Goal: Task Accomplishment & Management: Use online tool/utility

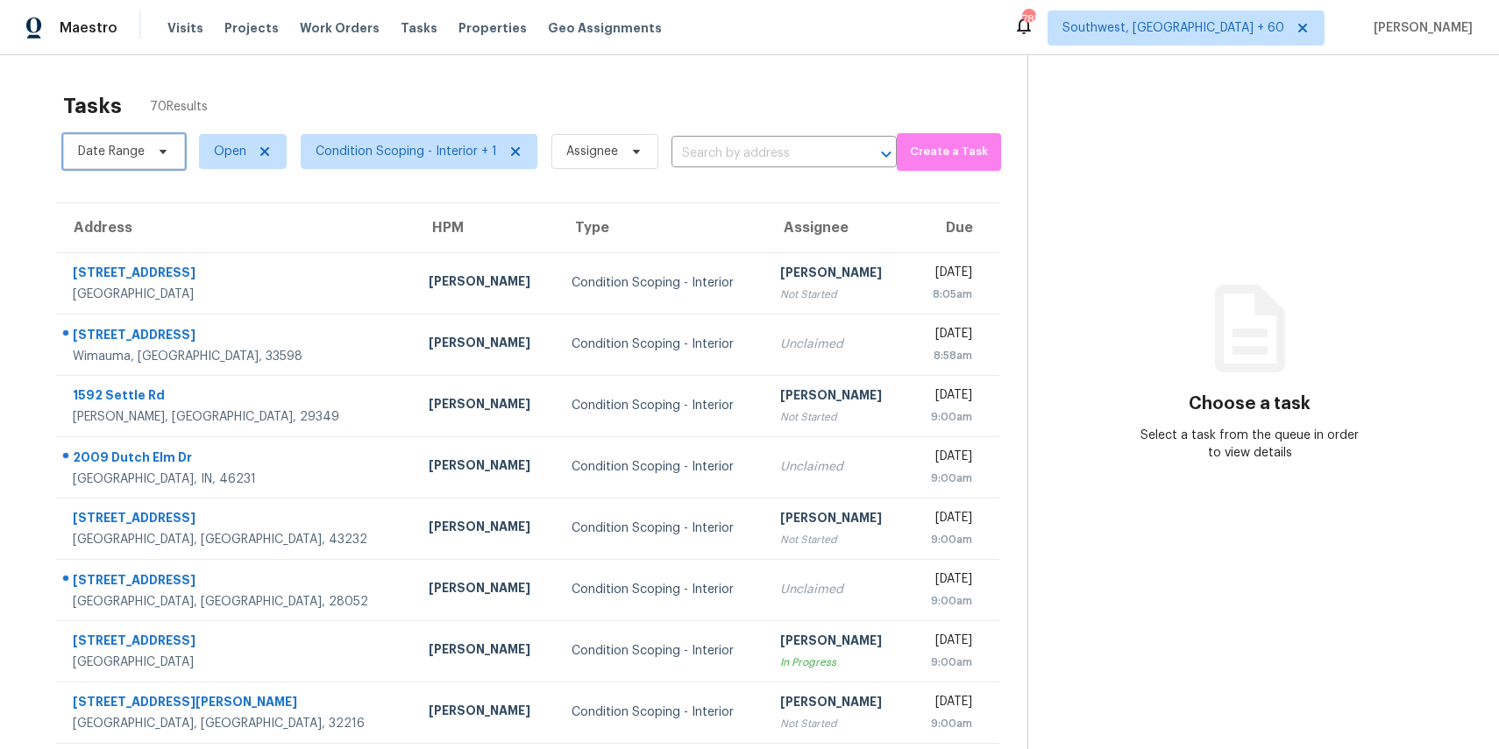
click at [138, 150] on span "Date Range" at bounding box center [111, 152] width 67 height 18
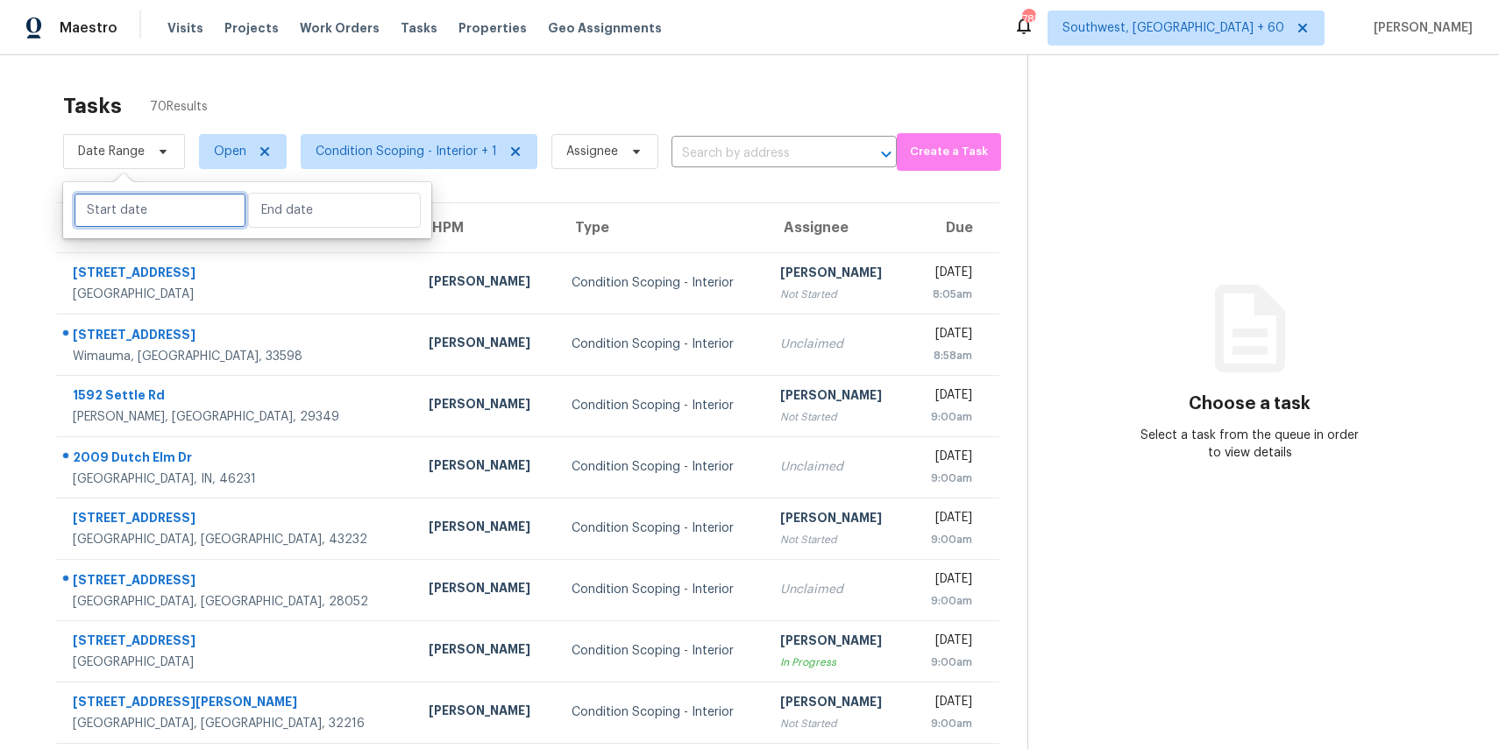
click at [208, 202] on input "text" at bounding box center [160, 210] width 173 height 35
select select "7"
select select "2025"
select select "8"
select select "2025"
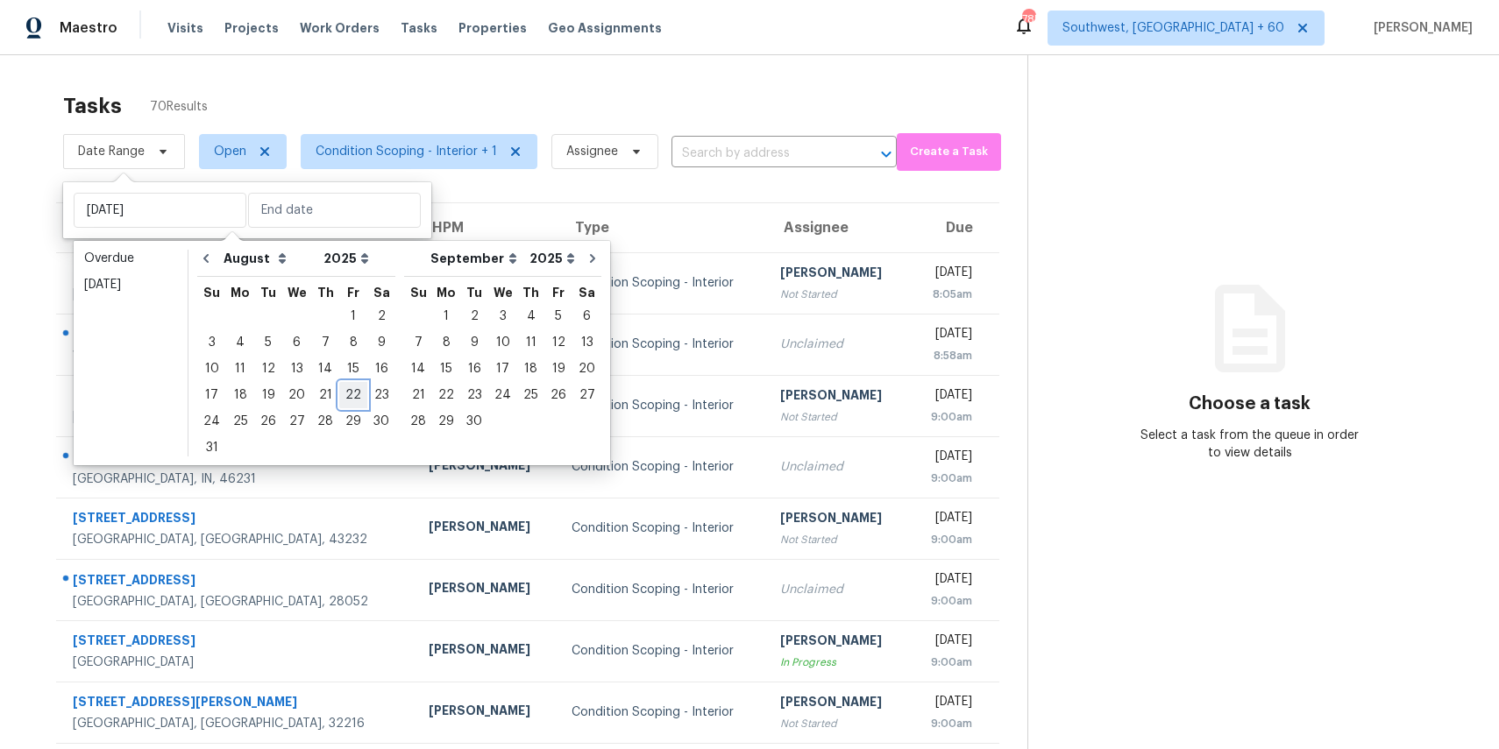
click at [351, 399] on div "22" at bounding box center [353, 395] width 28 height 25
type input "Fri, Aug 22"
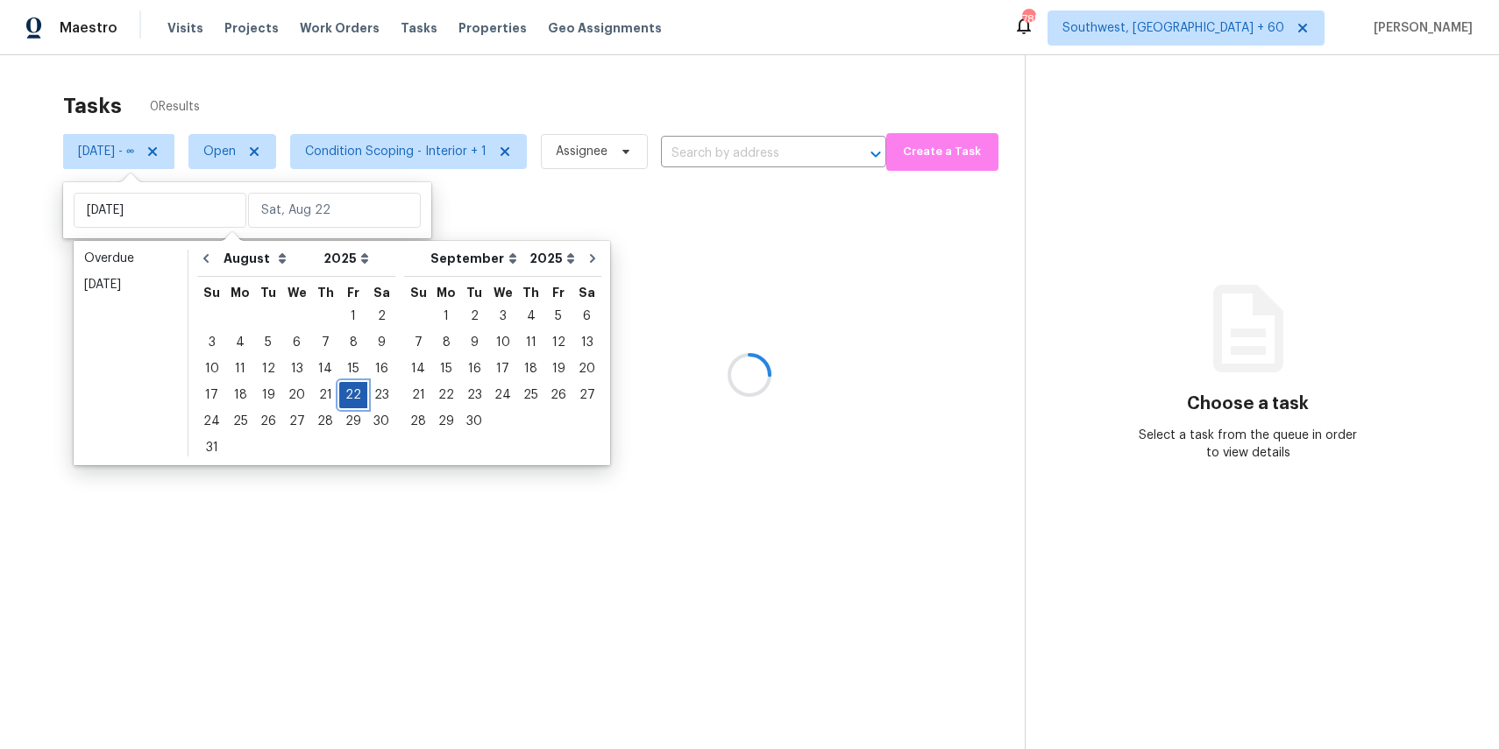
click at [351, 399] on div "22" at bounding box center [353, 395] width 28 height 25
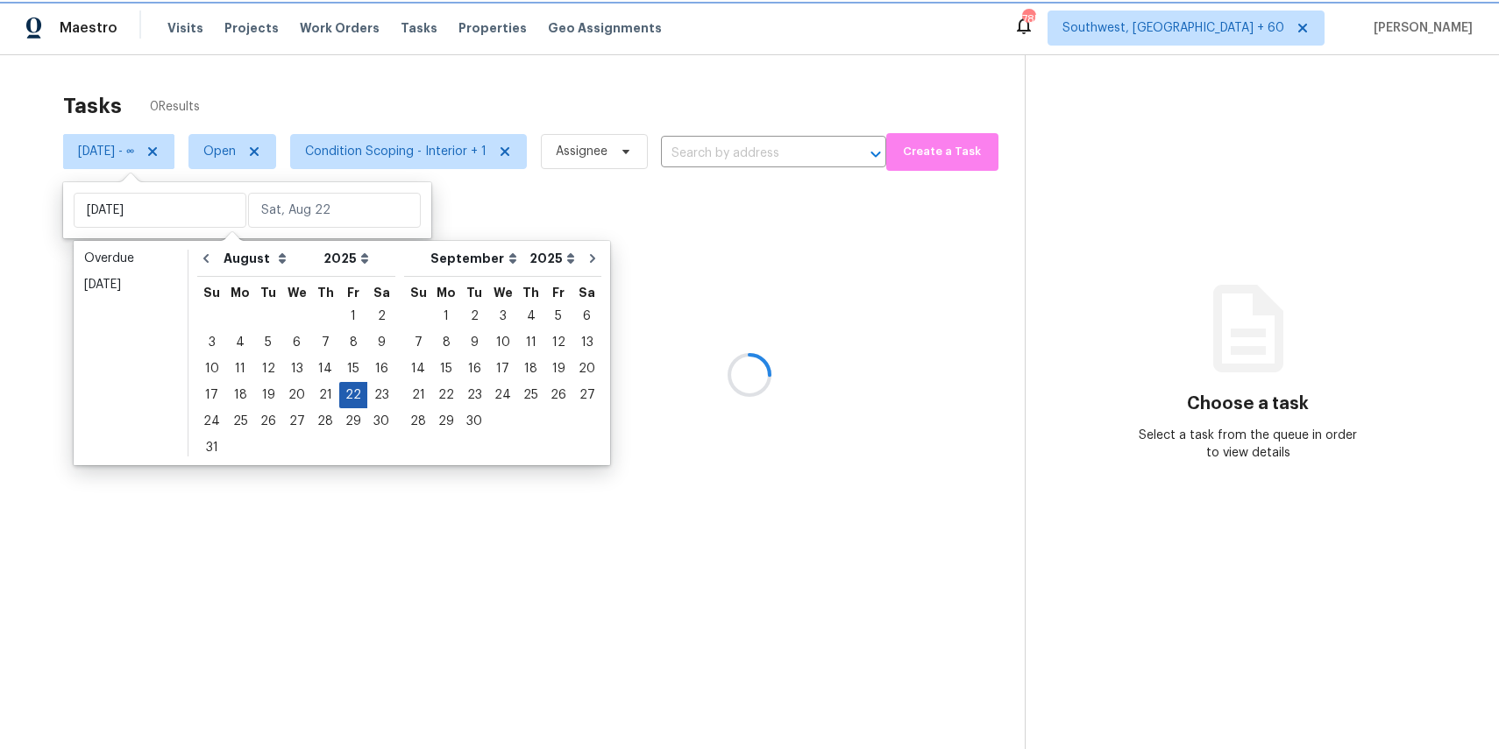
type input "Fri, Aug 22"
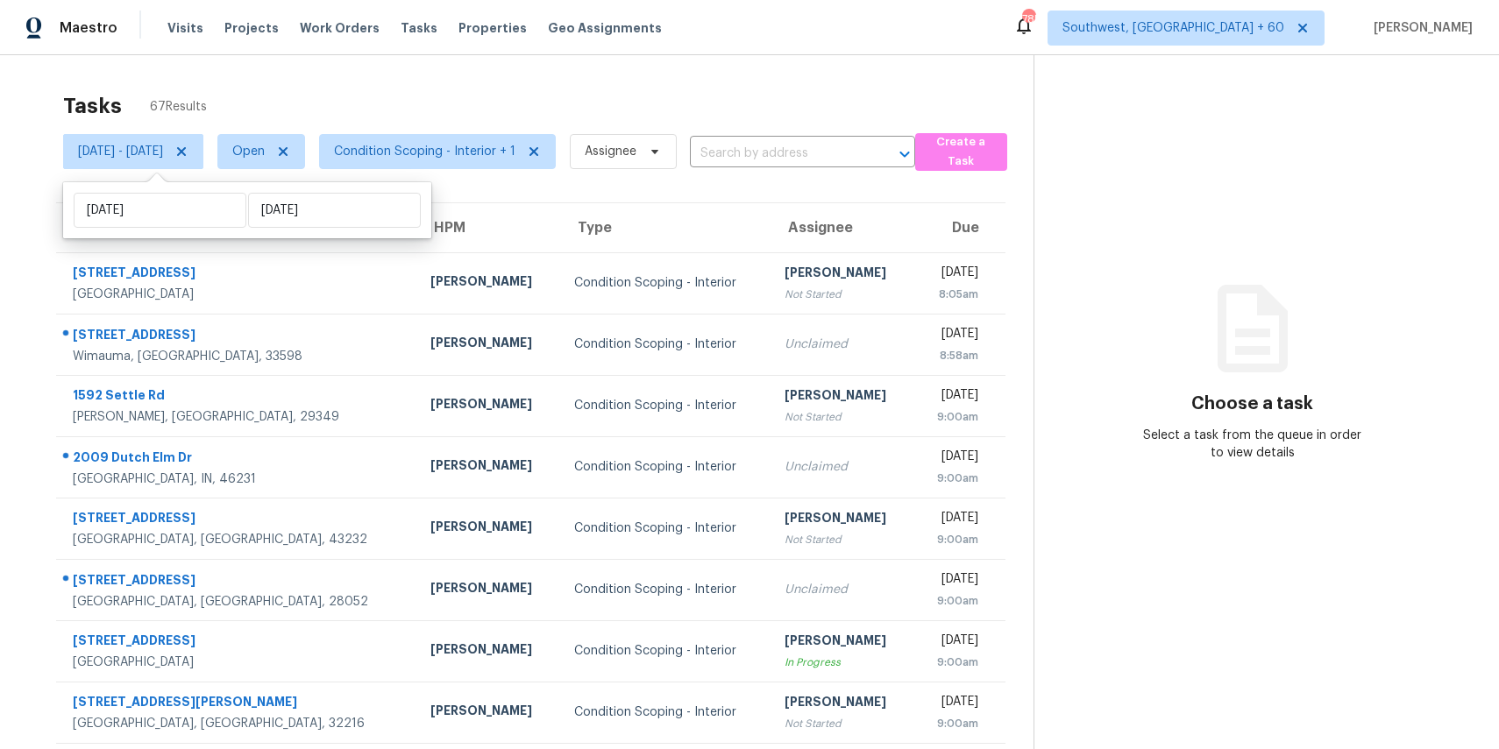
click at [446, 94] on div "Tasks 67 Results" at bounding box center [548, 106] width 970 height 46
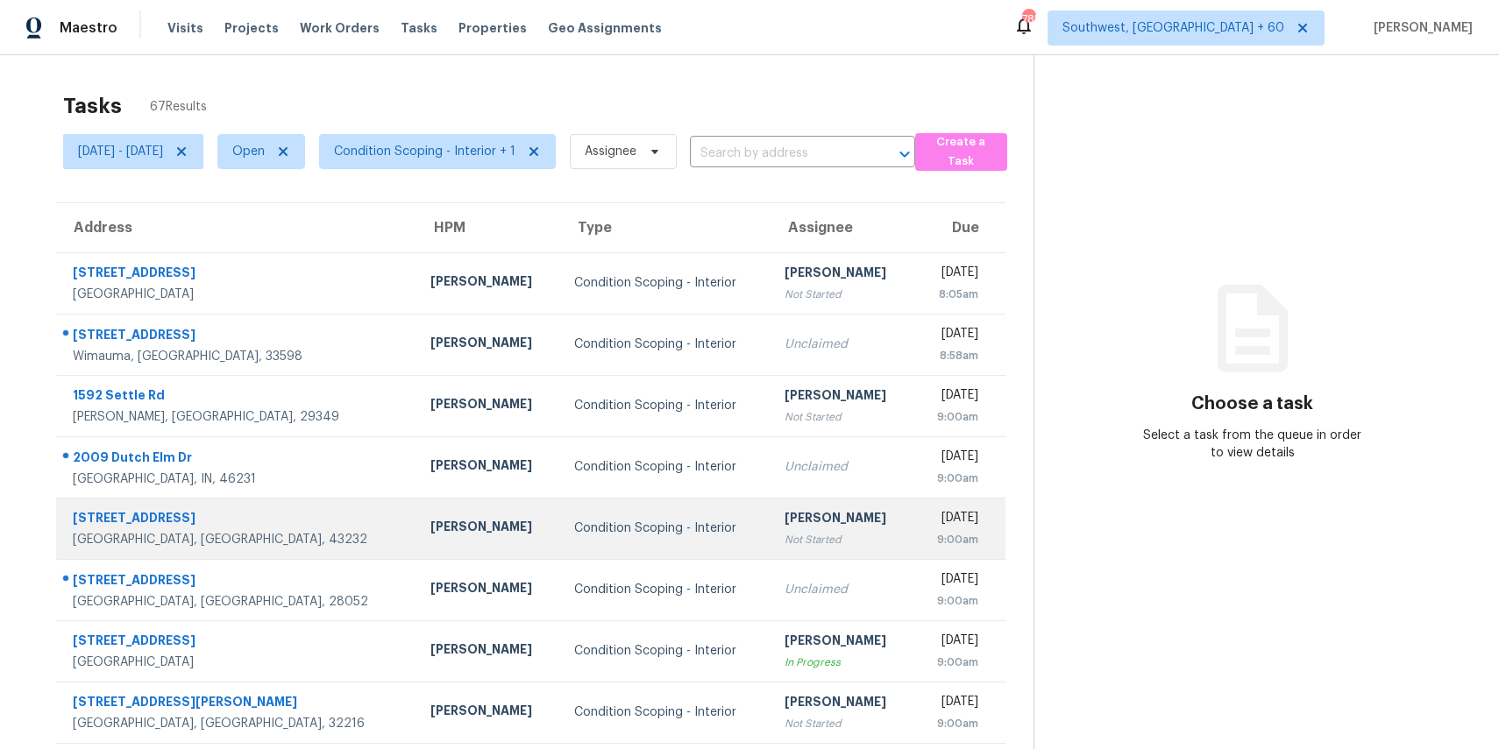
scroll to position [93, 0]
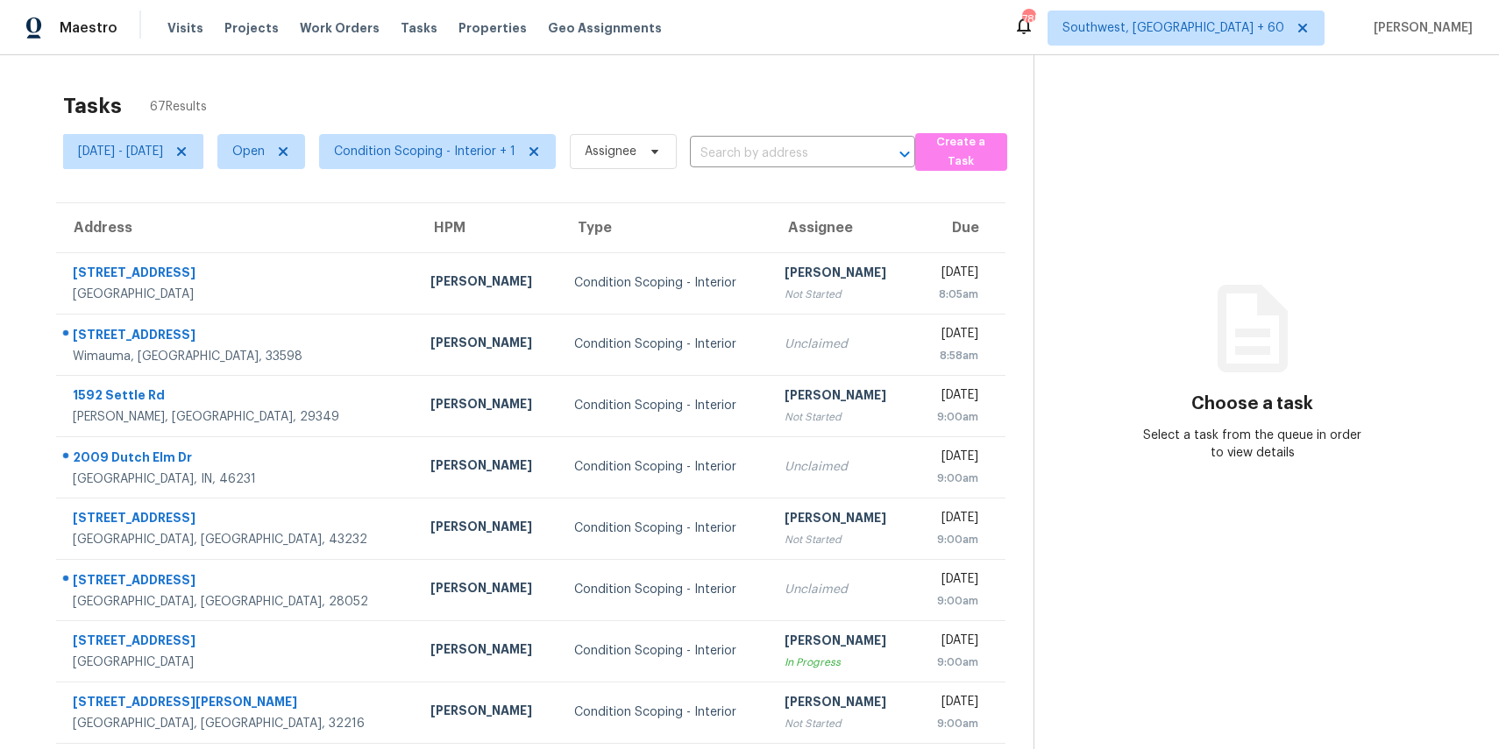
click at [1155, 322] on div "Choose a task Select a task from the queue in order to view details" at bounding box center [1252, 390] width 437 height 144
click at [513, 147] on span "Condition Scoping - Interior + 1" at bounding box center [424, 152] width 181 height 18
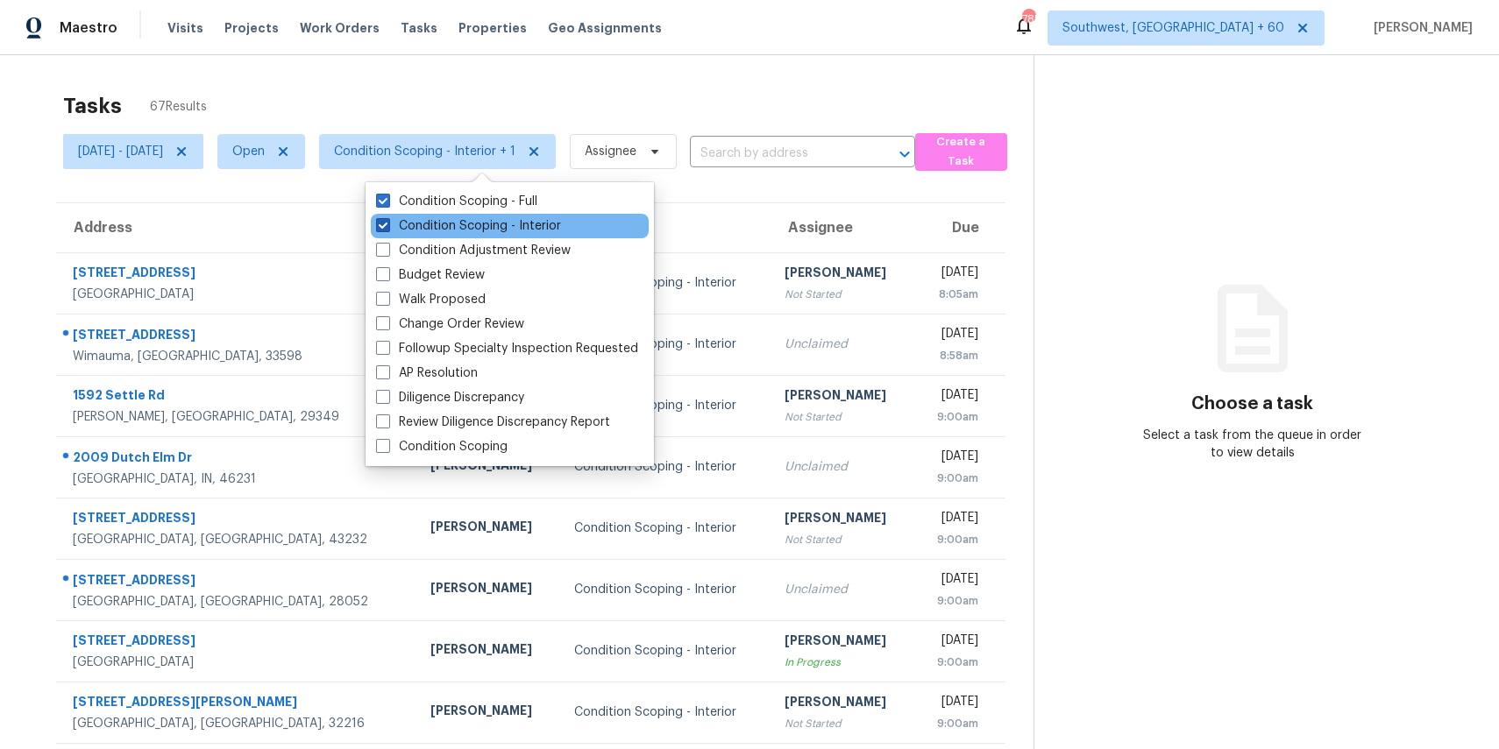
click at [499, 223] on label "Condition Scoping - Interior" at bounding box center [468, 226] width 185 height 18
click at [387, 223] on input "Condition Scoping - Interior" at bounding box center [381, 222] width 11 height 11
checkbox input "false"
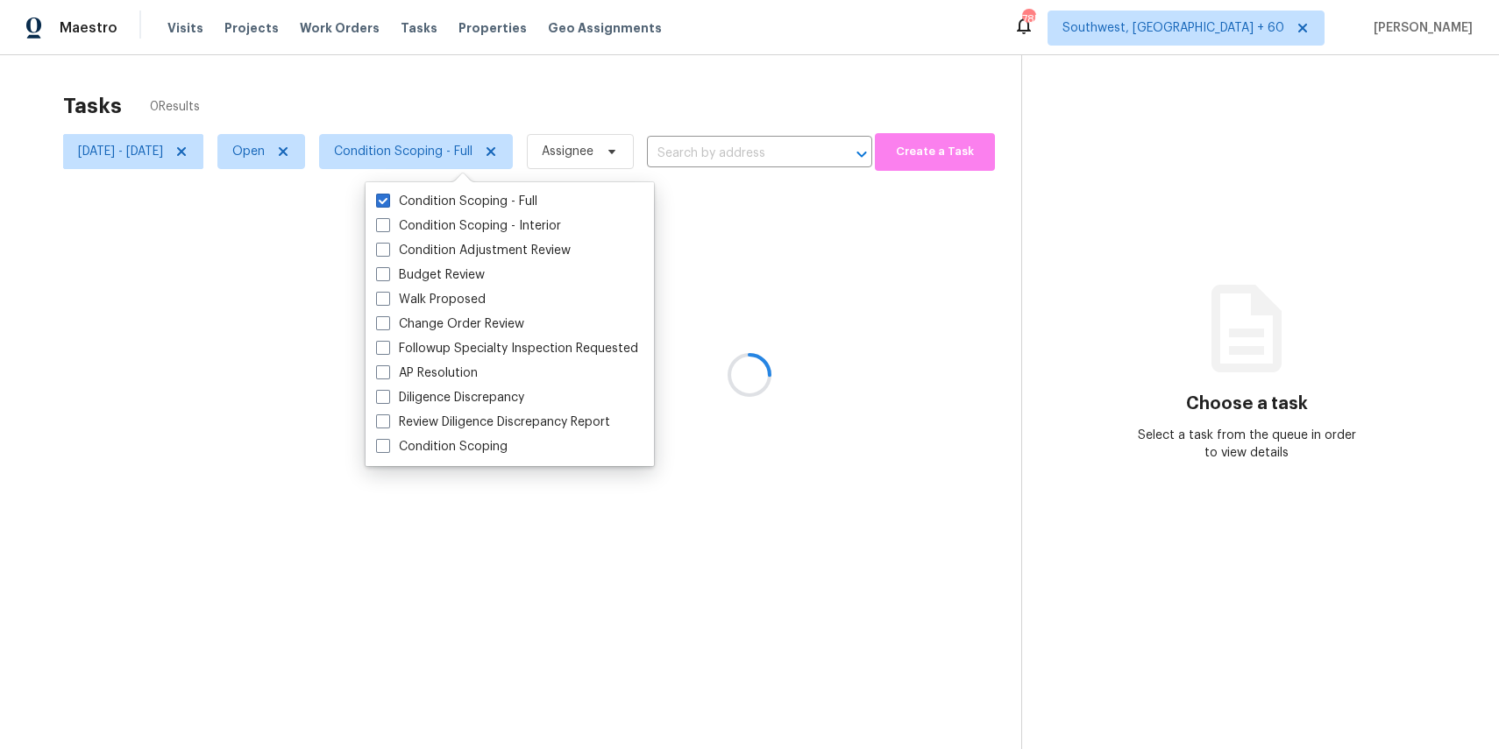
click at [460, 116] on div at bounding box center [749, 374] width 1499 height 749
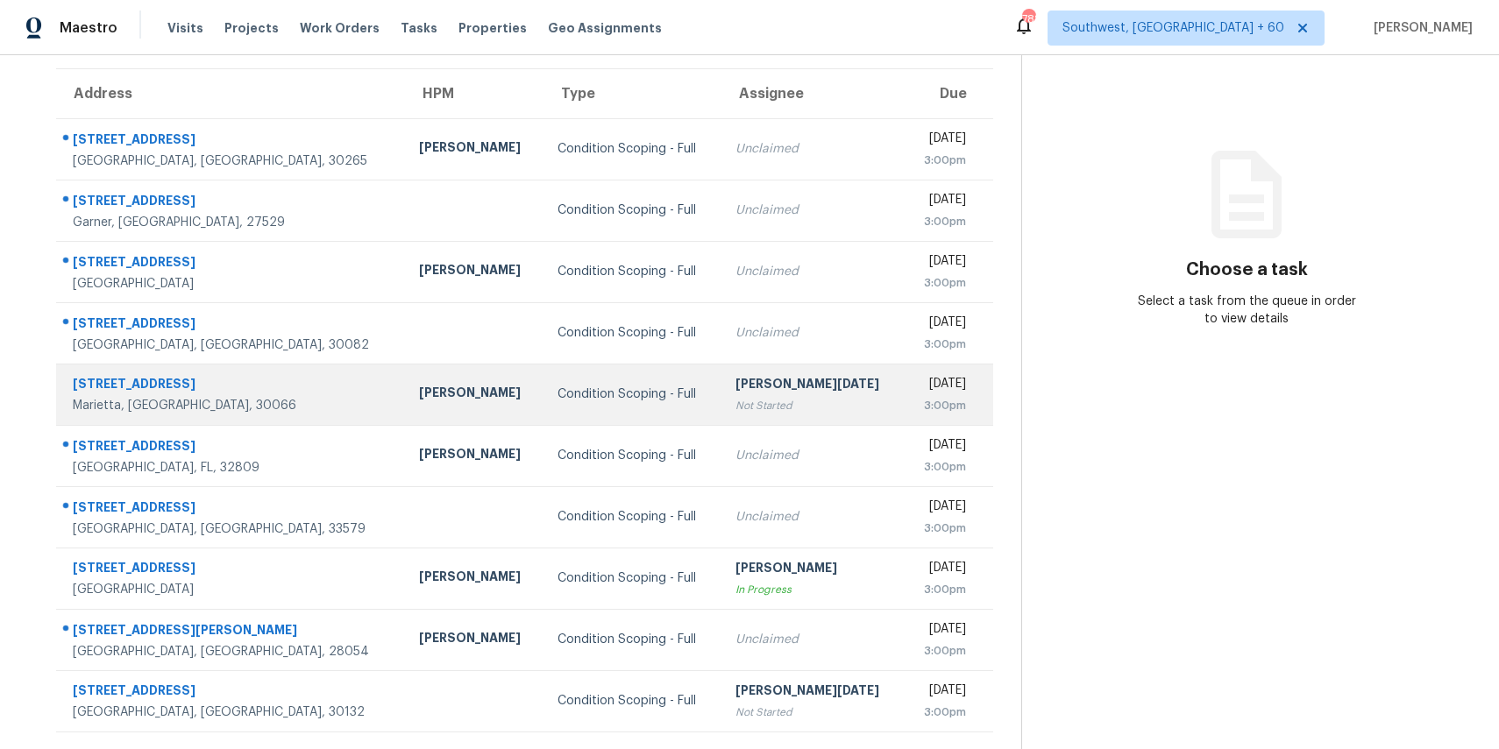
scroll to position [163, 0]
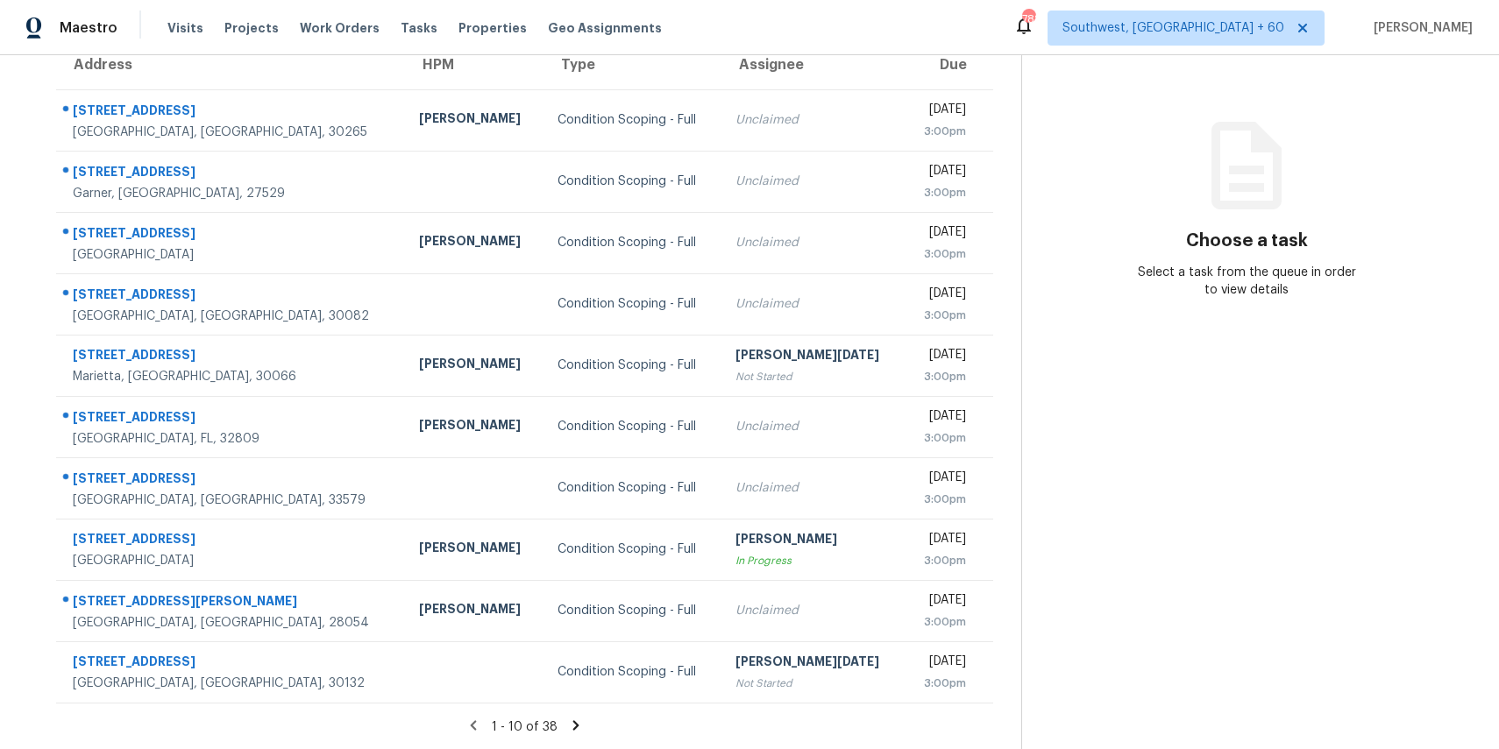
click at [578, 724] on icon at bounding box center [576, 726] width 16 height 16
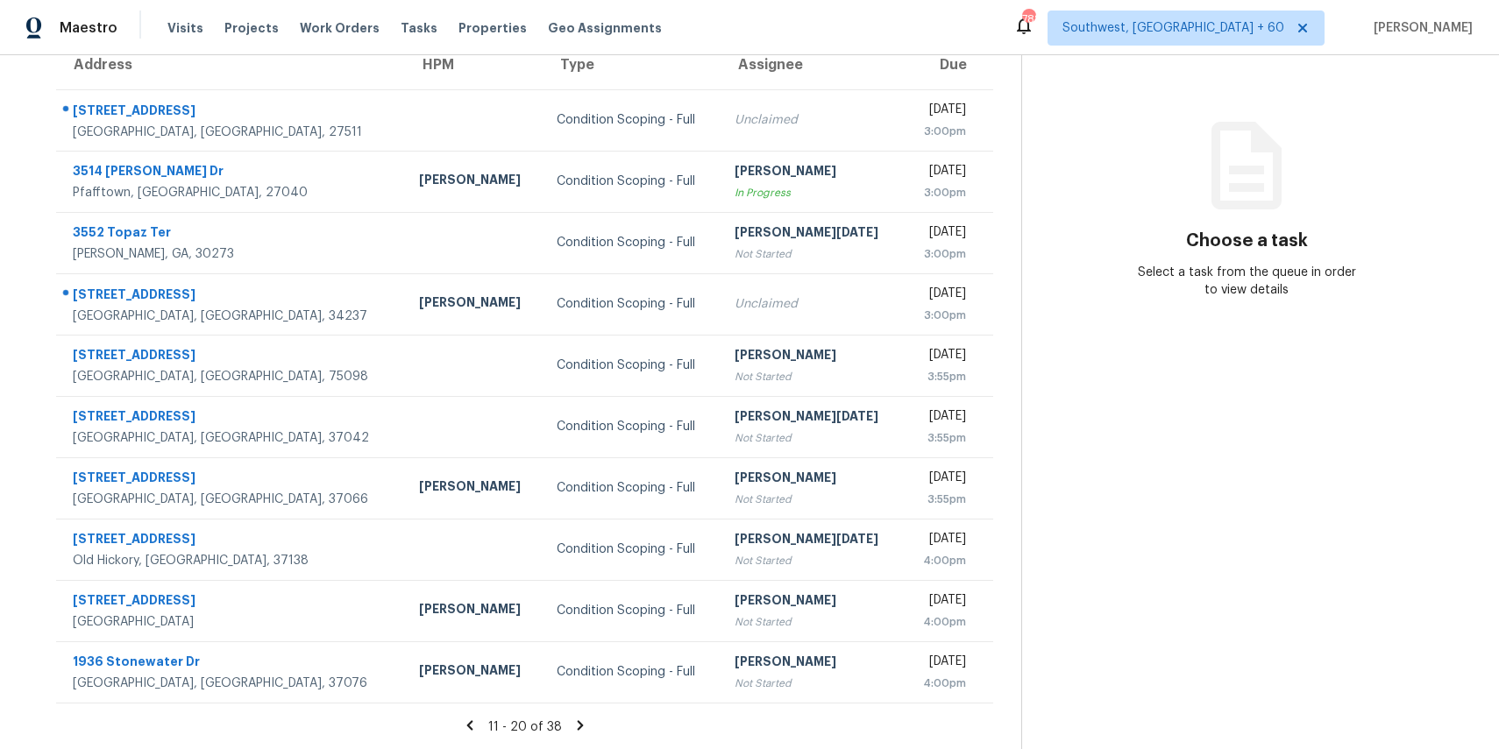
click at [577, 727] on icon at bounding box center [580, 726] width 16 height 16
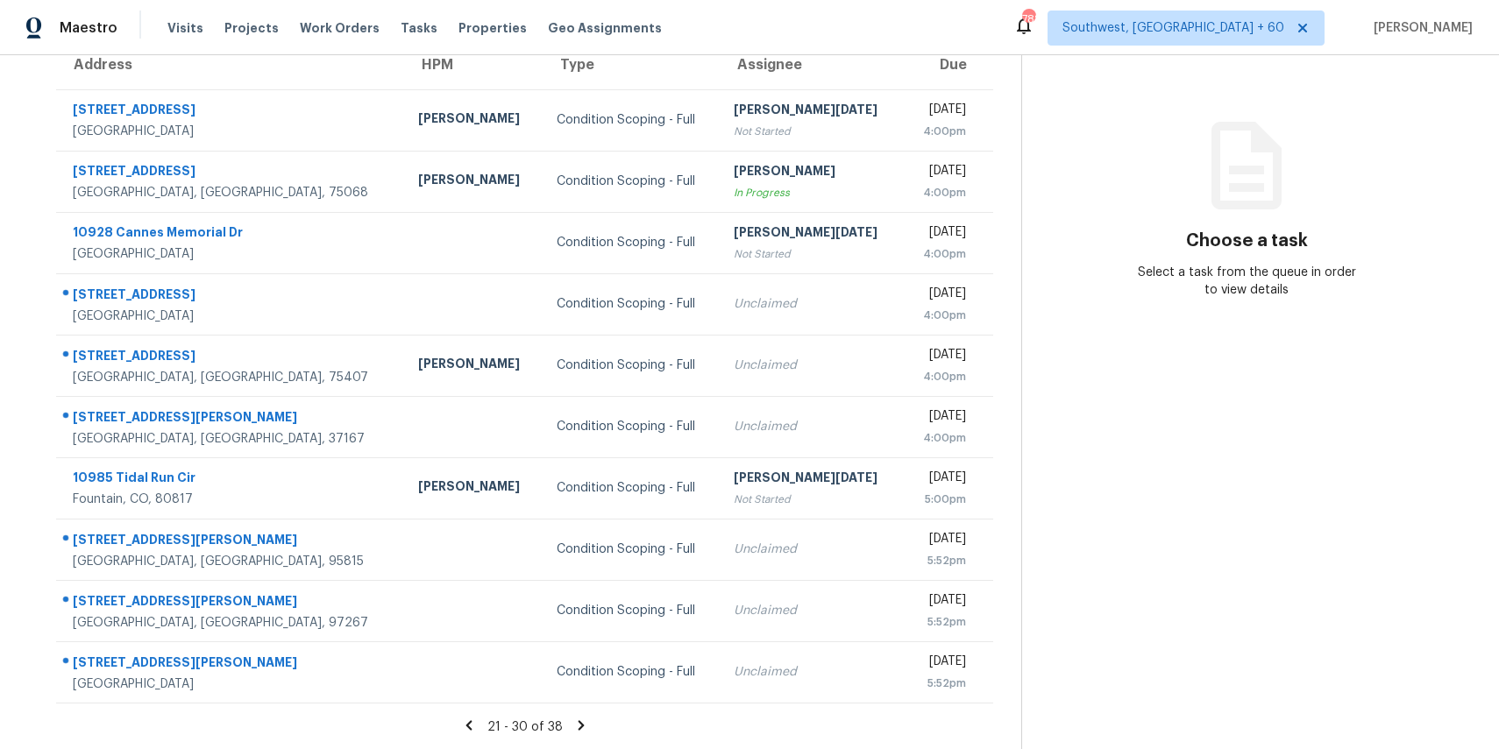
click at [586, 727] on icon at bounding box center [581, 726] width 16 height 16
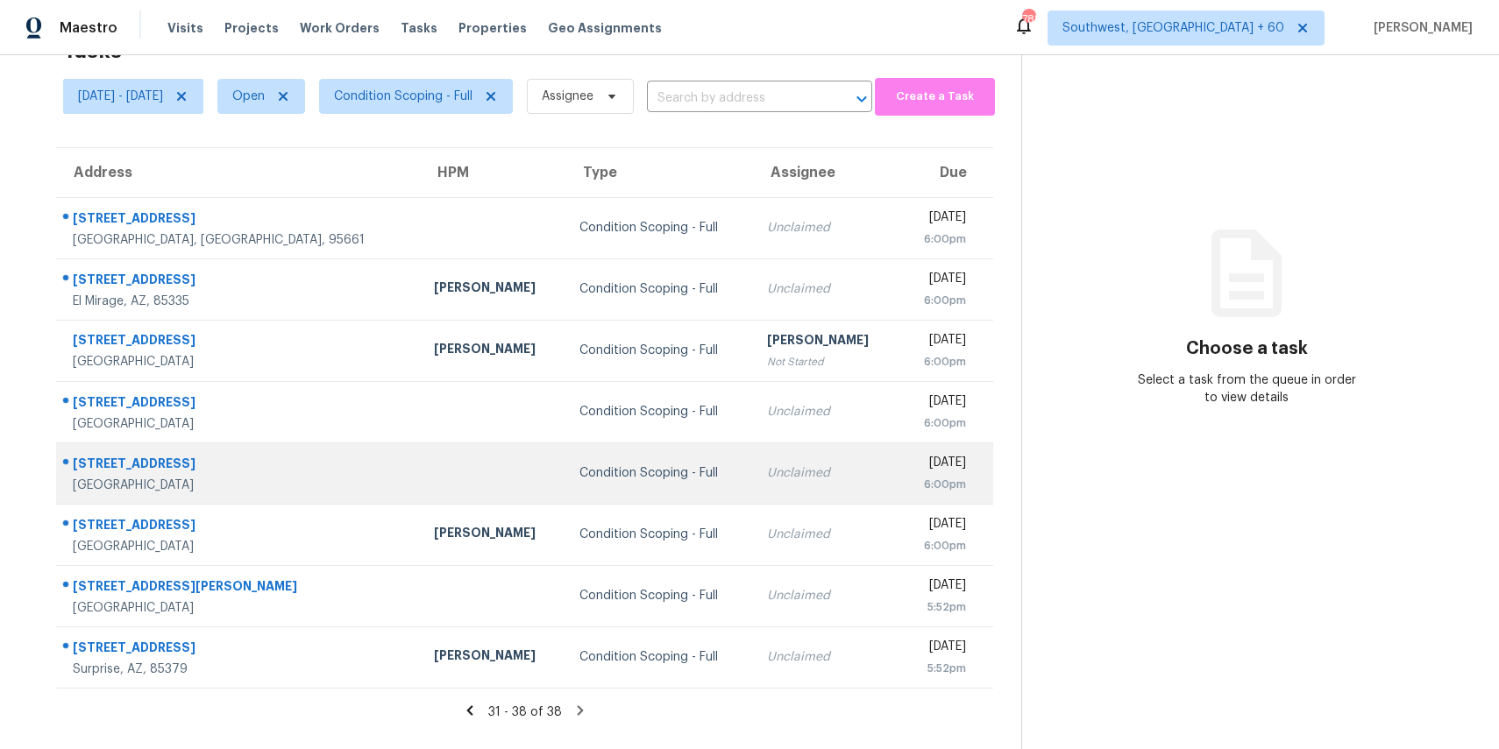
click at [753, 452] on td "Unclaimed" at bounding box center [826, 473] width 146 height 61
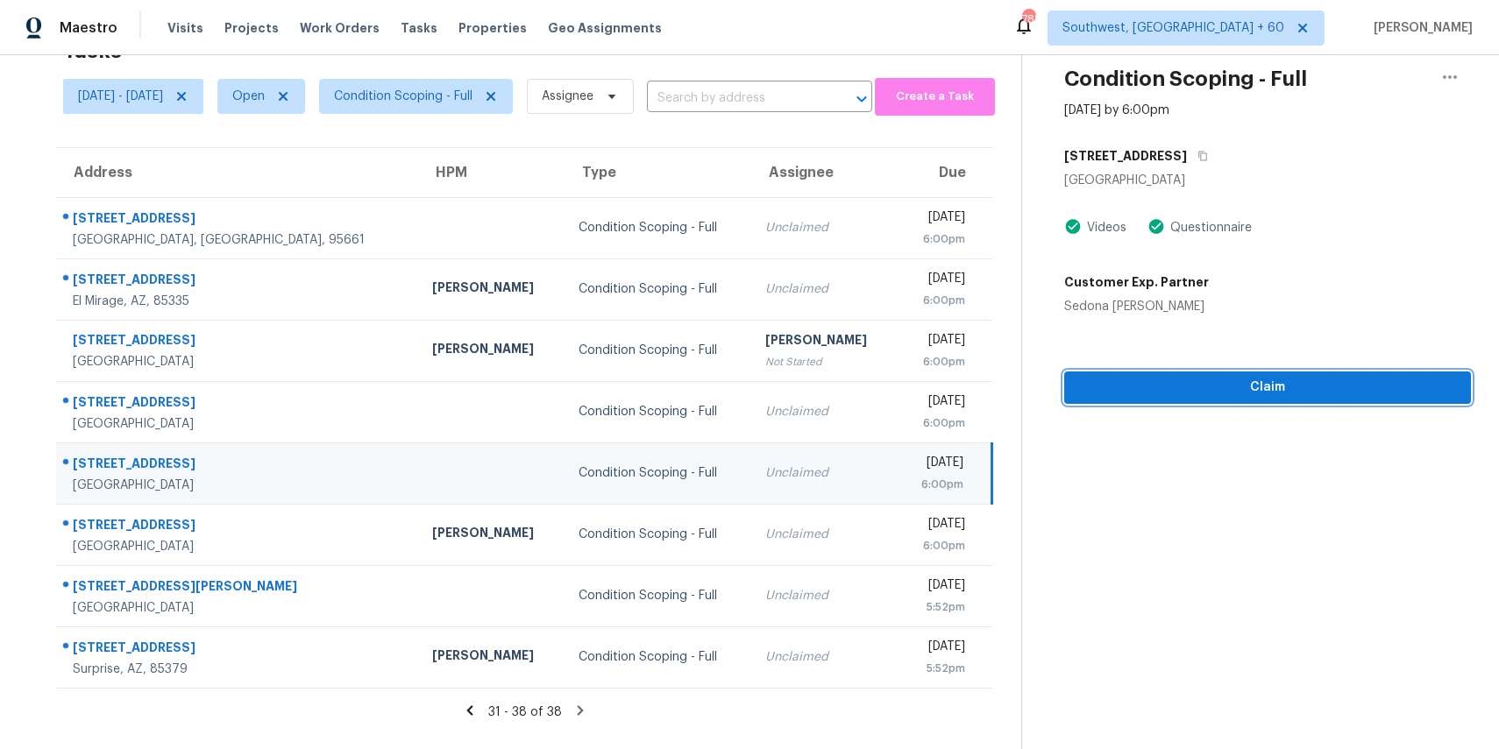
click at [1223, 403] on button "Claim" at bounding box center [1267, 388] width 407 height 32
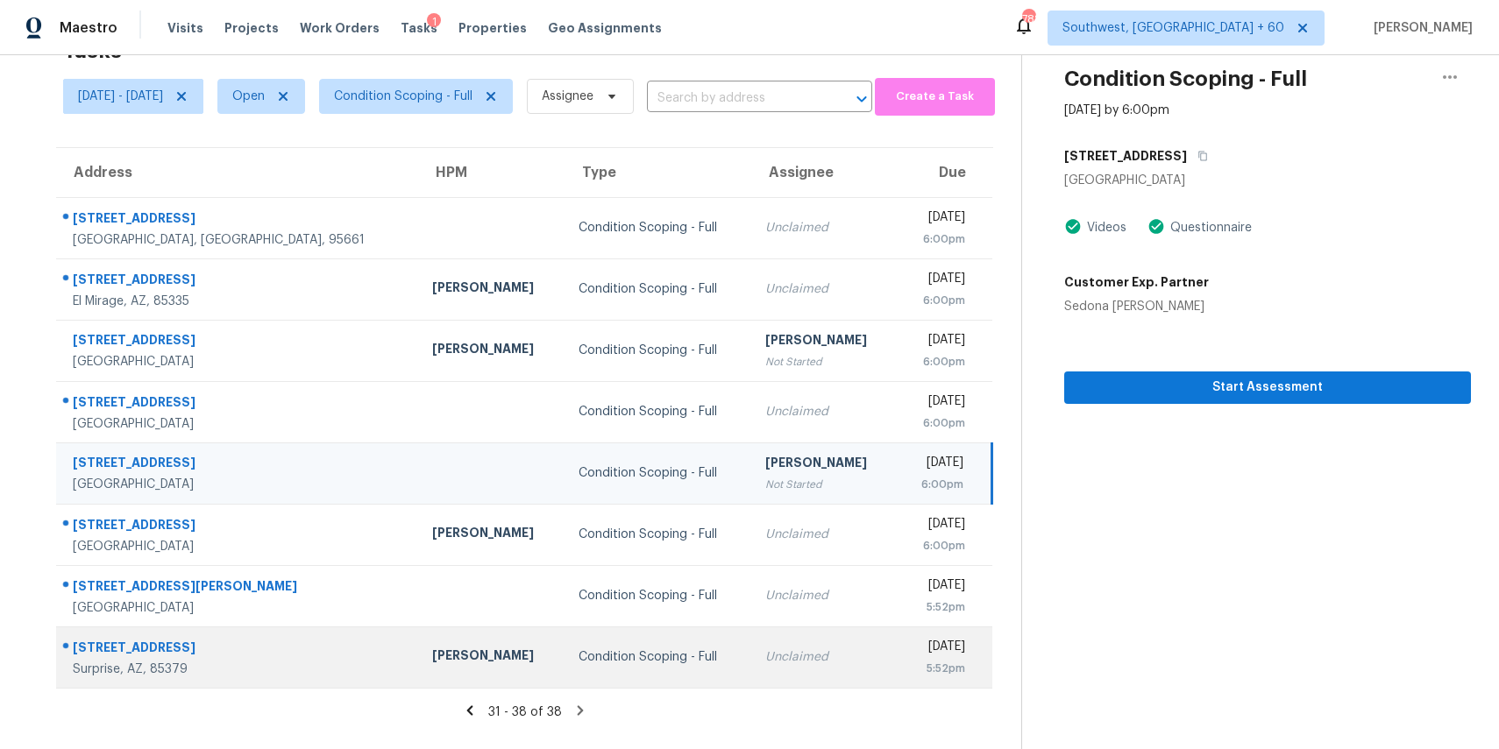
click at [432, 655] on div "[PERSON_NAME]" at bounding box center [490, 658] width 117 height 22
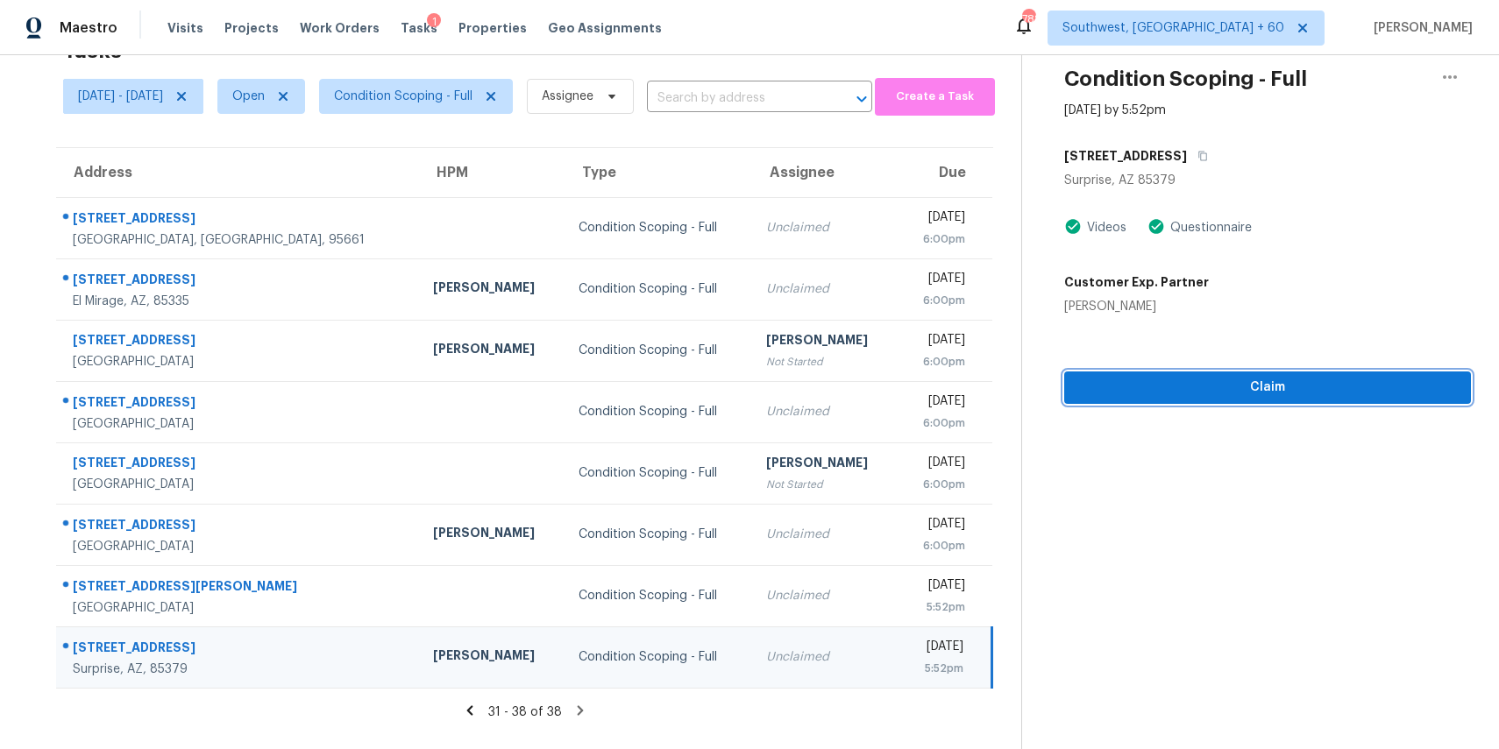
click at [1154, 394] on span "Claim" at bounding box center [1267, 388] width 379 height 22
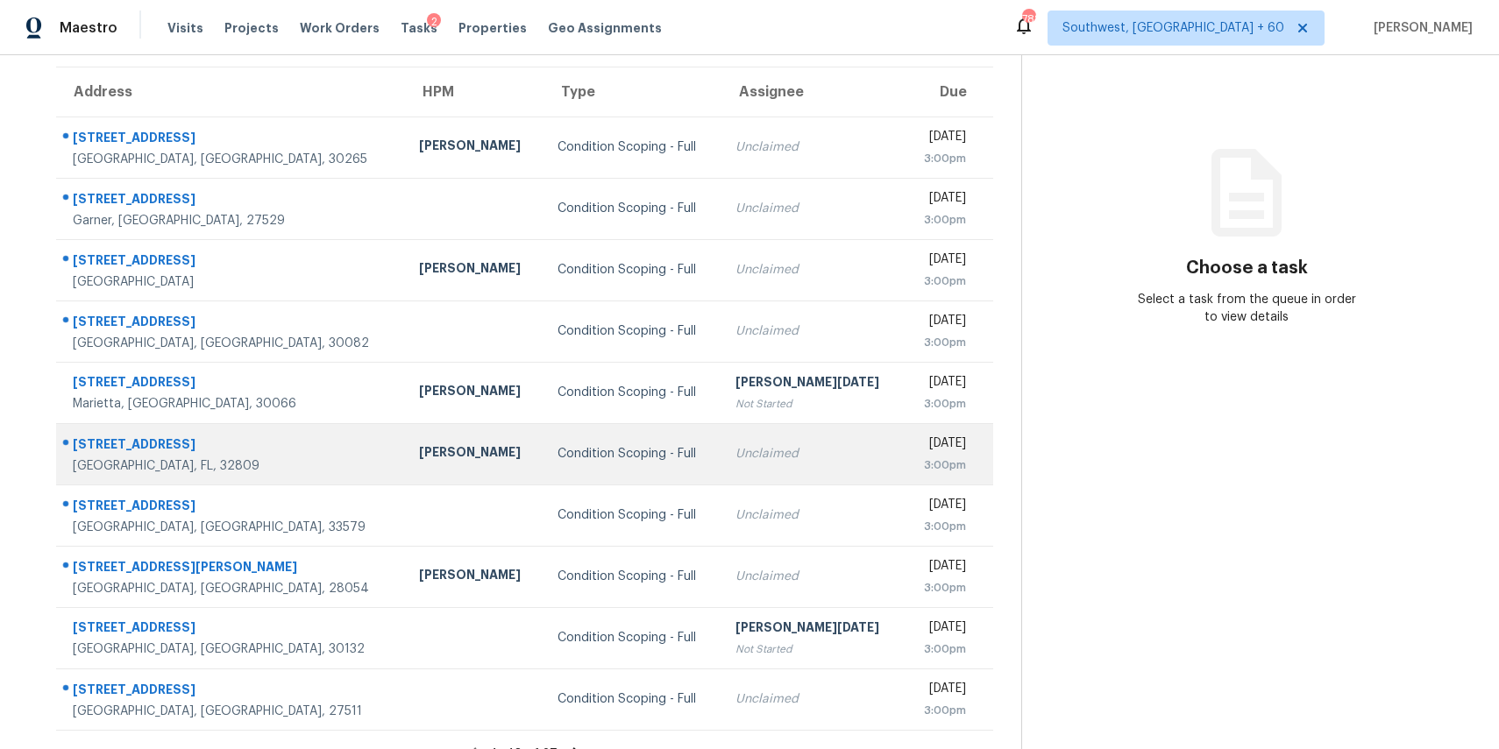
scroll to position [163, 0]
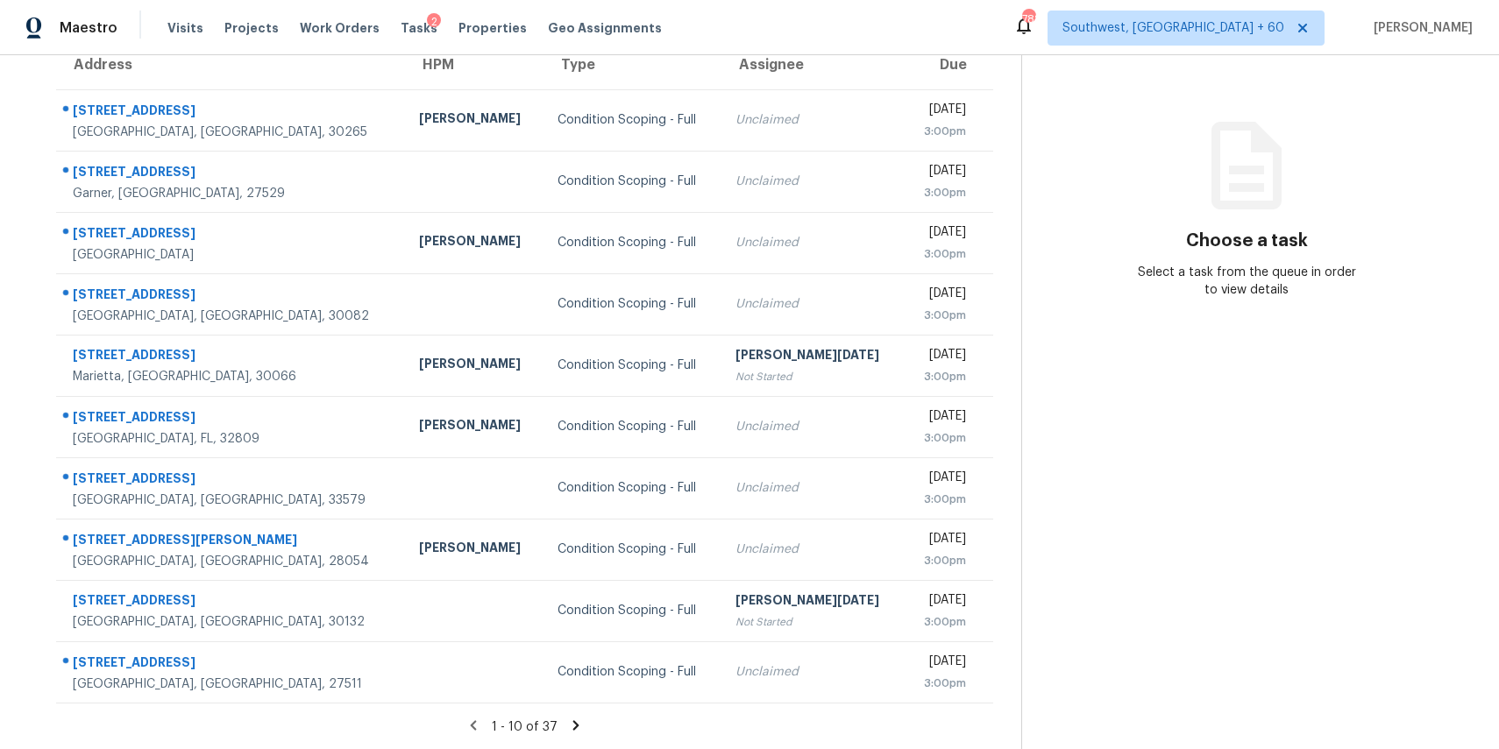
click at [582, 720] on icon at bounding box center [576, 726] width 16 height 16
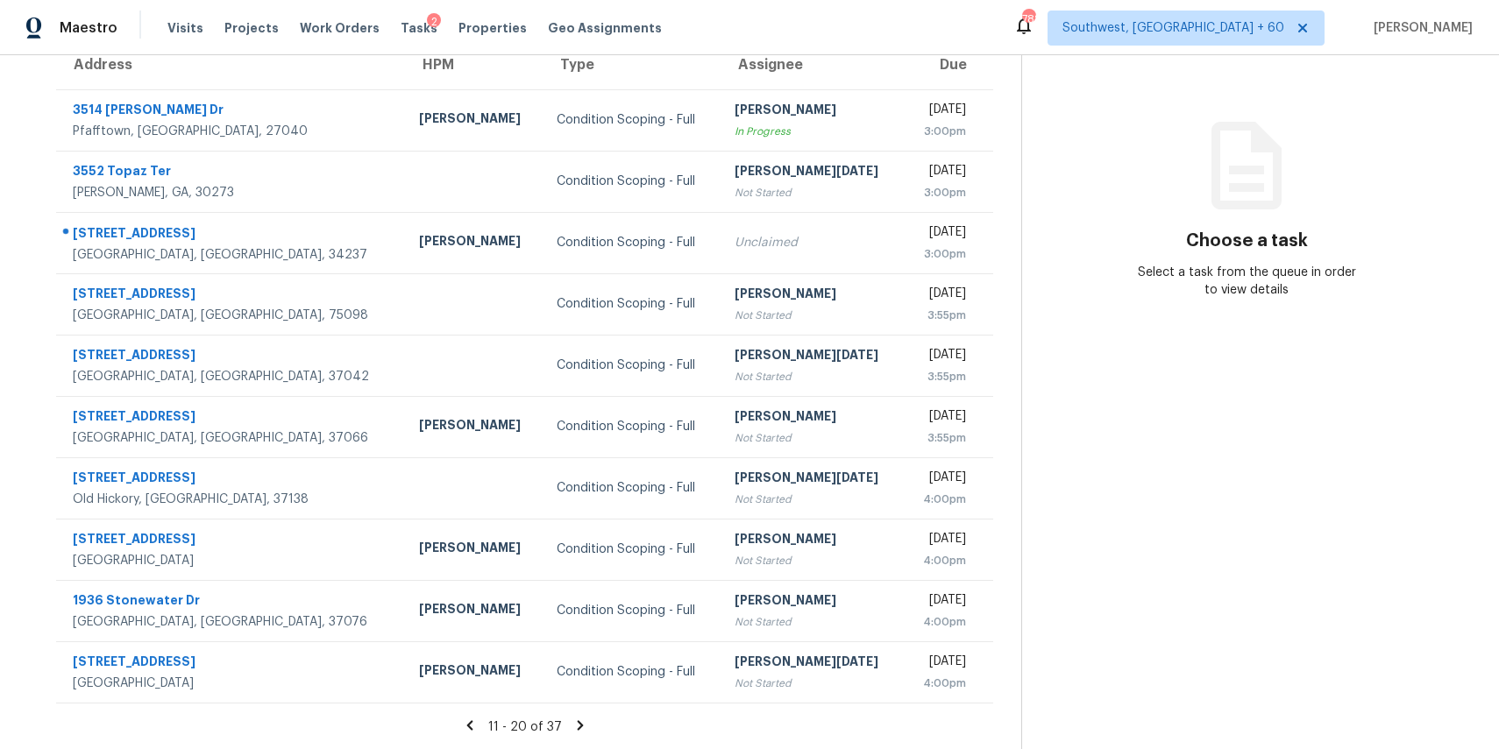
click at [583, 722] on icon at bounding box center [580, 725] width 6 height 10
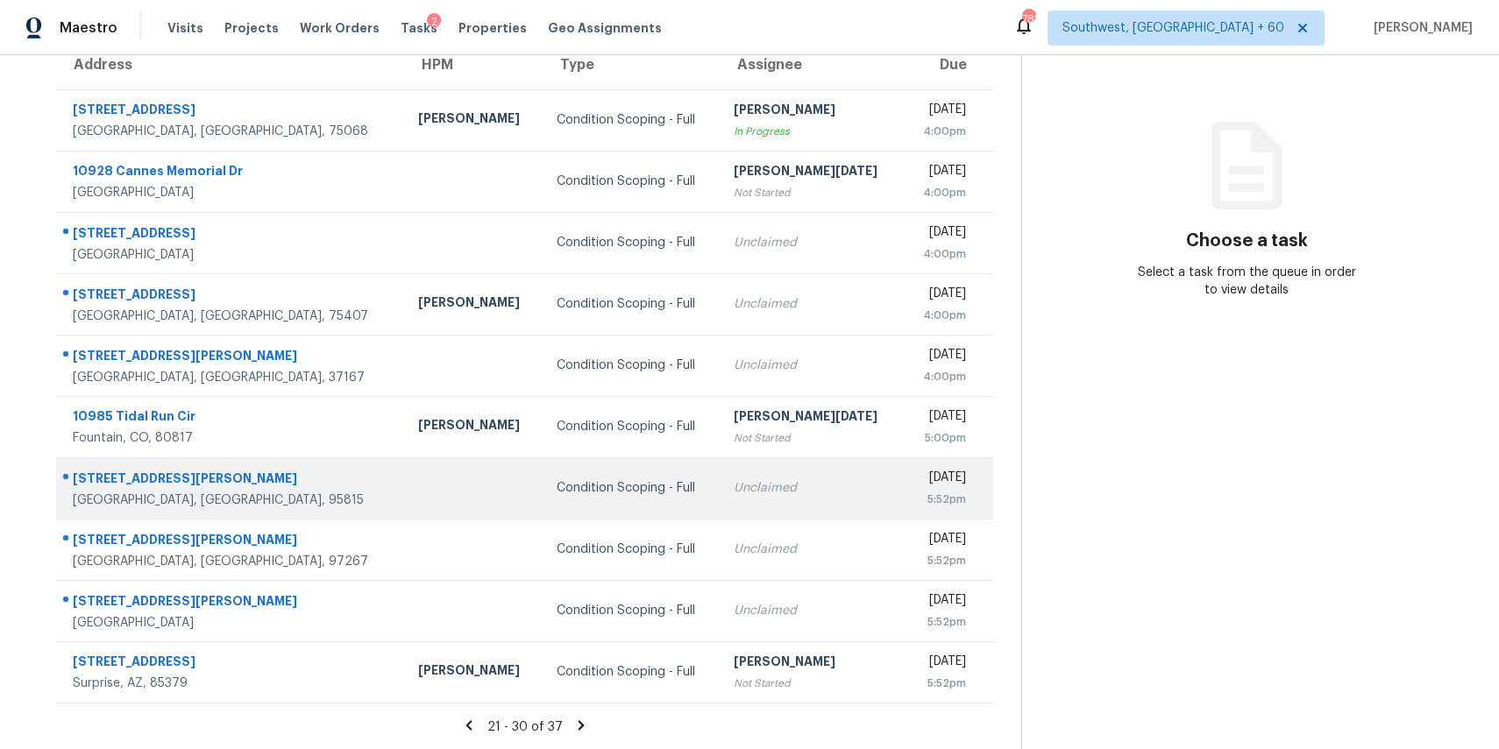
click at [543, 496] on td "Condition Scoping - Full" at bounding box center [632, 488] width 178 height 61
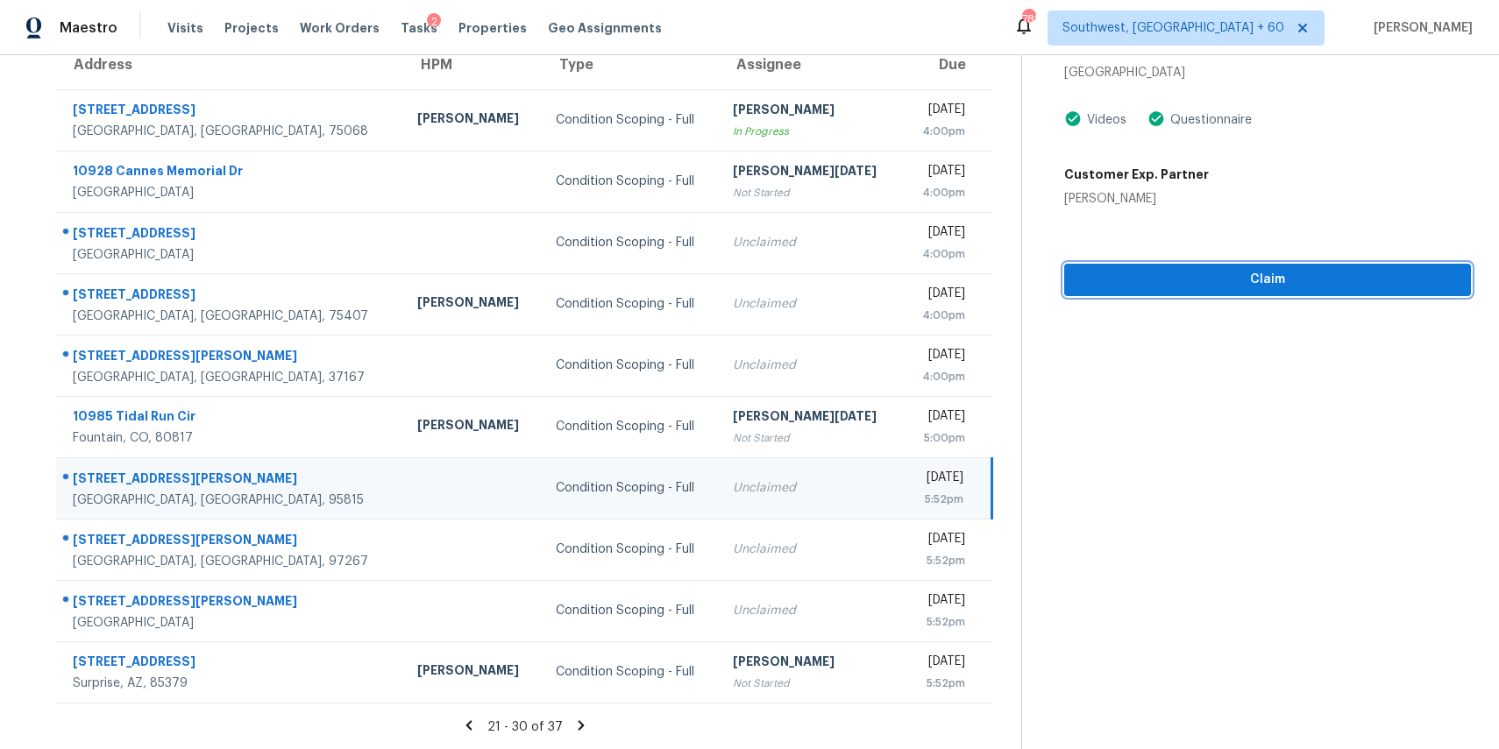
click at [1176, 293] on button "Claim" at bounding box center [1267, 280] width 407 height 32
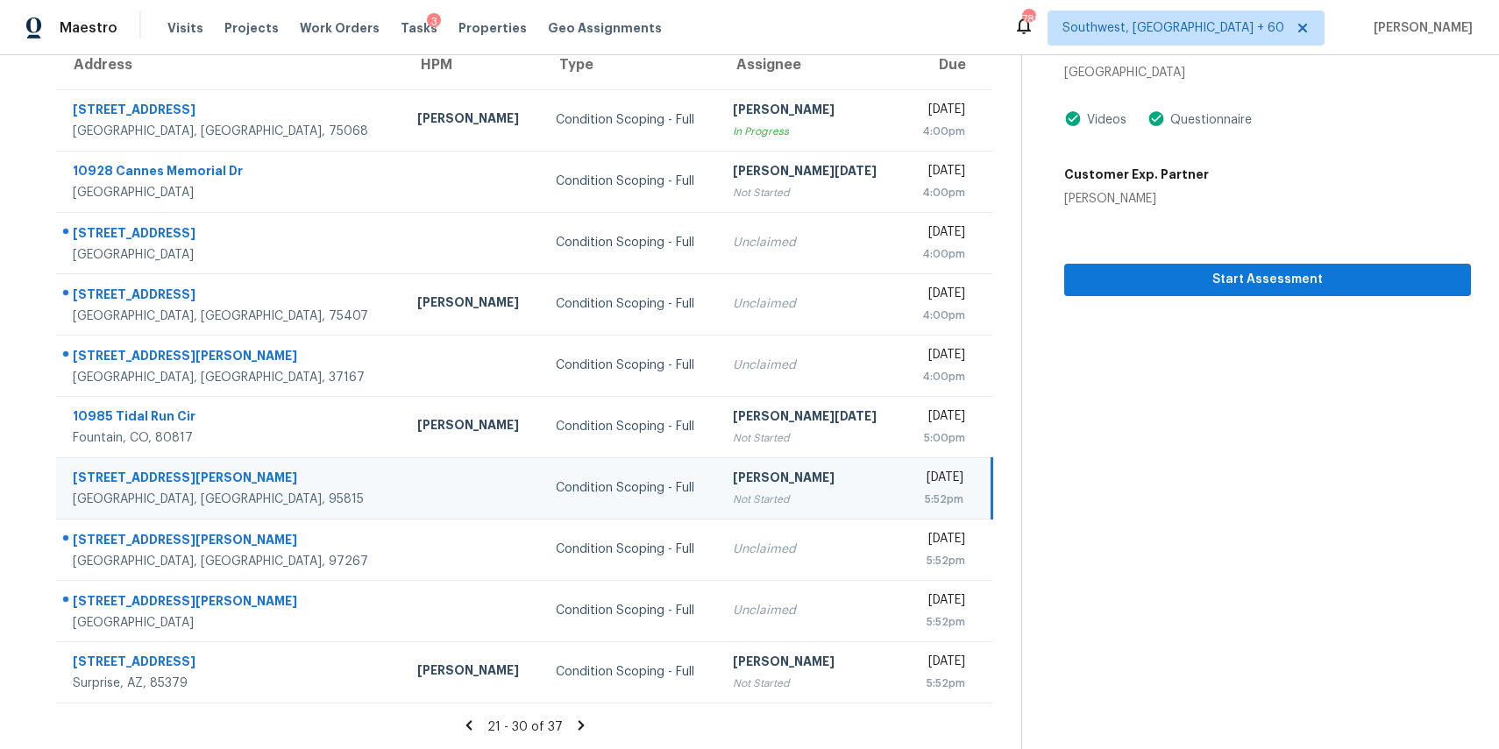
click at [571, 724] on div "21 - 30 of 37" at bounding box center [524, 727] width 993 height 18
click at [584, 724] on icon at bounding box center [581, 725] width 6 height 10
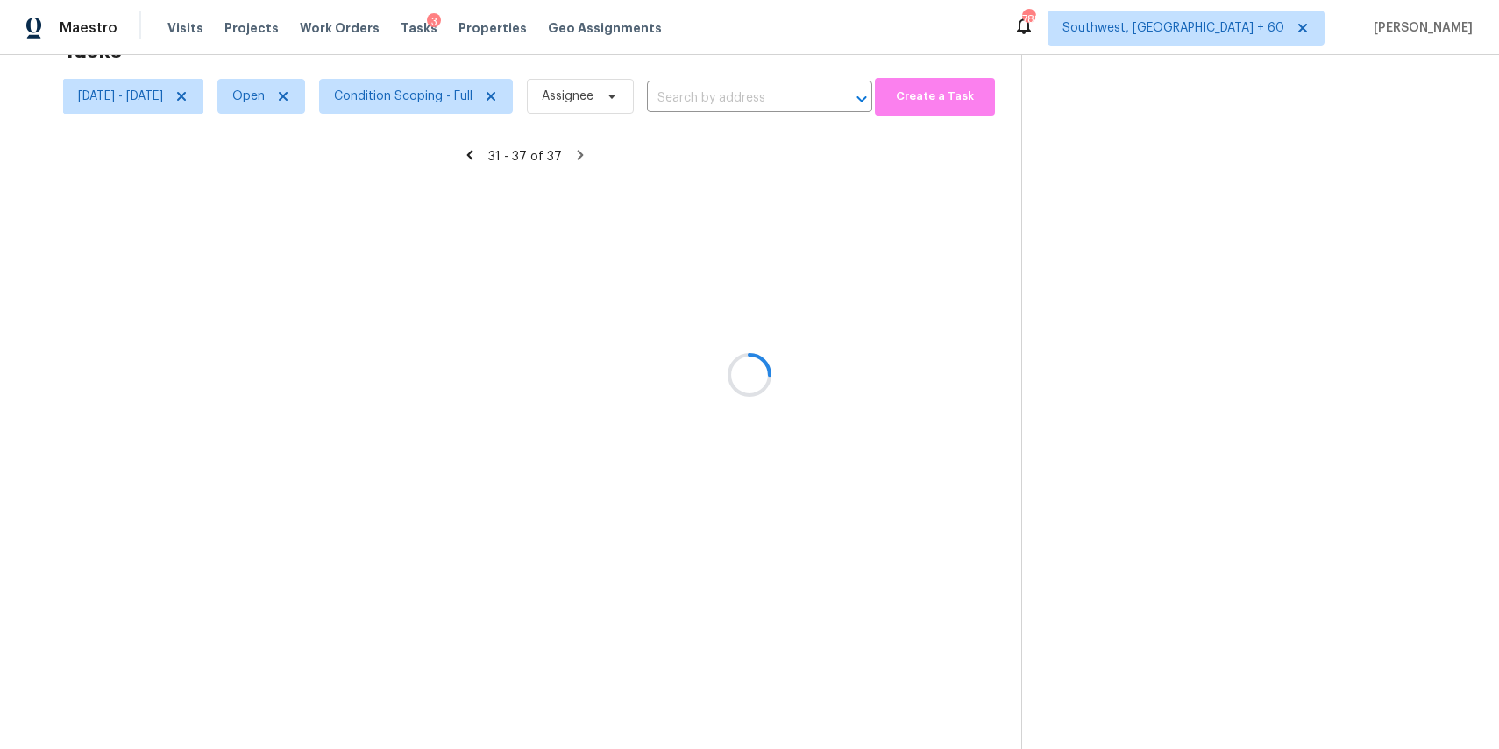
scroll to position [55, 0]
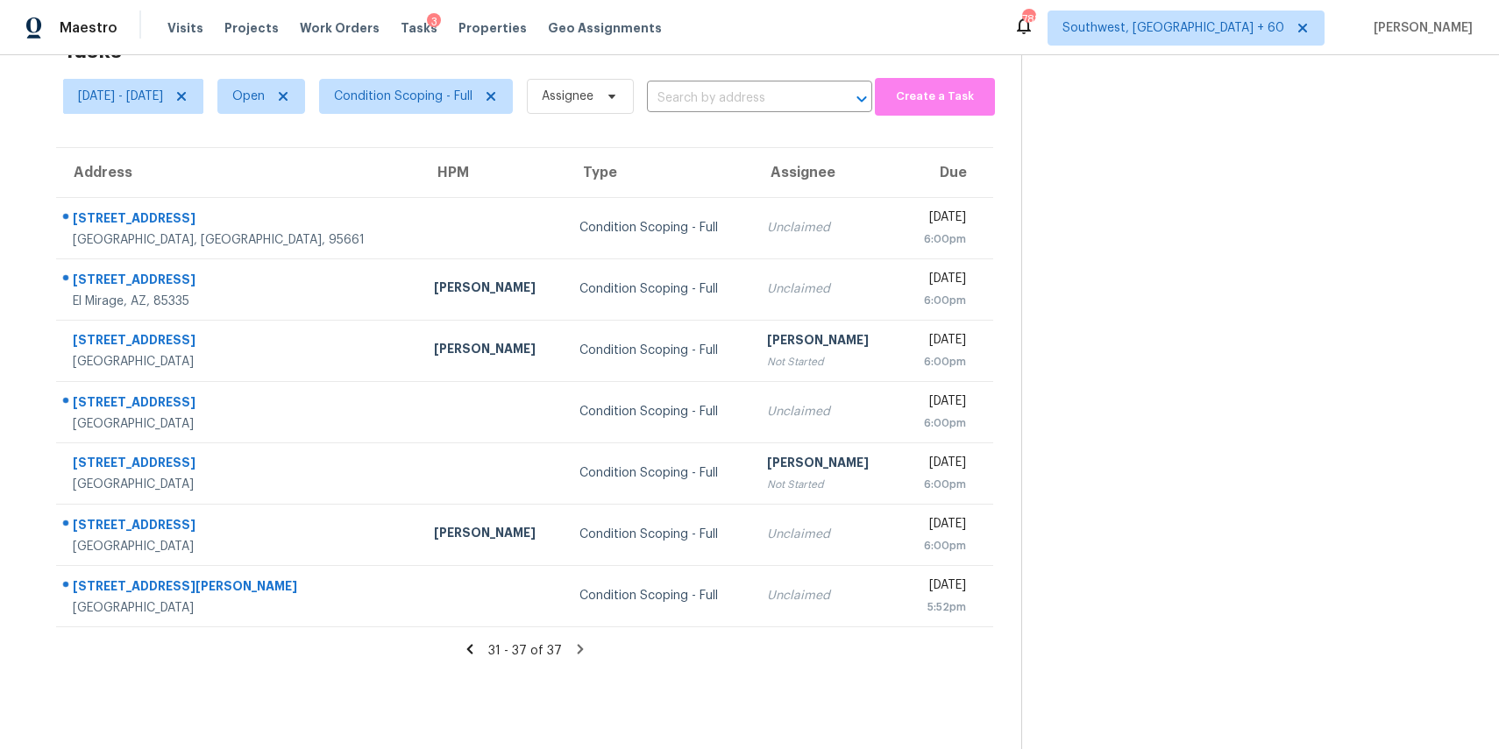
click at [583, 646] on icon at bounding box center [580, 649] width 6 height 10
click at [578, 651] on icon at bounding box center [580, 650] width 16 height 16
click at [583, 649] on icon at bounding box center [580, 649] width 6 height 10
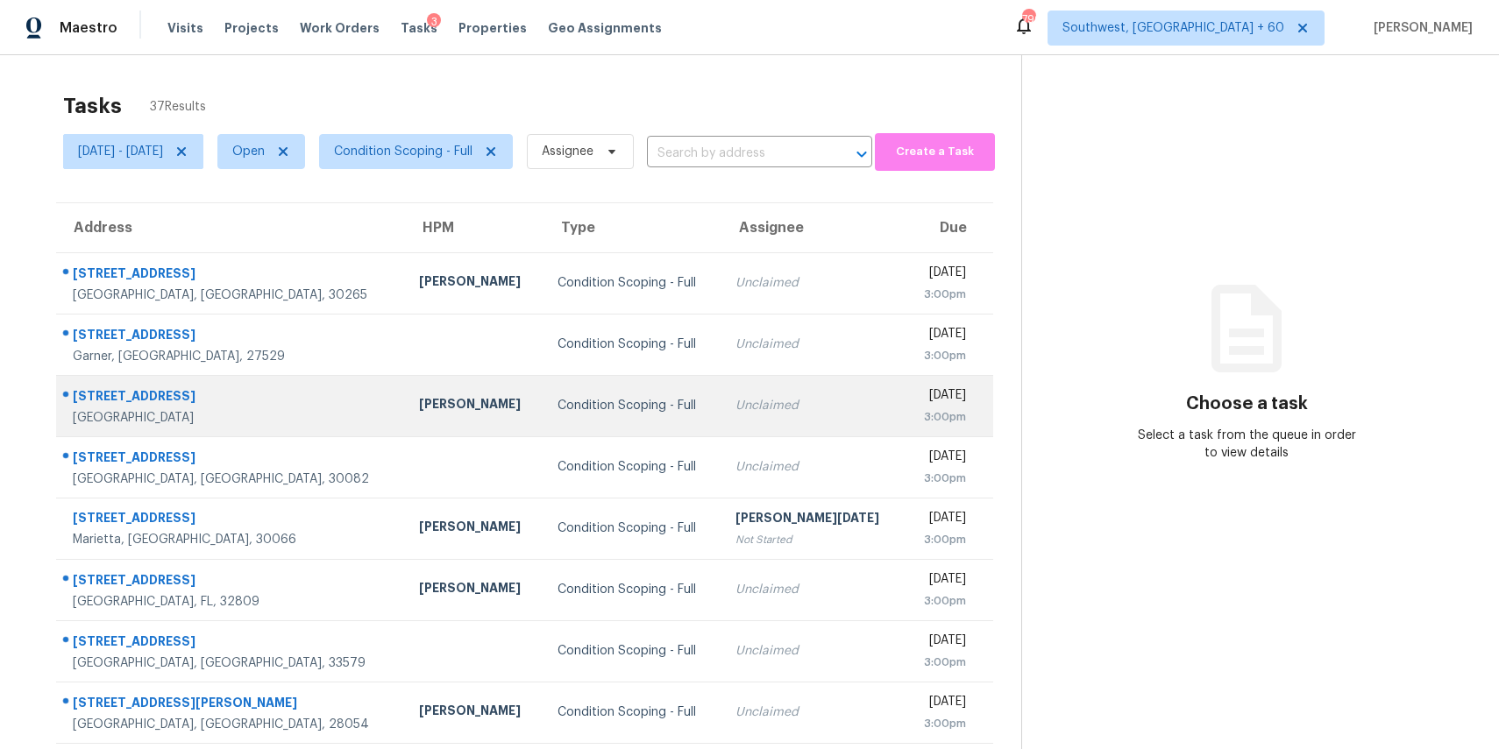
click at [557, 408] on div "Condition Scoping - Full" at bounding box center [632, 406] width 150 height 18
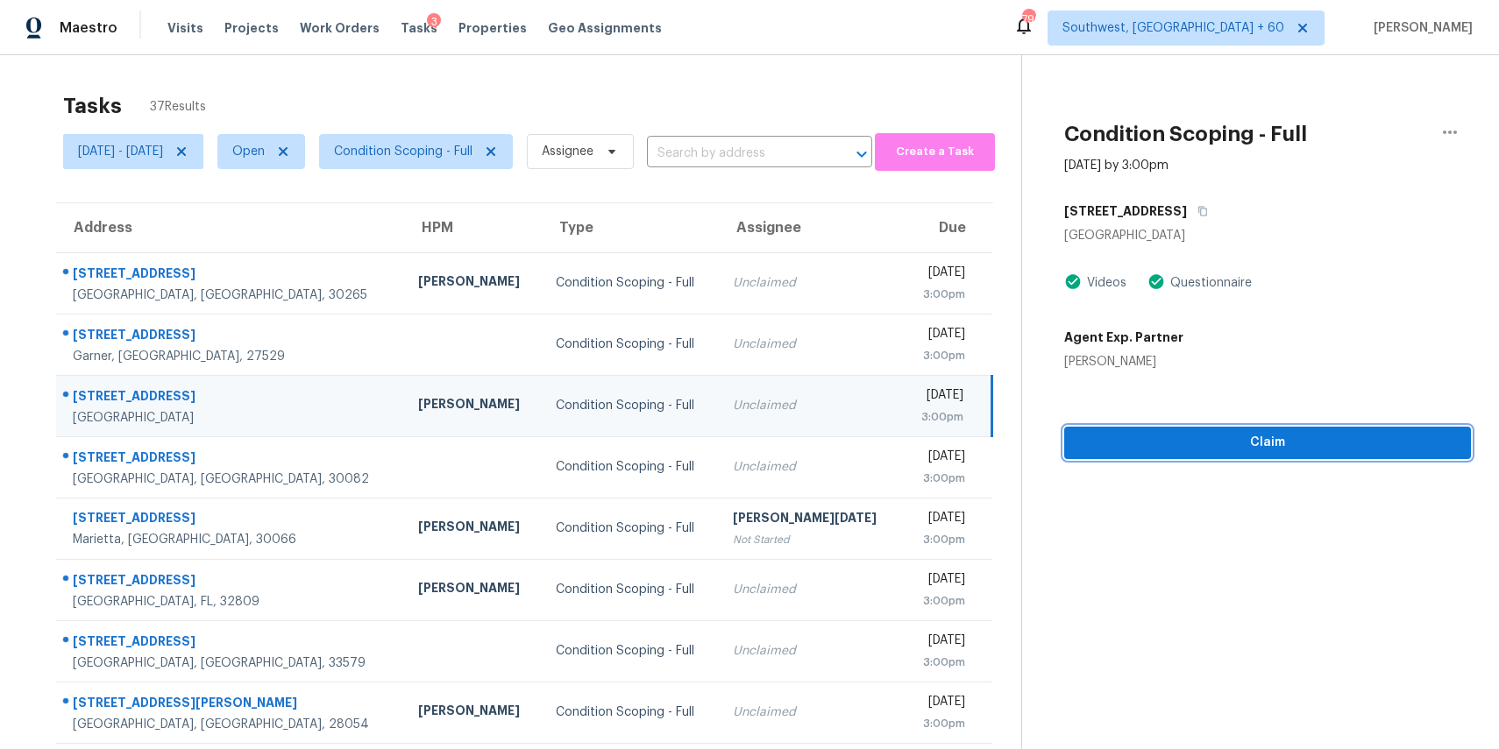
click at [1203, 437] on span "Claim" at bounding box center [1267, 443] width 379 height 22
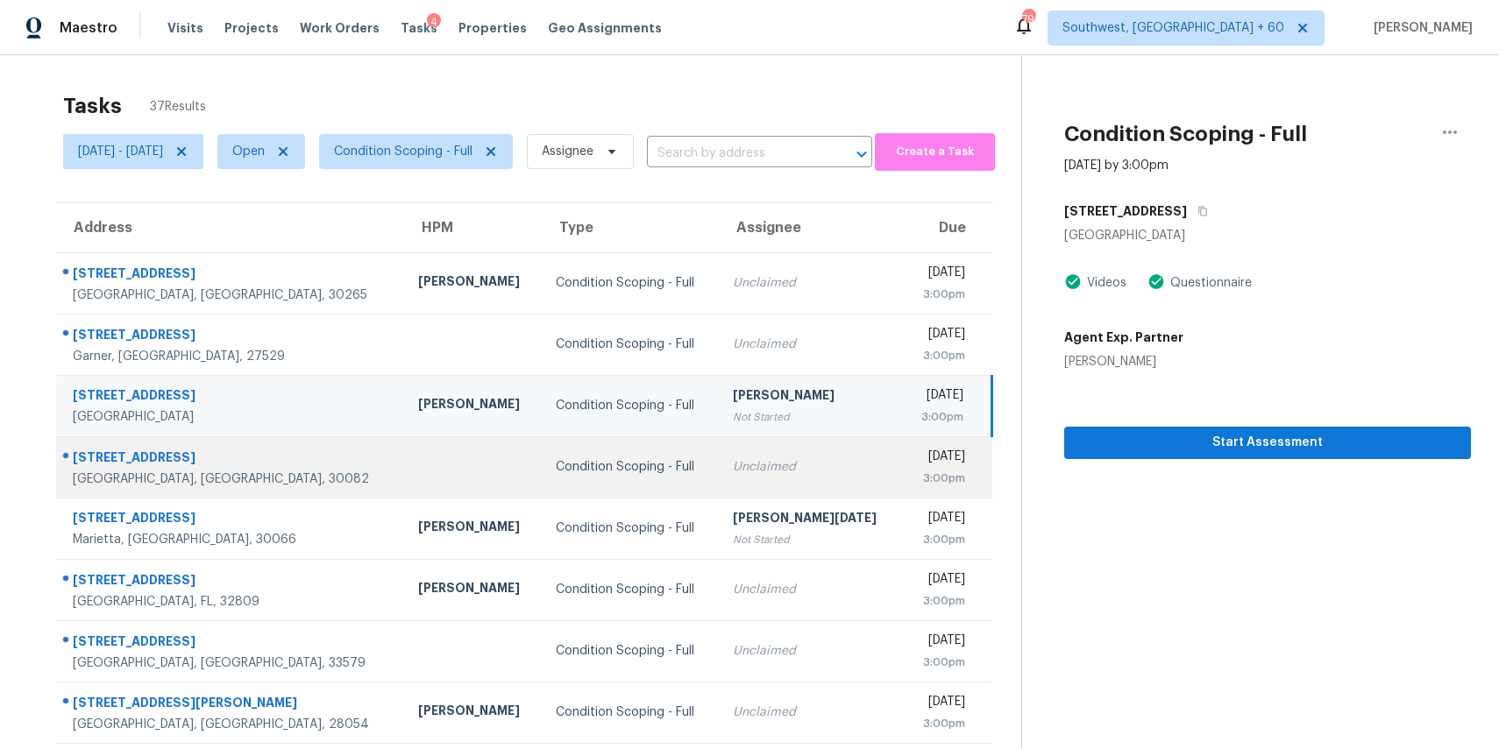
scroll to position [163, 0]
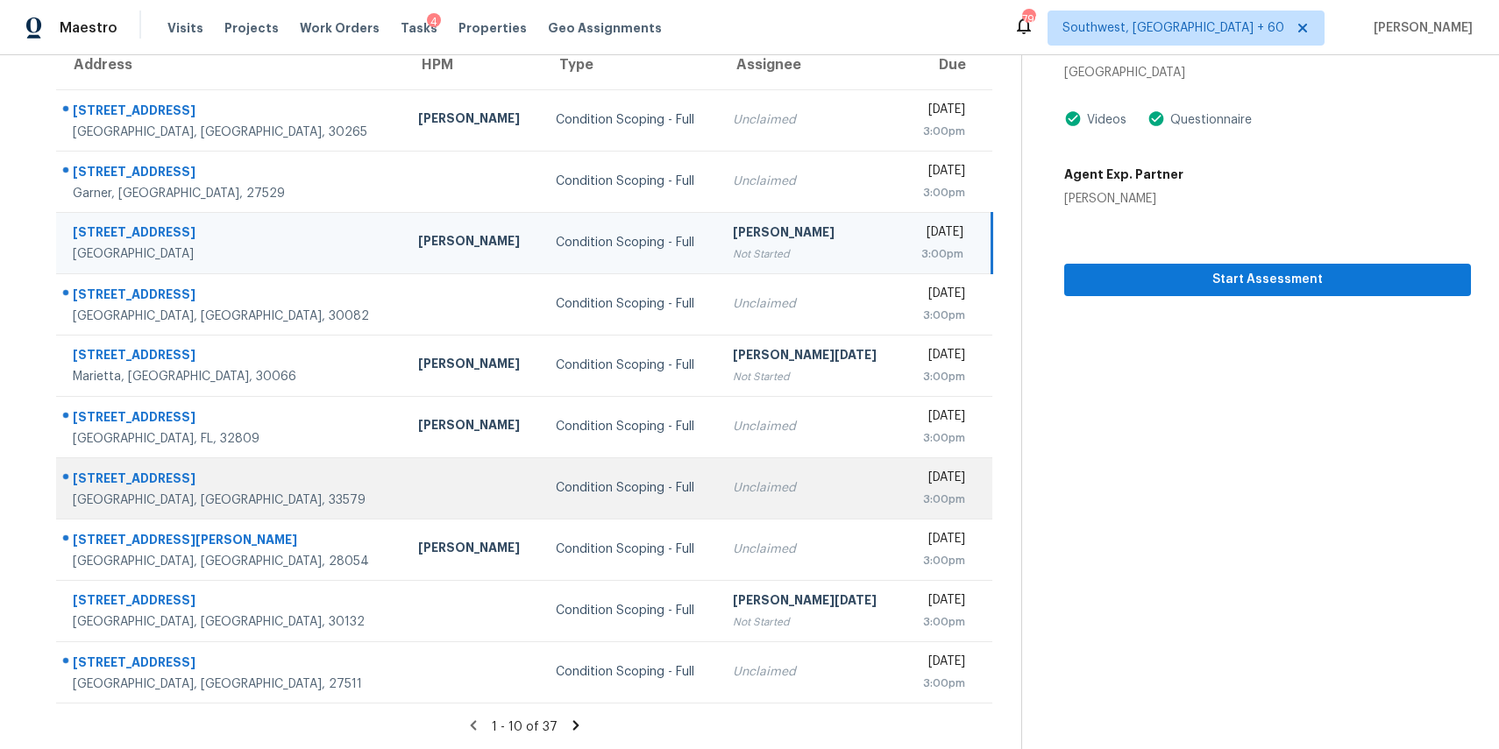
click at [542, 482] on td "Condition Scoping - Full" at bounding box center [630, 488] width 177 height 61
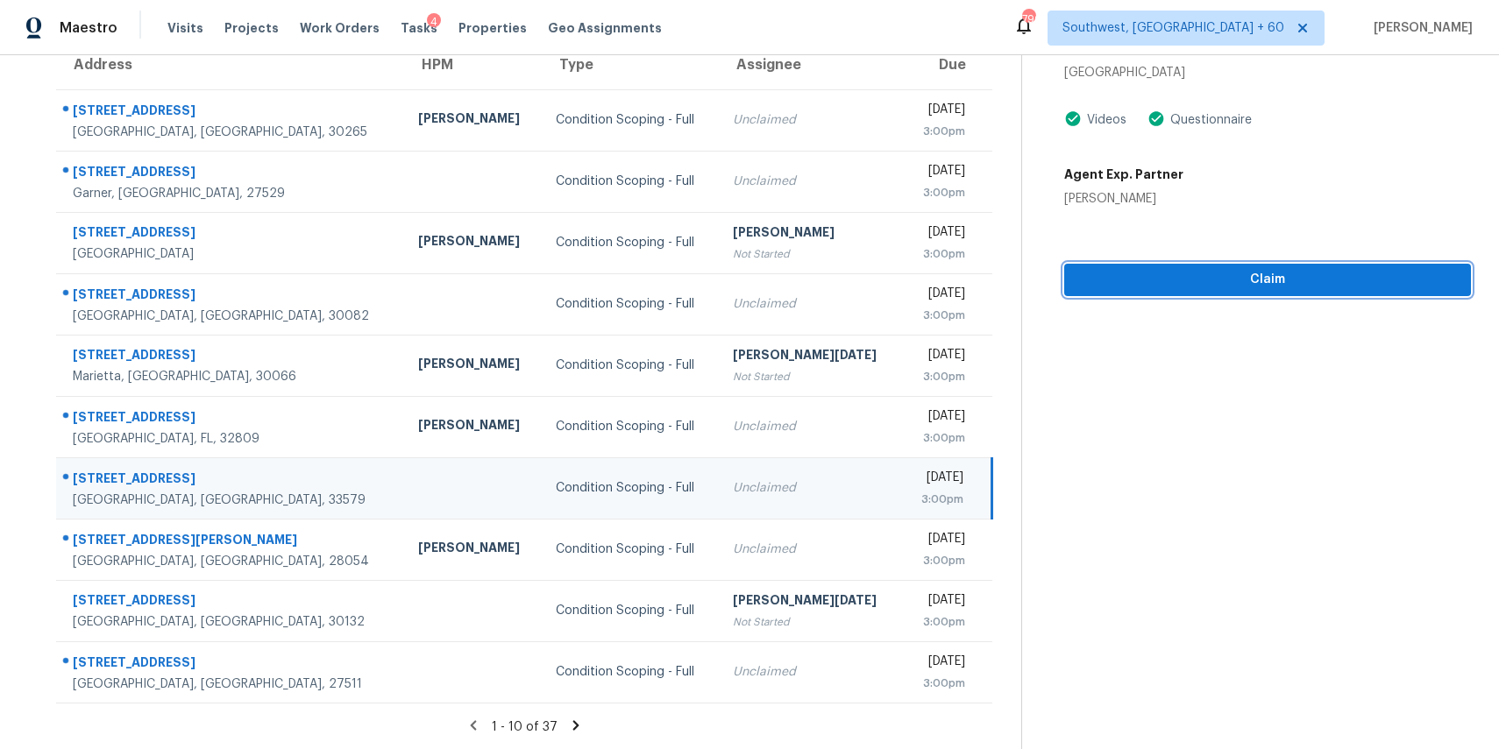
click at [1260, 288] on span "Claim" at bounding box center [1267, 280] width 379 height 22
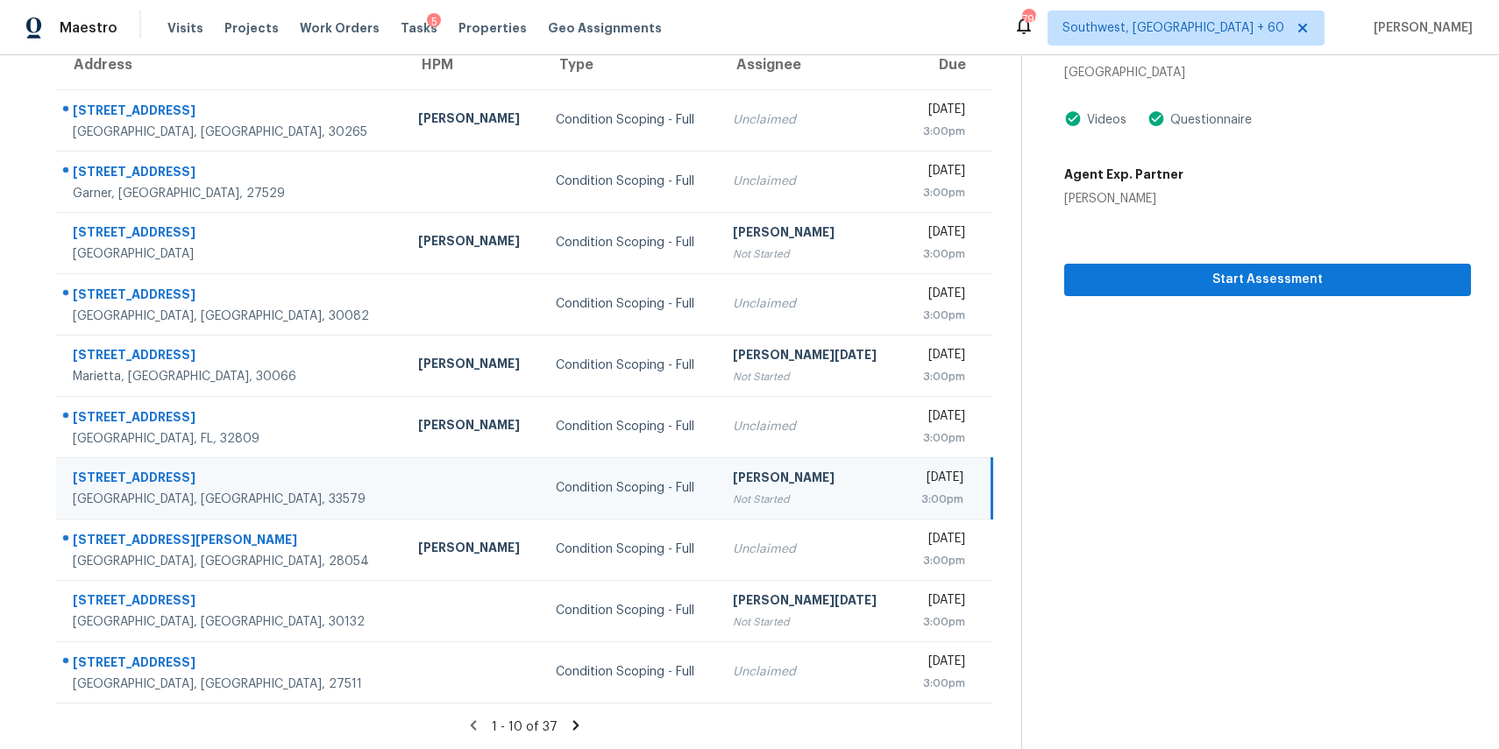
click at [584, 725] on icon at bounding box center [576, 726] width 16 height 16
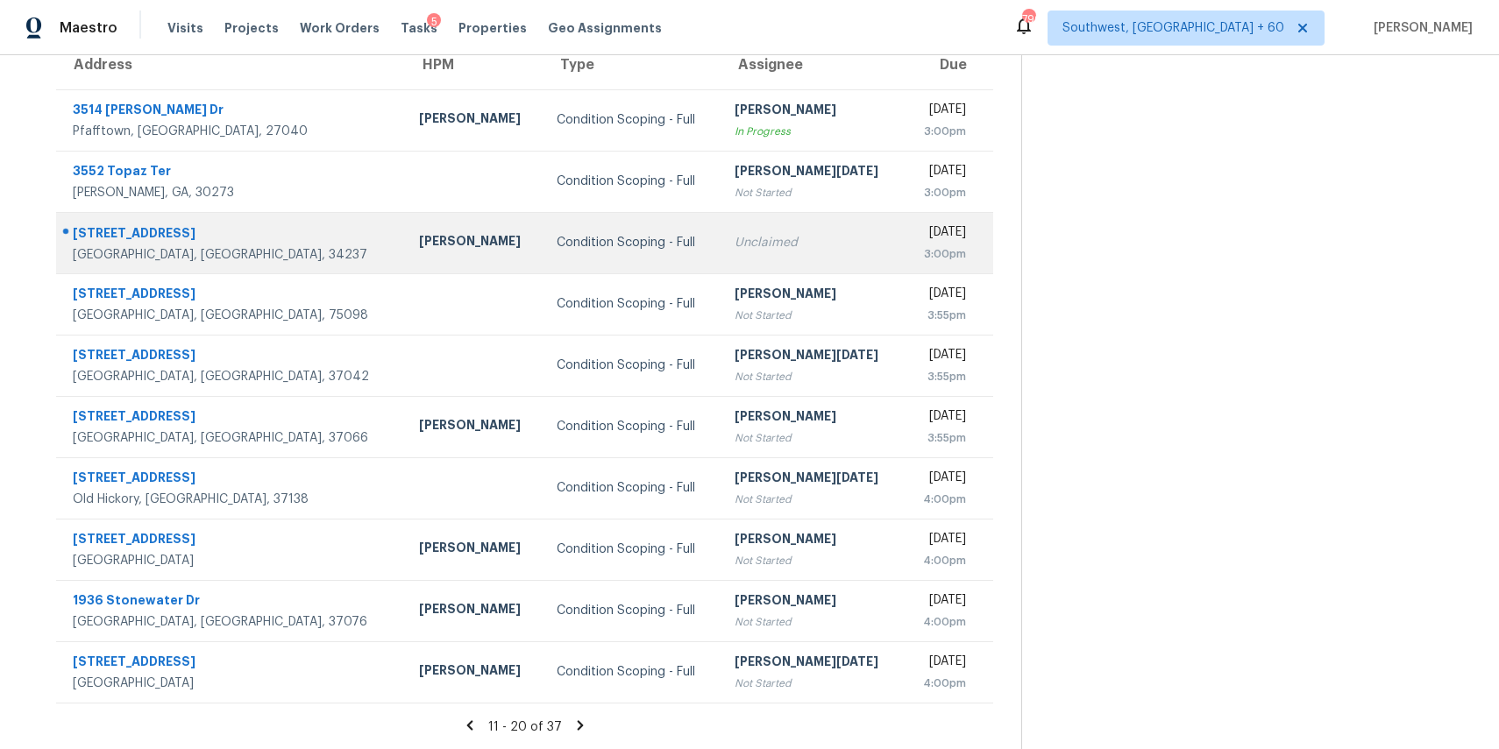
click at [598, 221] on td "Condition Scoping - Full" at bounding box center [632, 242] width 178 height 61
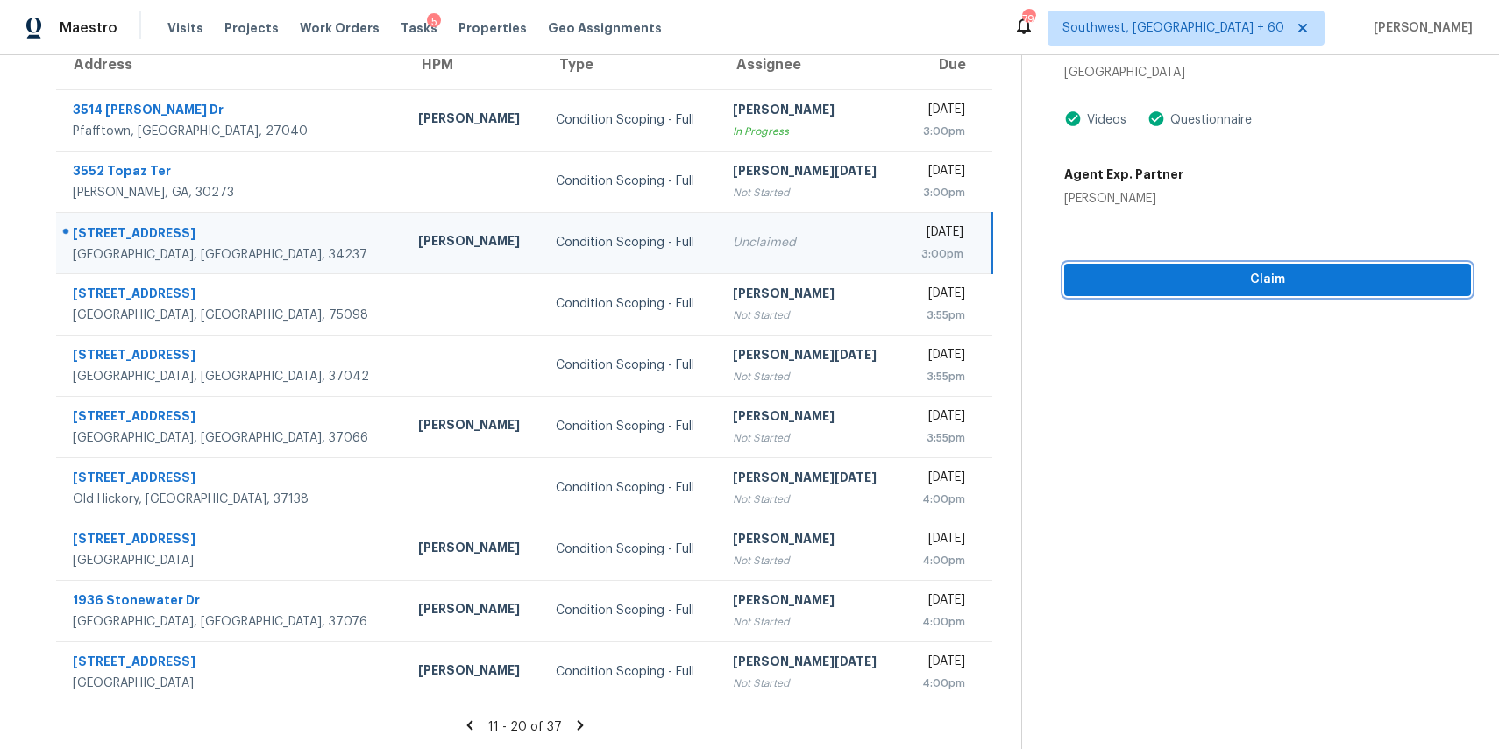
click at [1203, 289] on span "Claim" at bounding box center [1267, 280] width 379 height 22
click at [583, 725] on icon at bounding box center [580, 725] width 6 height 10
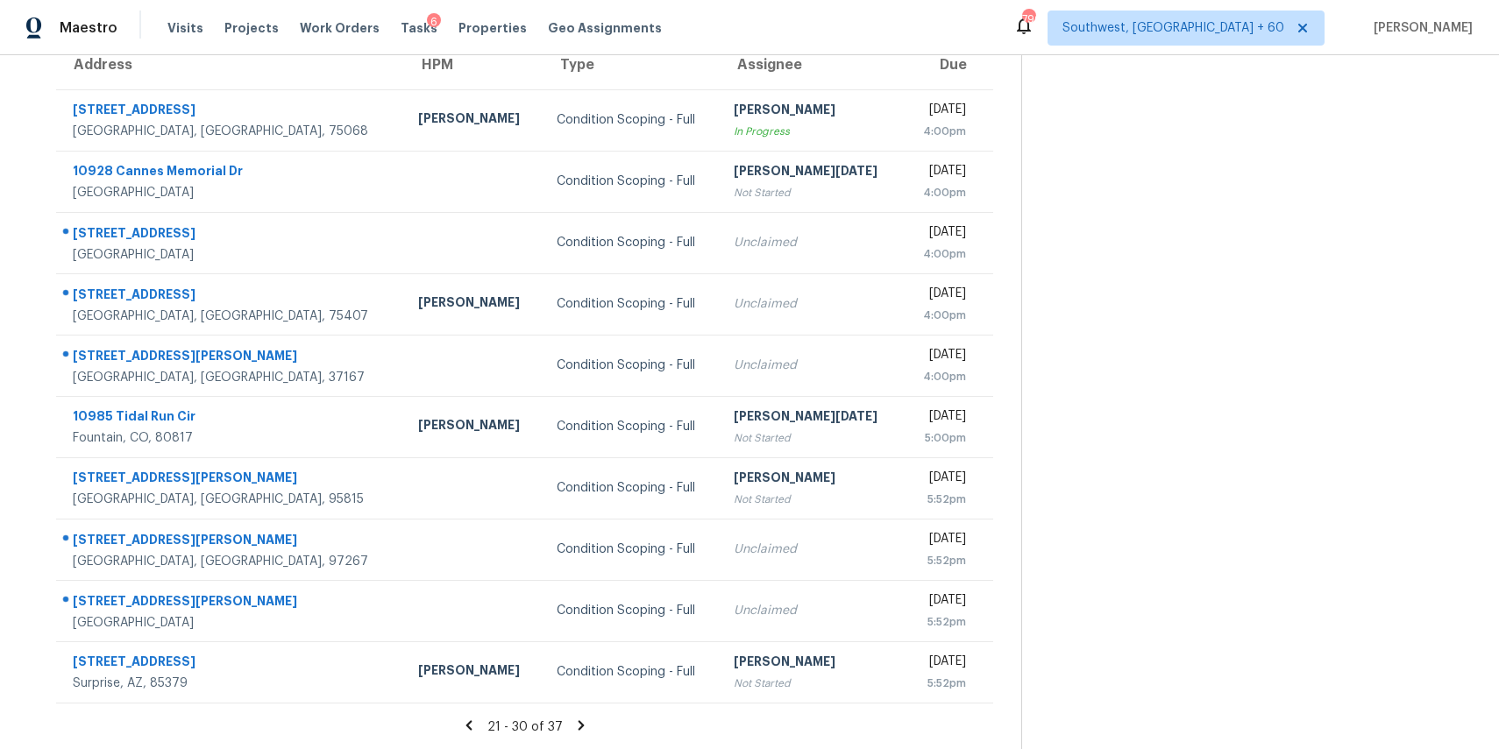
click at [580, 726] on icon at bounding box center [581, 726] width 16 height 16
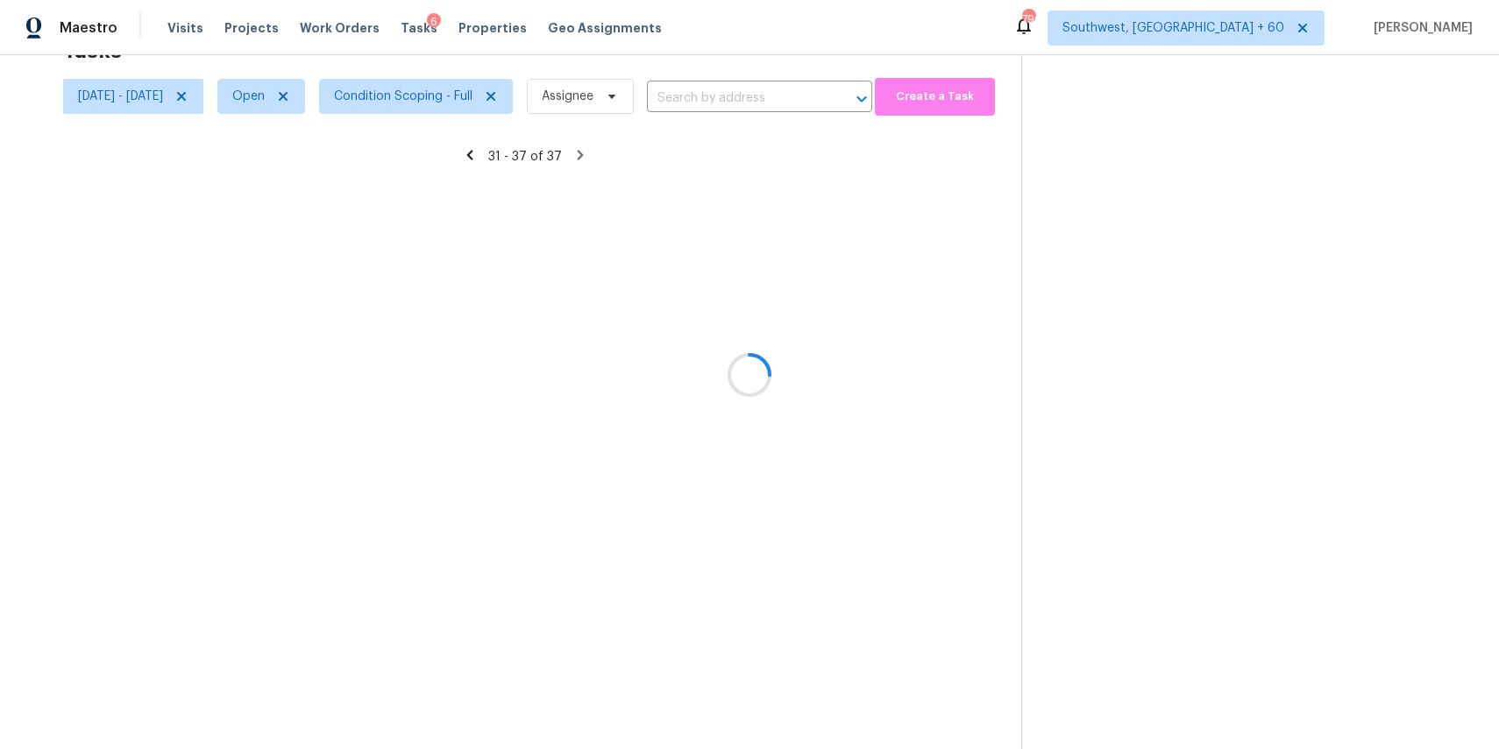
scroll to position [55, 0]
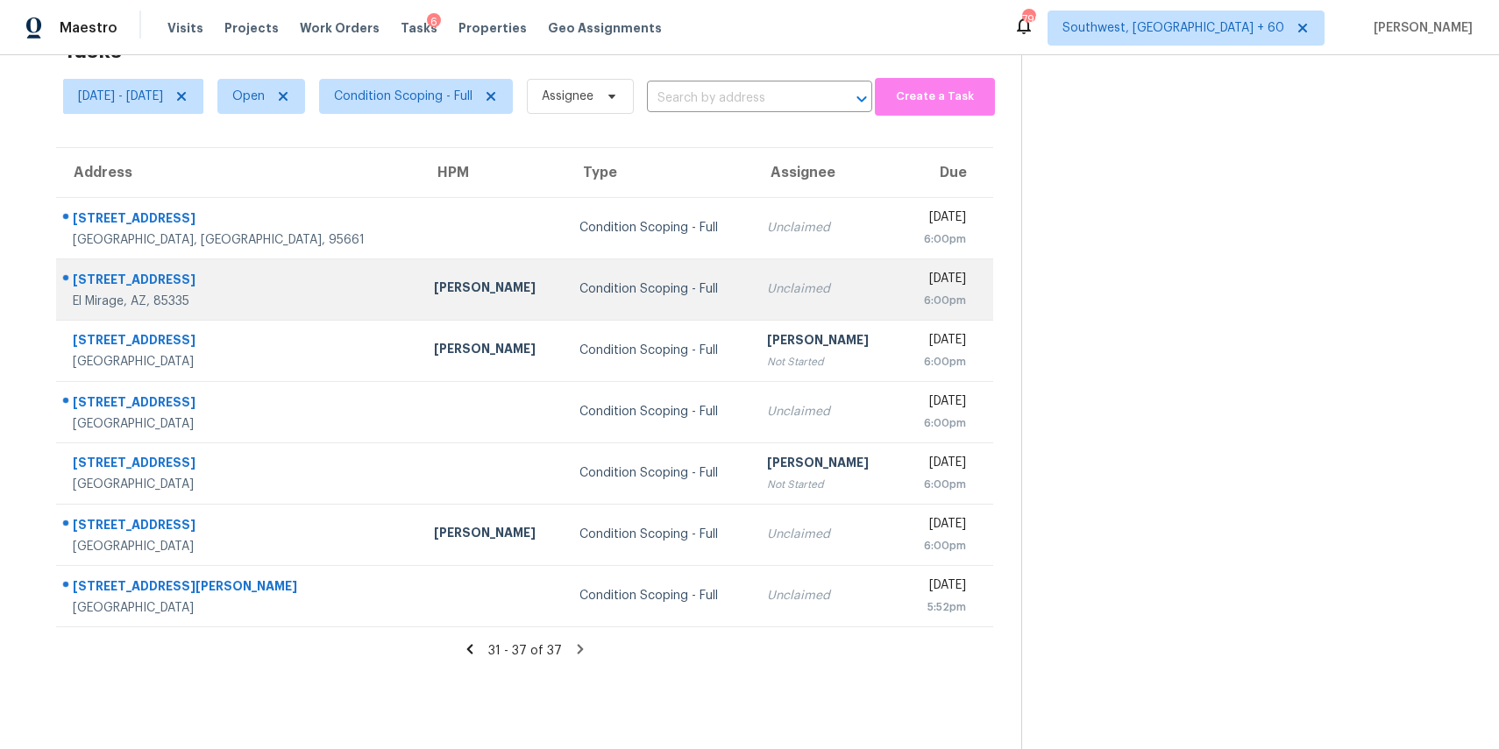
click at [565, 269] on td "Condition Scoping - Full" at bounding box center [659, 289] width 188 height 61
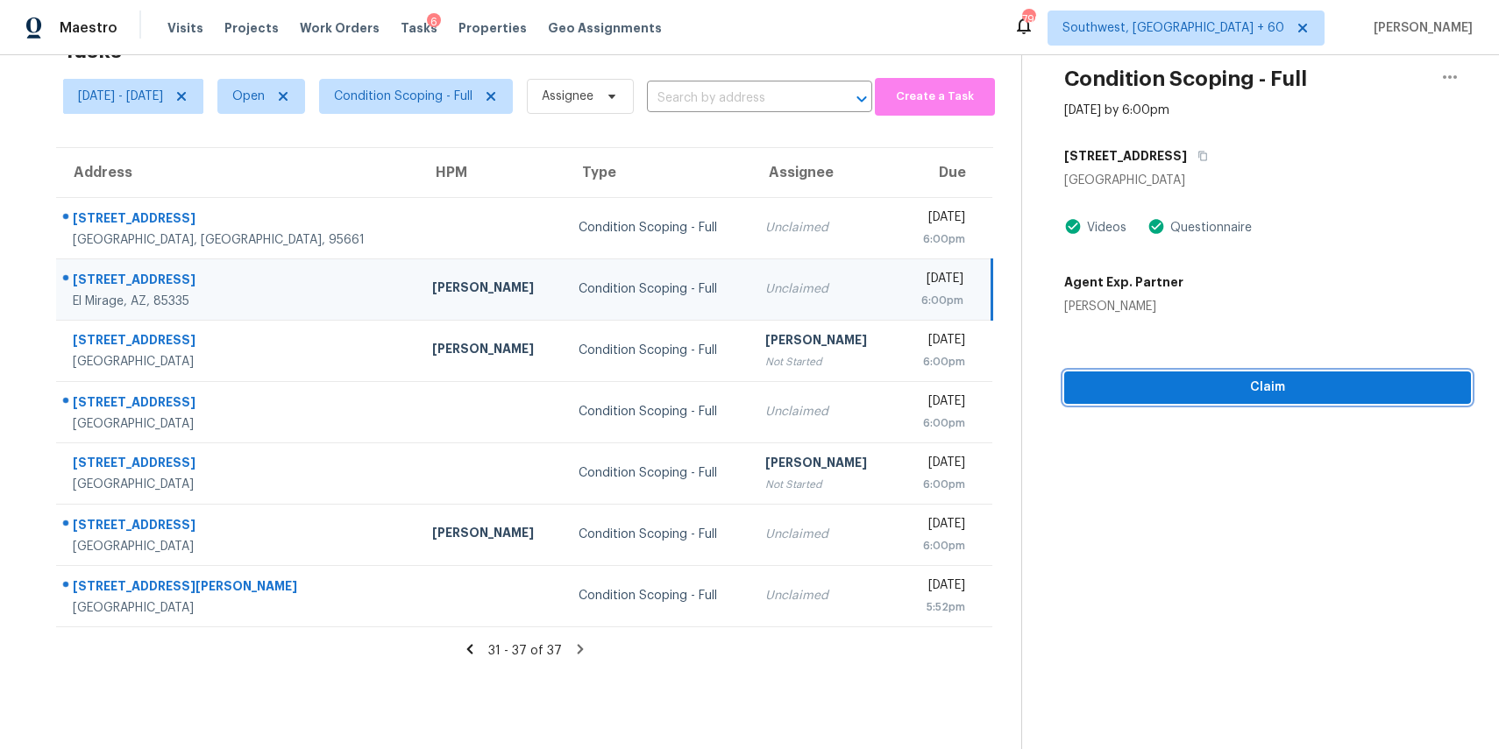
click at [1287, 401] on button "Claim" at bounding box center [1267, 388] width 407 height 32
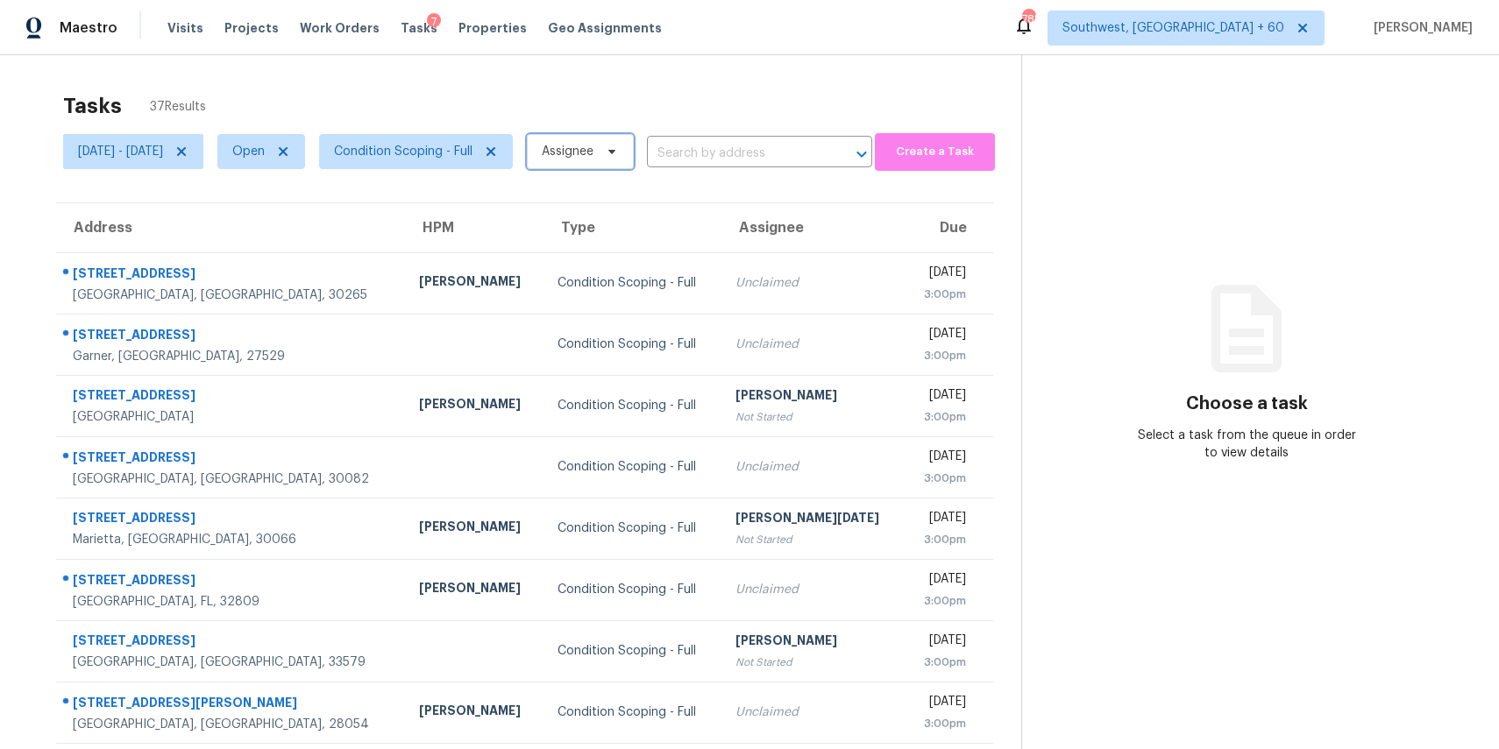
click at [619, 152] on icon at bounding box center [612, 152] width 14 height 14
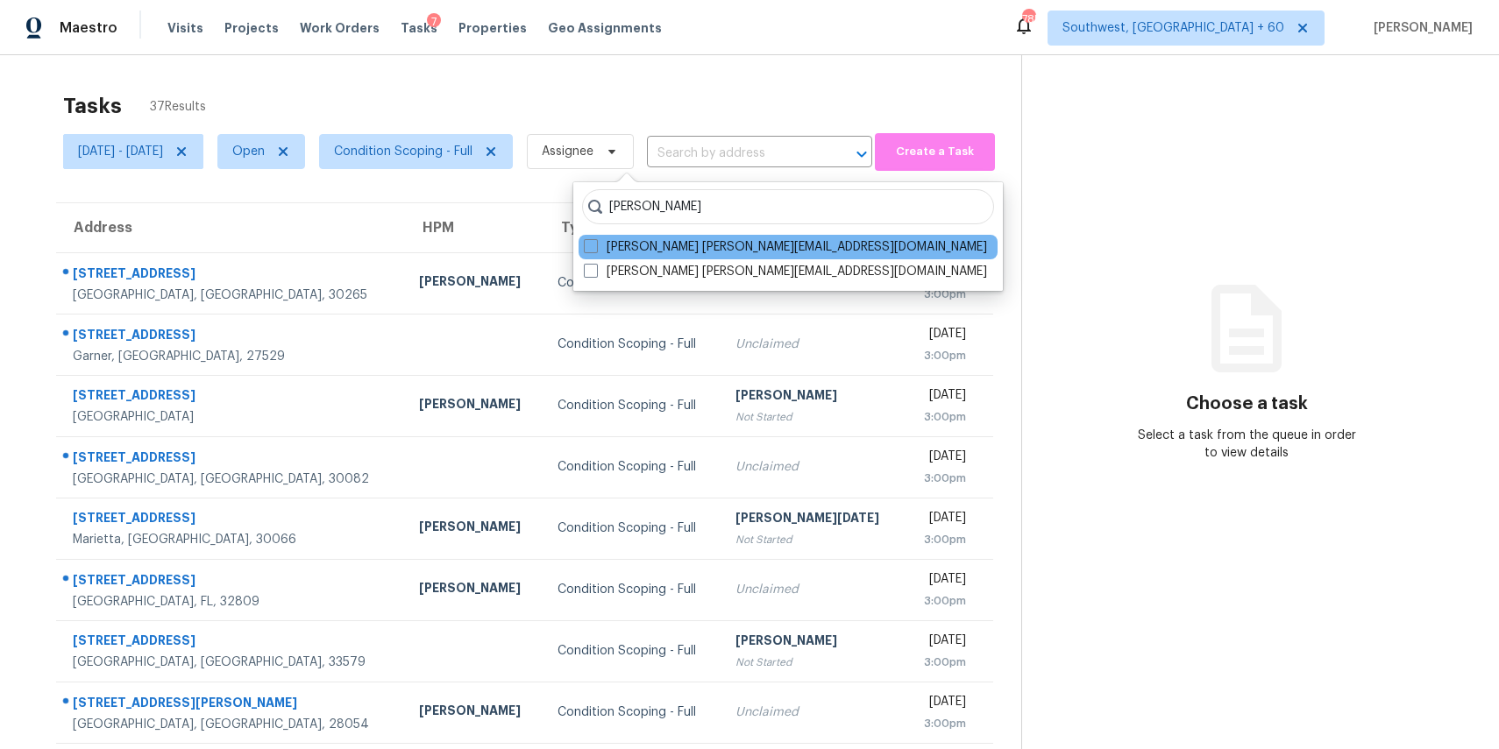
type input "[PERSON_NAME]"
click at [666, 259] on div "Ranjith Kumar P ranjith.kumar@opendoor.com" at bounding box center [787, 247] width 419 height 25
click at [667, 255] on label "Ranjith Kumar P ranjith.kumar@opendoor.com" at bounding box center [785, 247] width 403 height 18
click at [595, 250] on input "Ranjith Kumar P ranjith.kumar@opendoor.com" at bounding box center [589, 243] width 11 height 11
checkbox input "true"
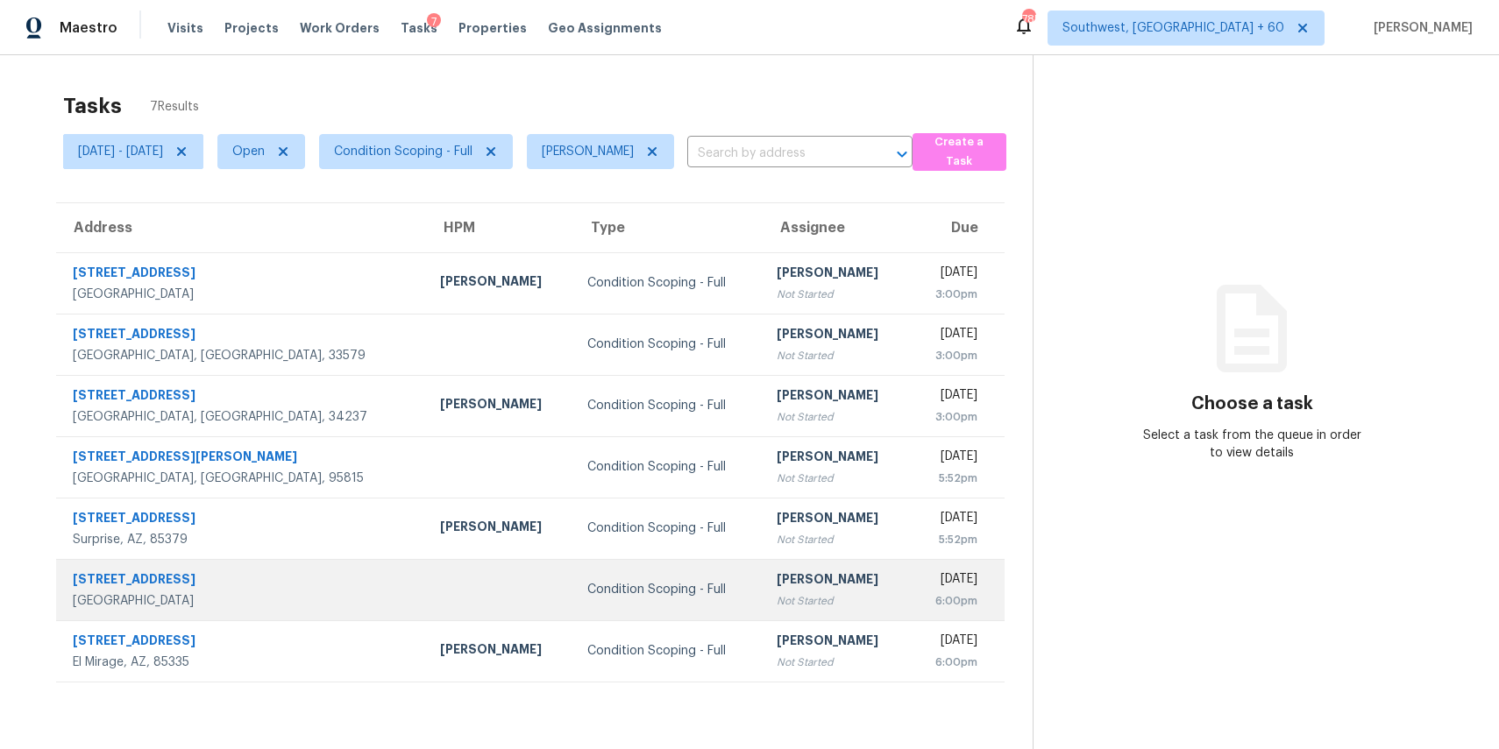
click at [254, 569] on td "235 S Tower Dr Unit 305 Beverly Hills, CA, 90211" at bounding box center [241, 589] width 370 height 61
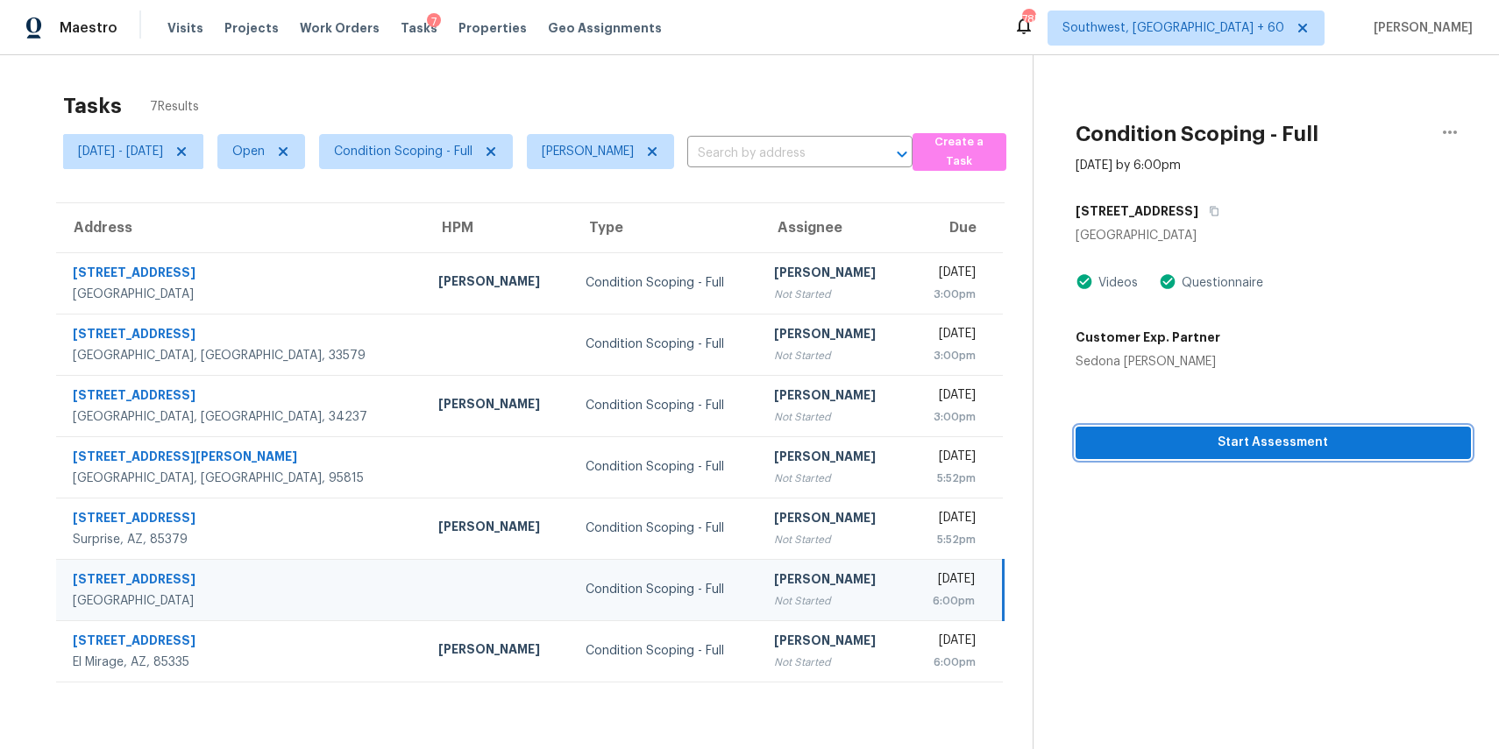
click at [1173, 453] on span "Start Assessment" at bounding box center [1273, 443] width 367 height 22
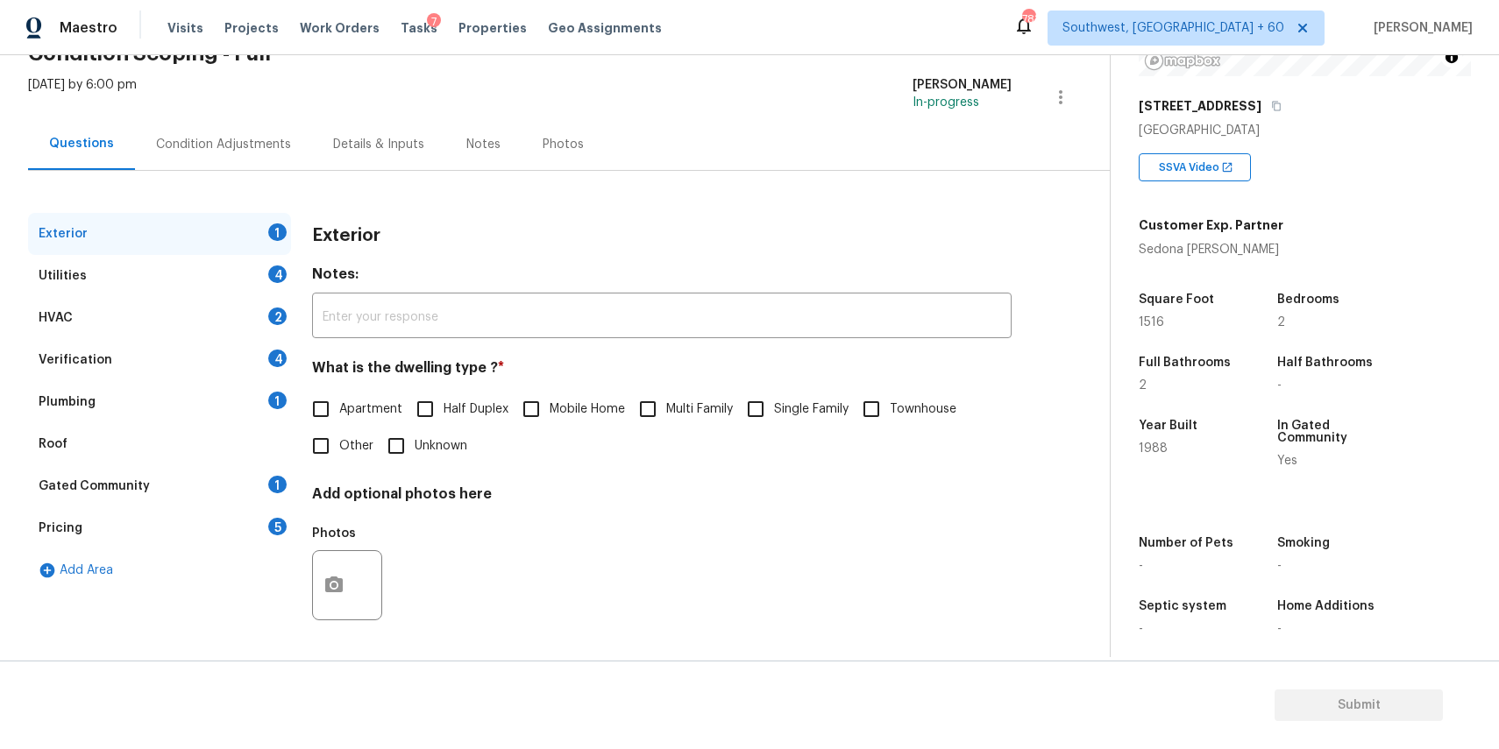
scroll to position [269, 0]
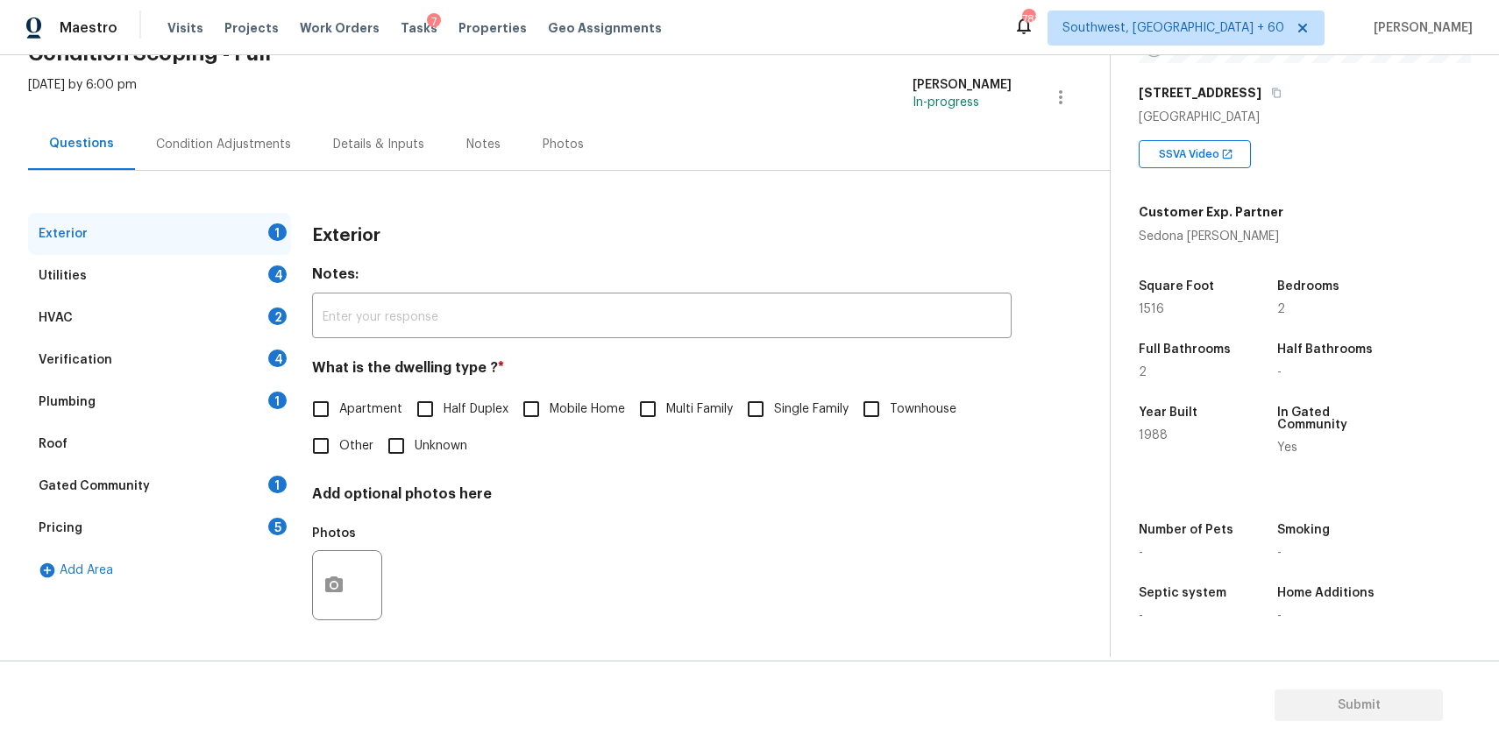
click at [354, 395] on label "Apartment" at bounding box center [352, 409] width 100 height 37
click at [339, 395] on input "Apartment" at bounding box center [320, 409] width 37 height 37
checkbox input "true"
click at [259, 271] on div "Utilities 4" at bounding box center [159, 276] width 263 height 42
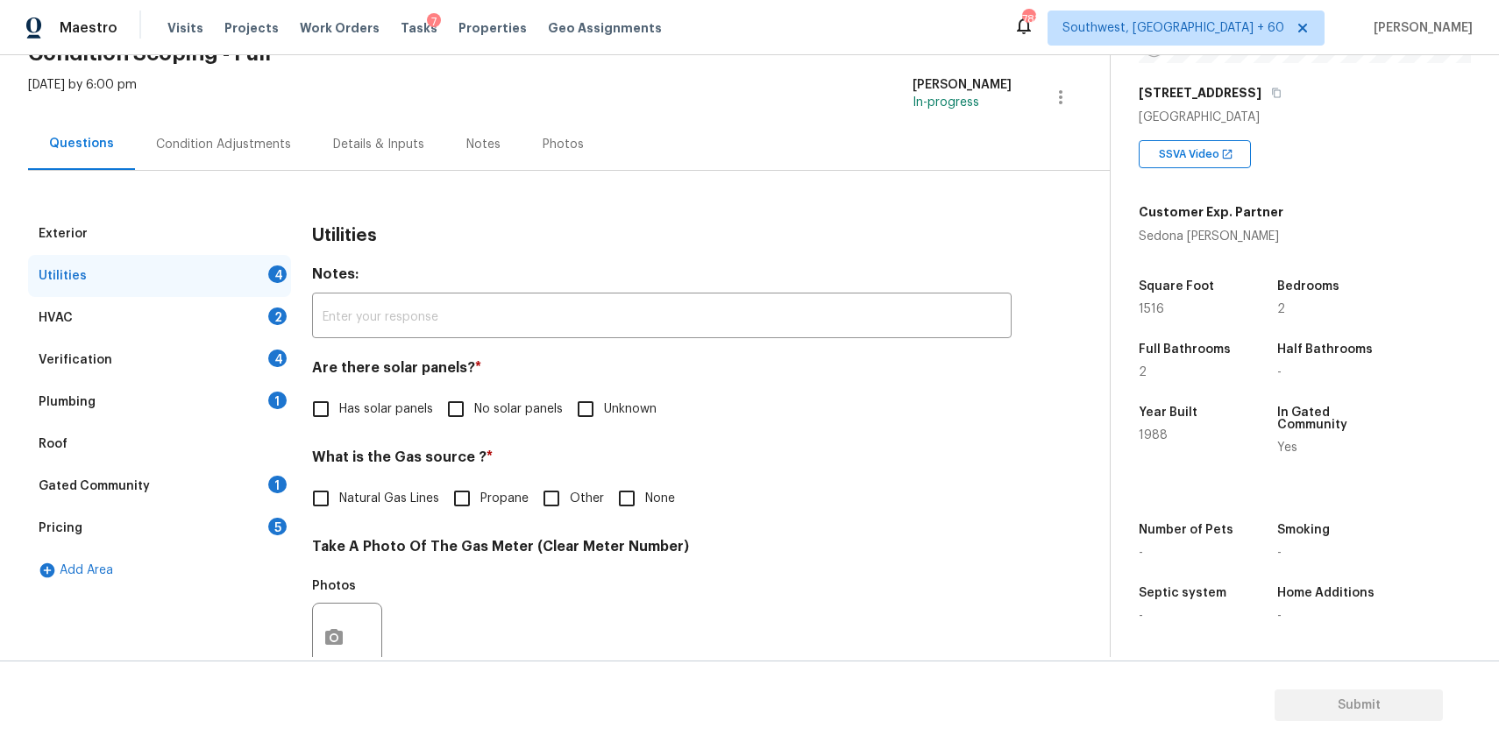
click at [516, 422] on label "No solar panels" at bounding box center [499, 409] width 125 height 37
click at [474, 422] on input "No solar panels" at bounding box center [455, 409] width 37 height 37
checkbox input "true"
click at [631, 499] on input "None" at bounding box center [626, 498] width 37 height 37
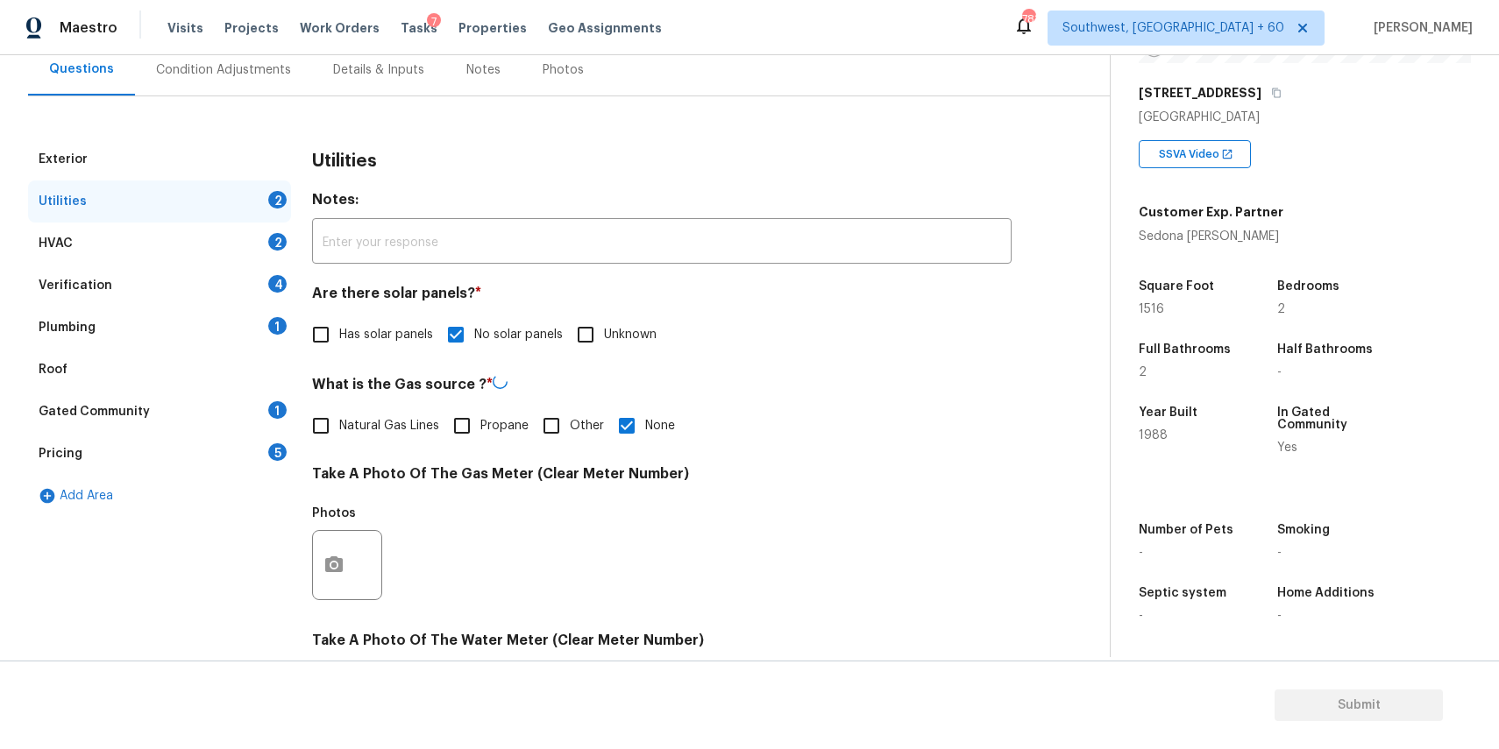
scroll to position [208, 0]
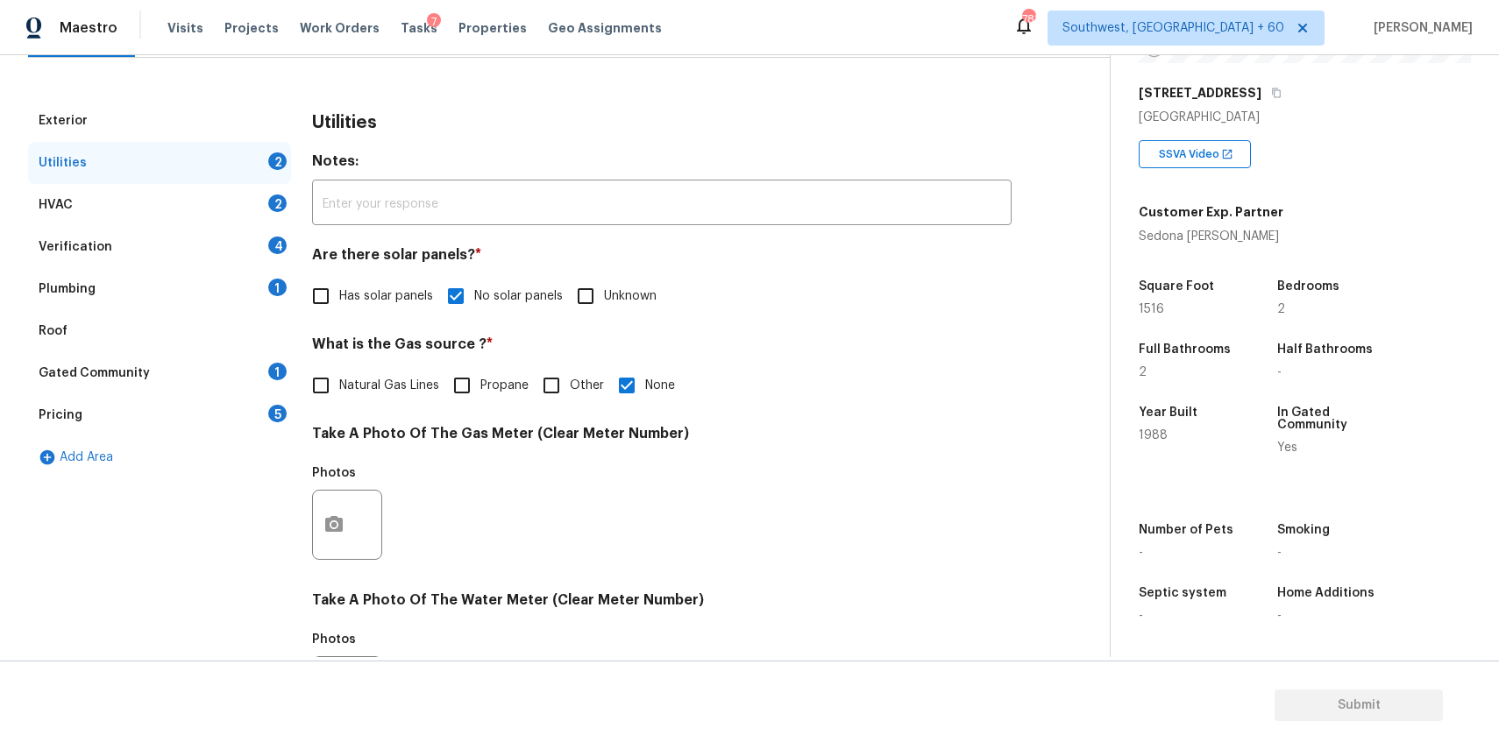
click at [621, 375] on input "None" at bounding box center [626, 385] width 37 height 37
checkbox input "false"
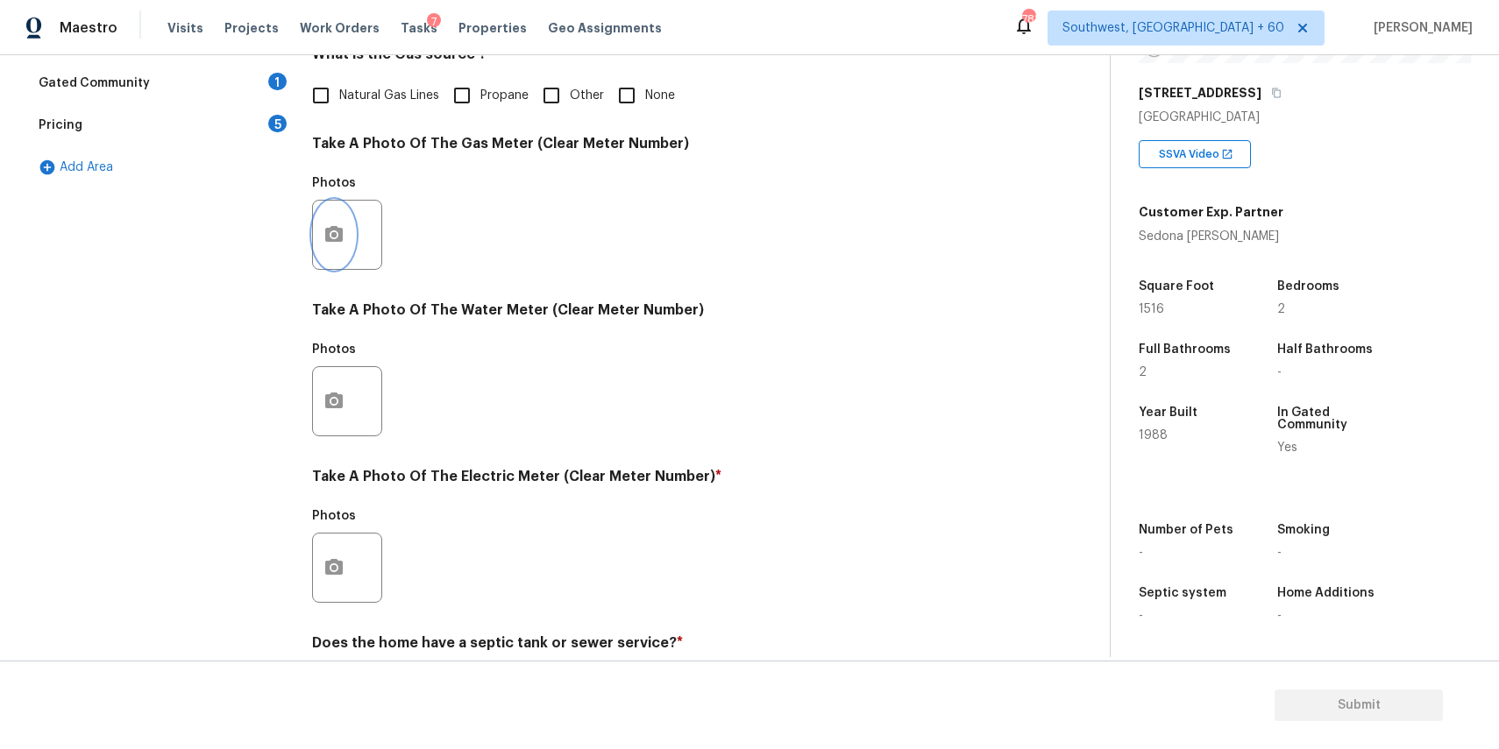
click at [330, 233] on icon "button" at bounding box center [333, 234] width 21 height 21
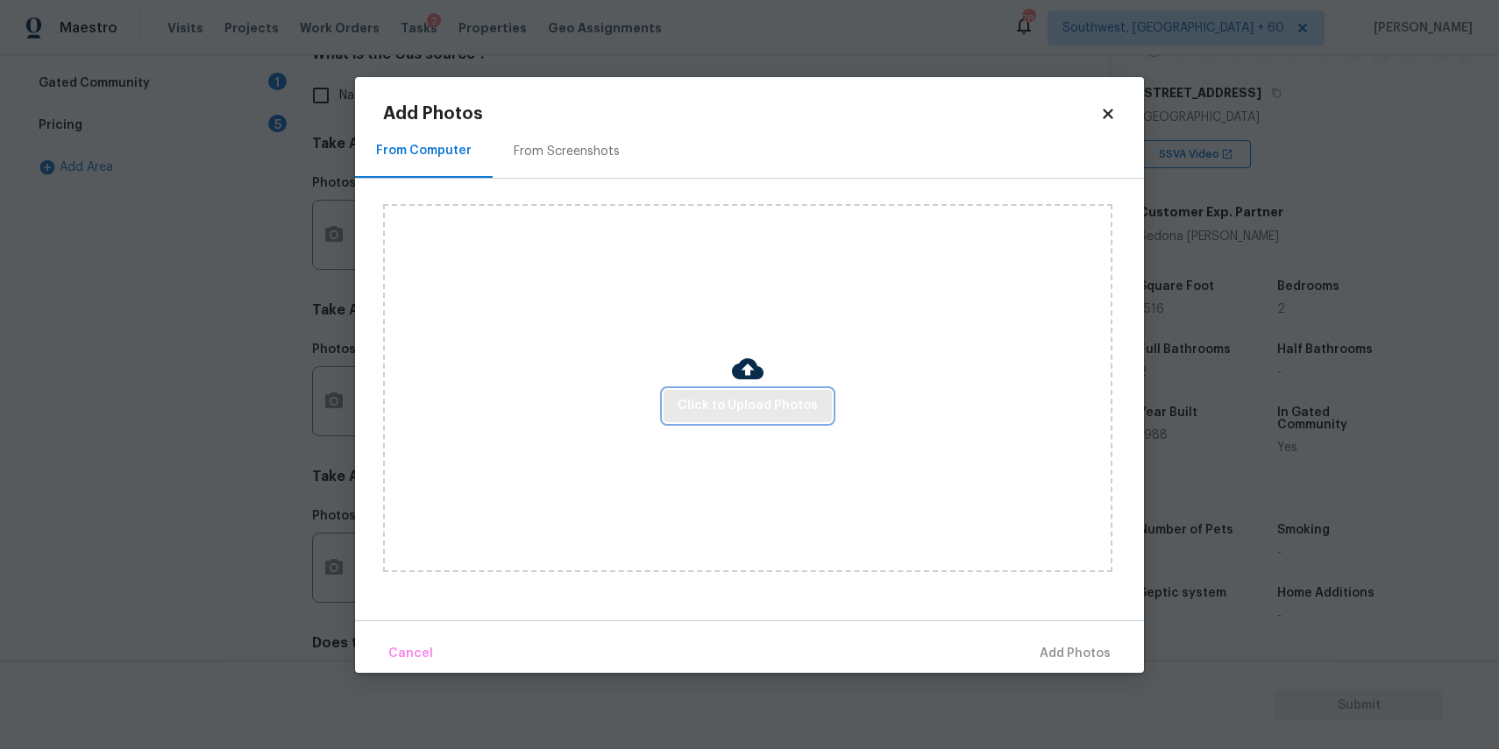
click at [696, 415] on span "Click to Upload Photos" at bounding box center [748, 406] width 140 height 22
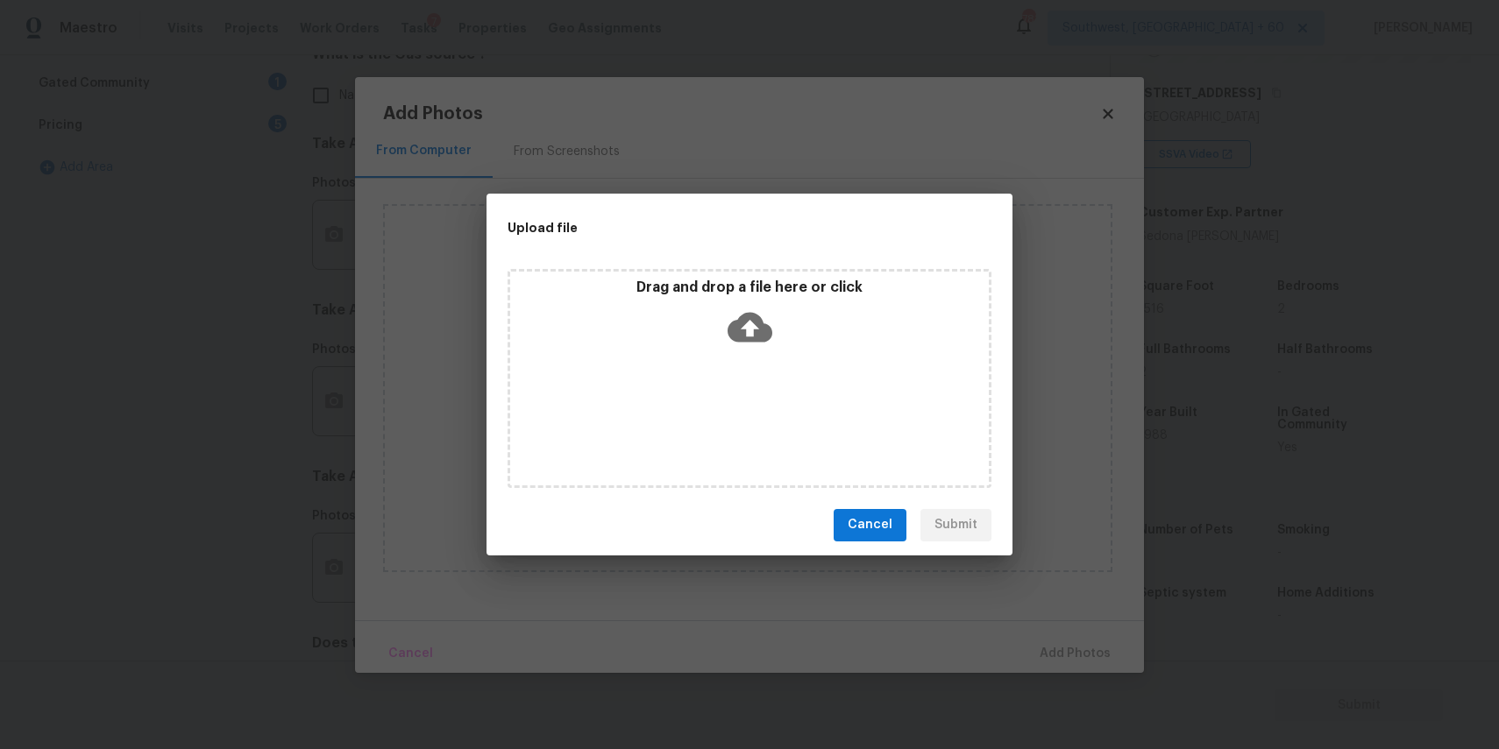
click at [720, 373] on div "Drag and drop a file here or click" at bounding box center [749, 378] width 484 height 219
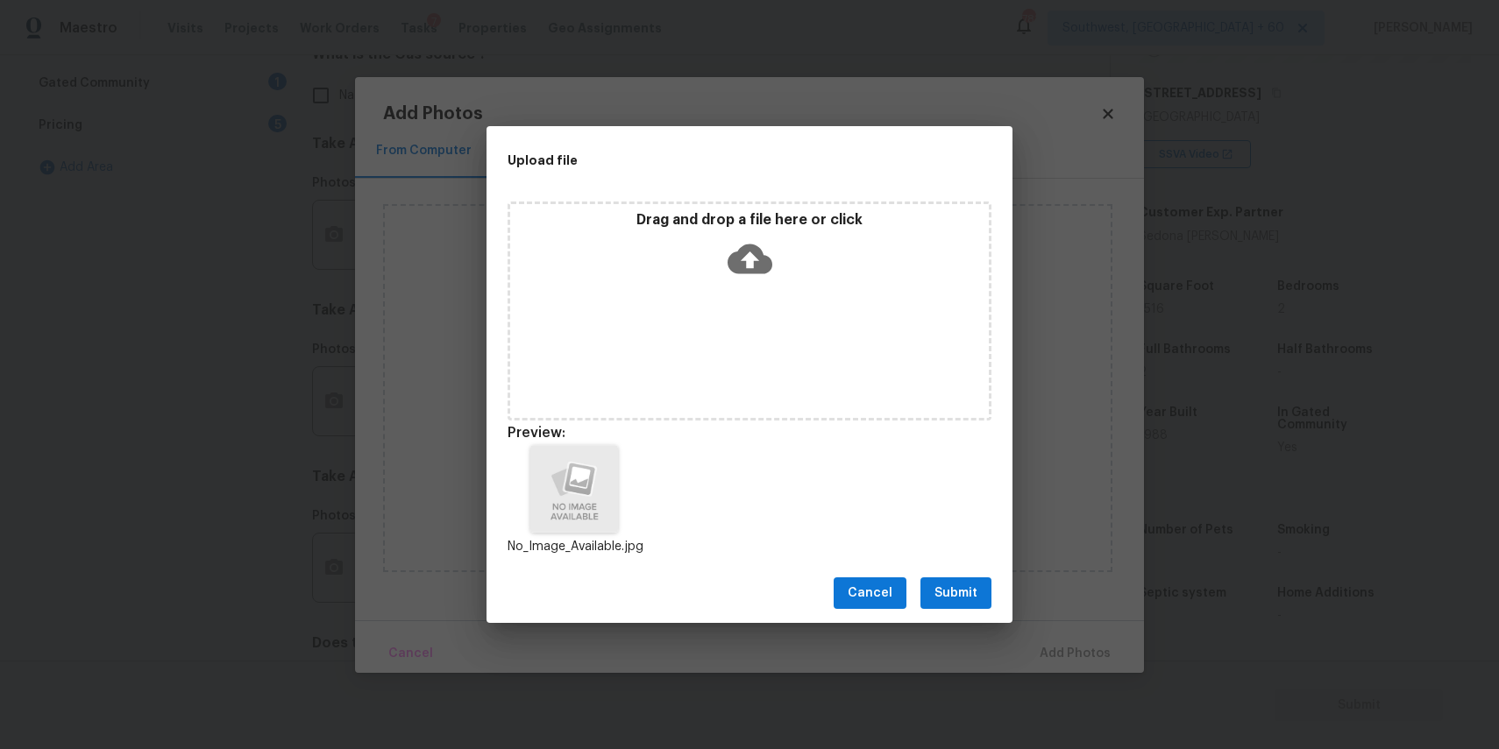
click at [987, 582] on button "Submit" at bounding box center [955, 594] width 71 height 32
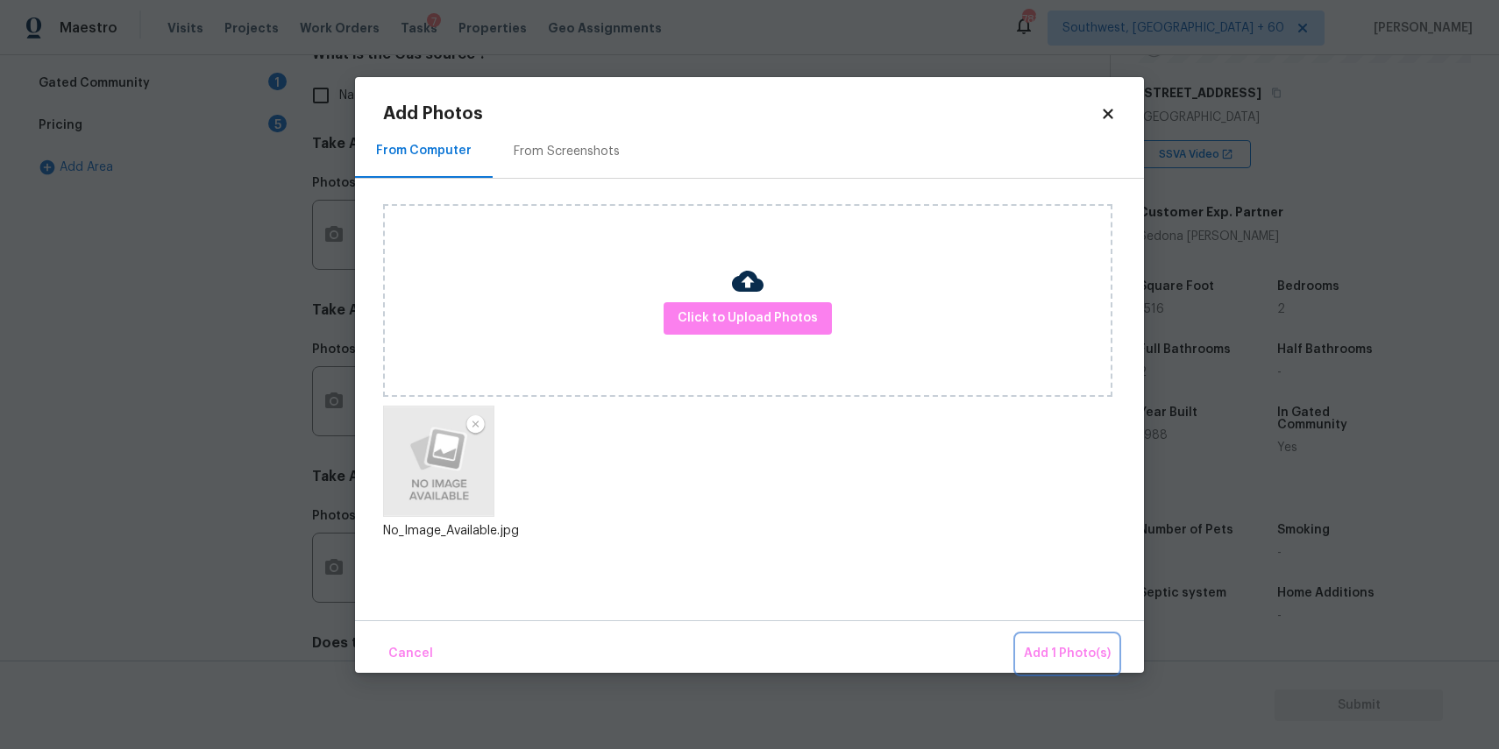
click at [1084, 656] on span "Add 1 Photo(s)" at bounding box center [1067, 654] width 87 height 22
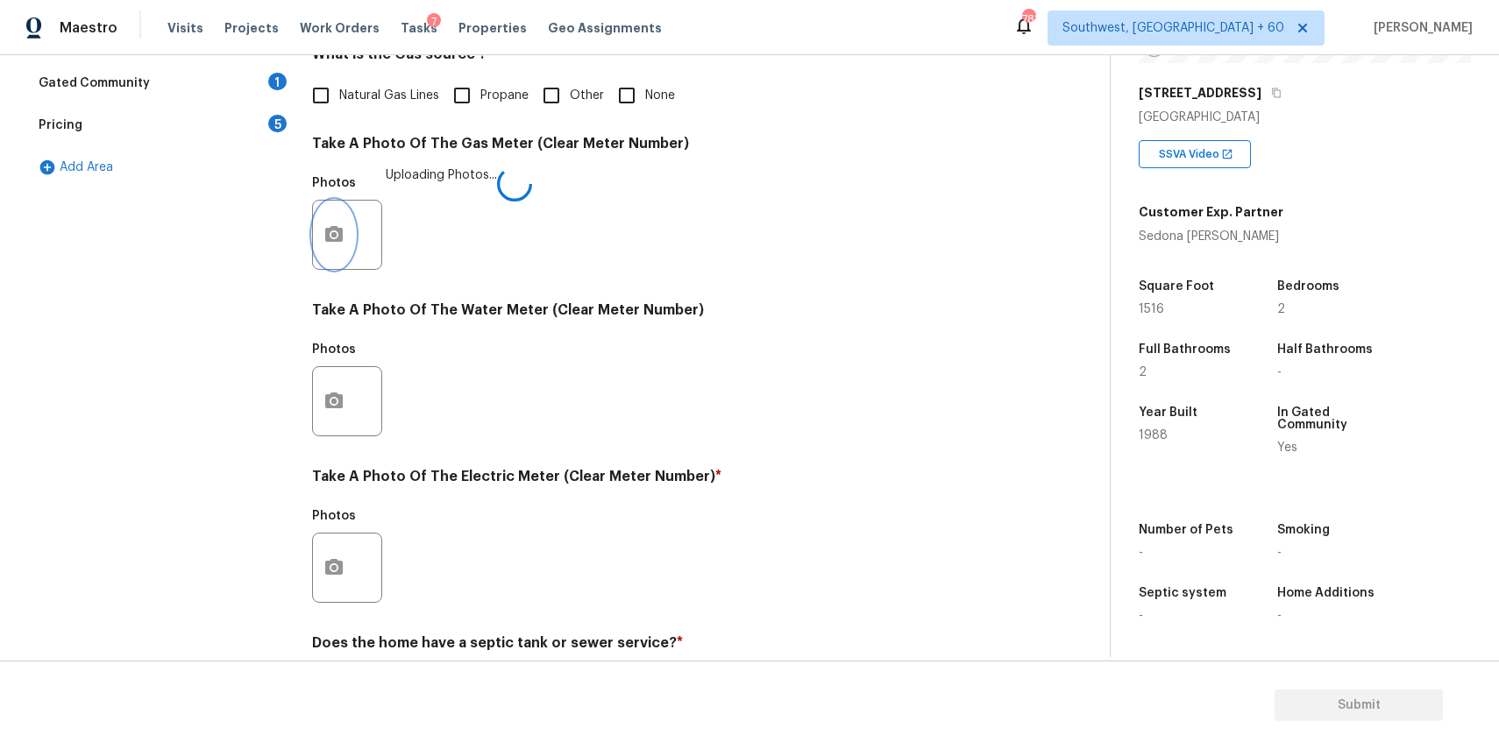
scroll to position [570, 0]
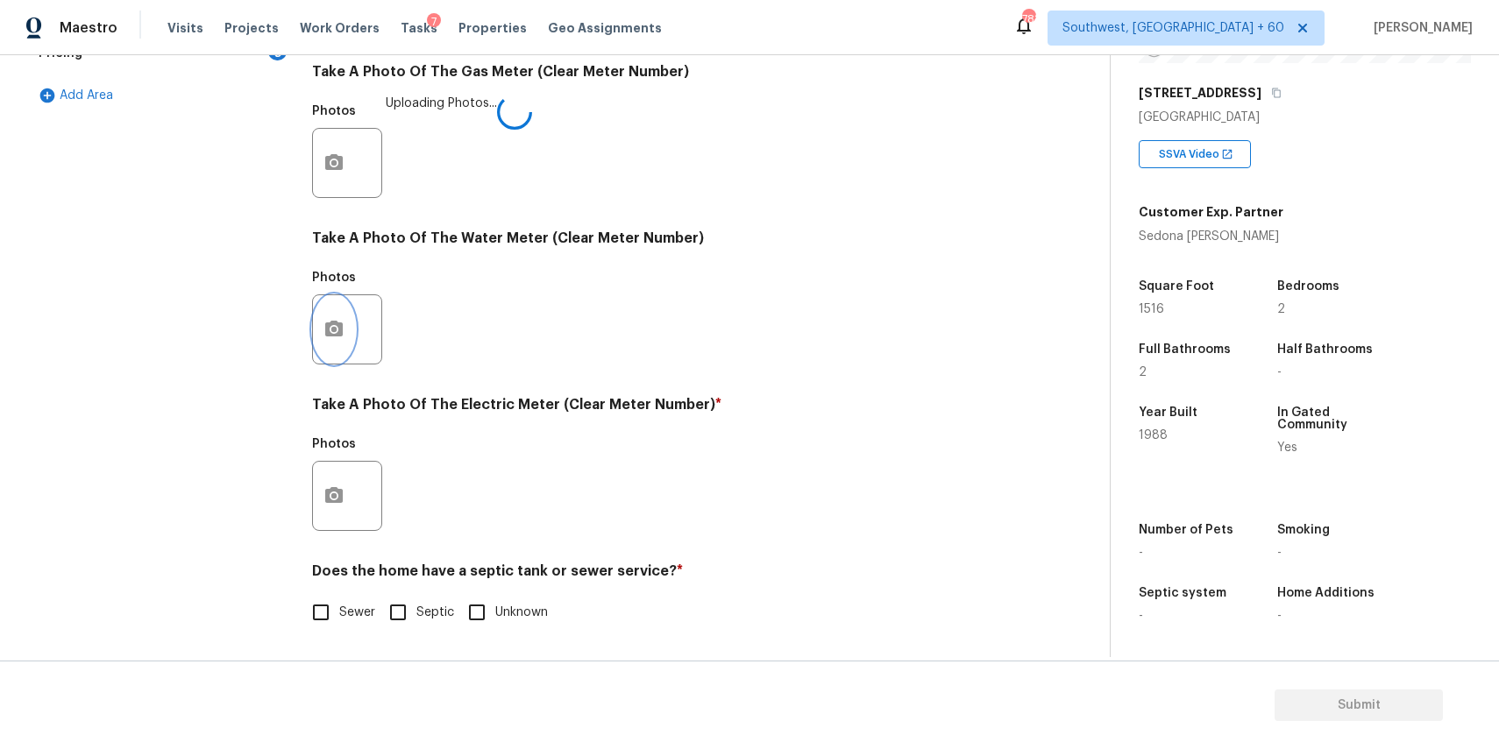
click at [323, 316] on button "button" at bounding box center [334, 329] width 42 height 68
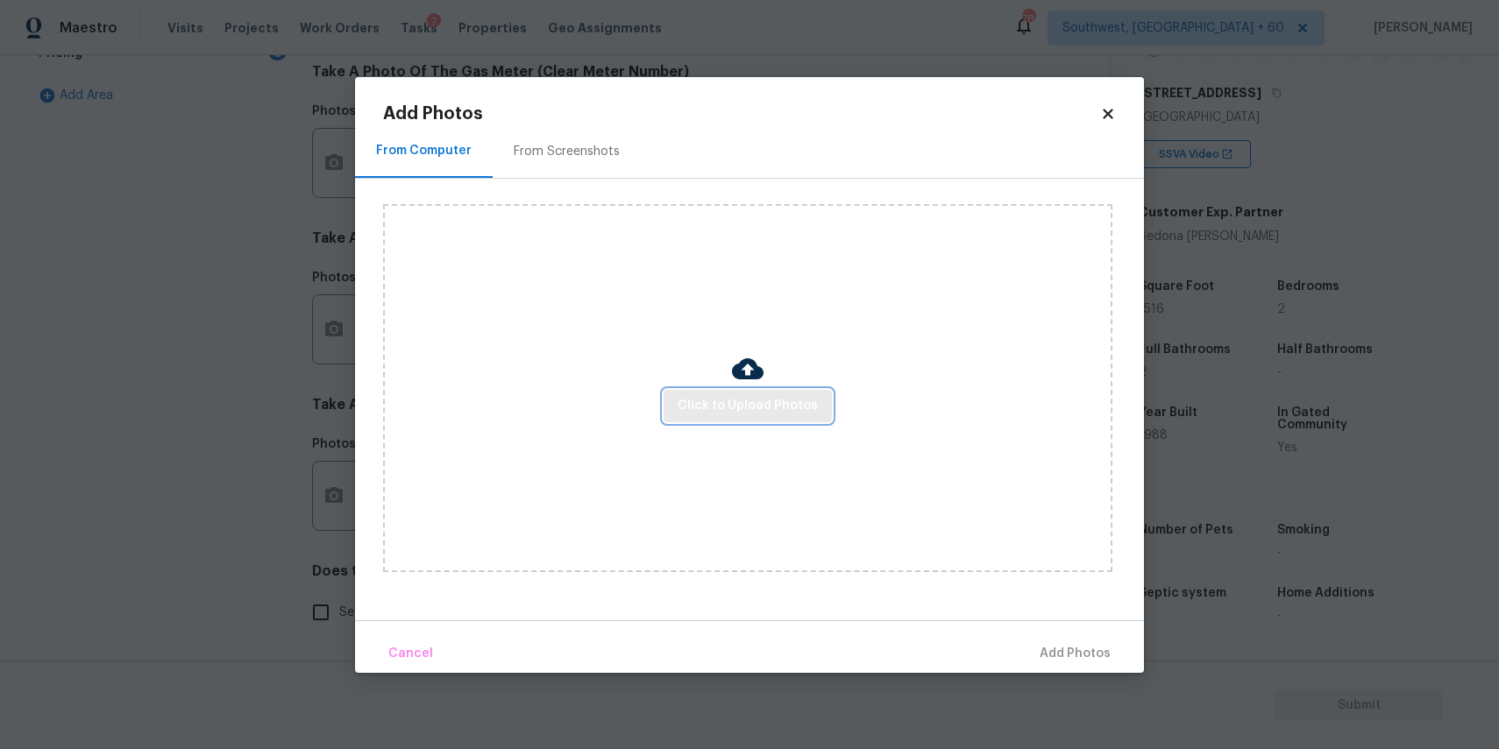
click at [706, 402] on span "Click to Upload Photos" at bounding box center [748, 406] width 140 height 22
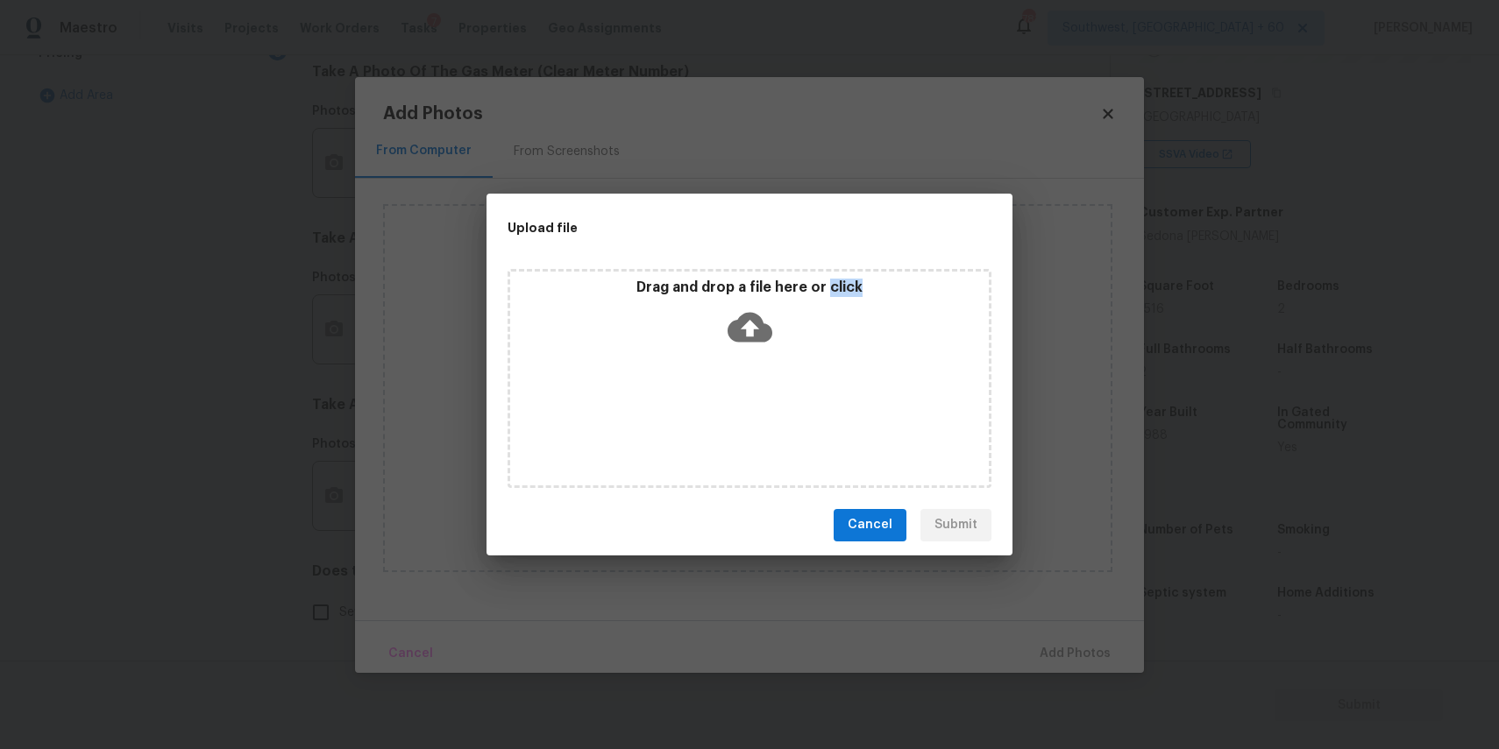
click at [706, 402] on div "Drag and drop a file here or click" at bounding box center [749, 378] width 484 height 219
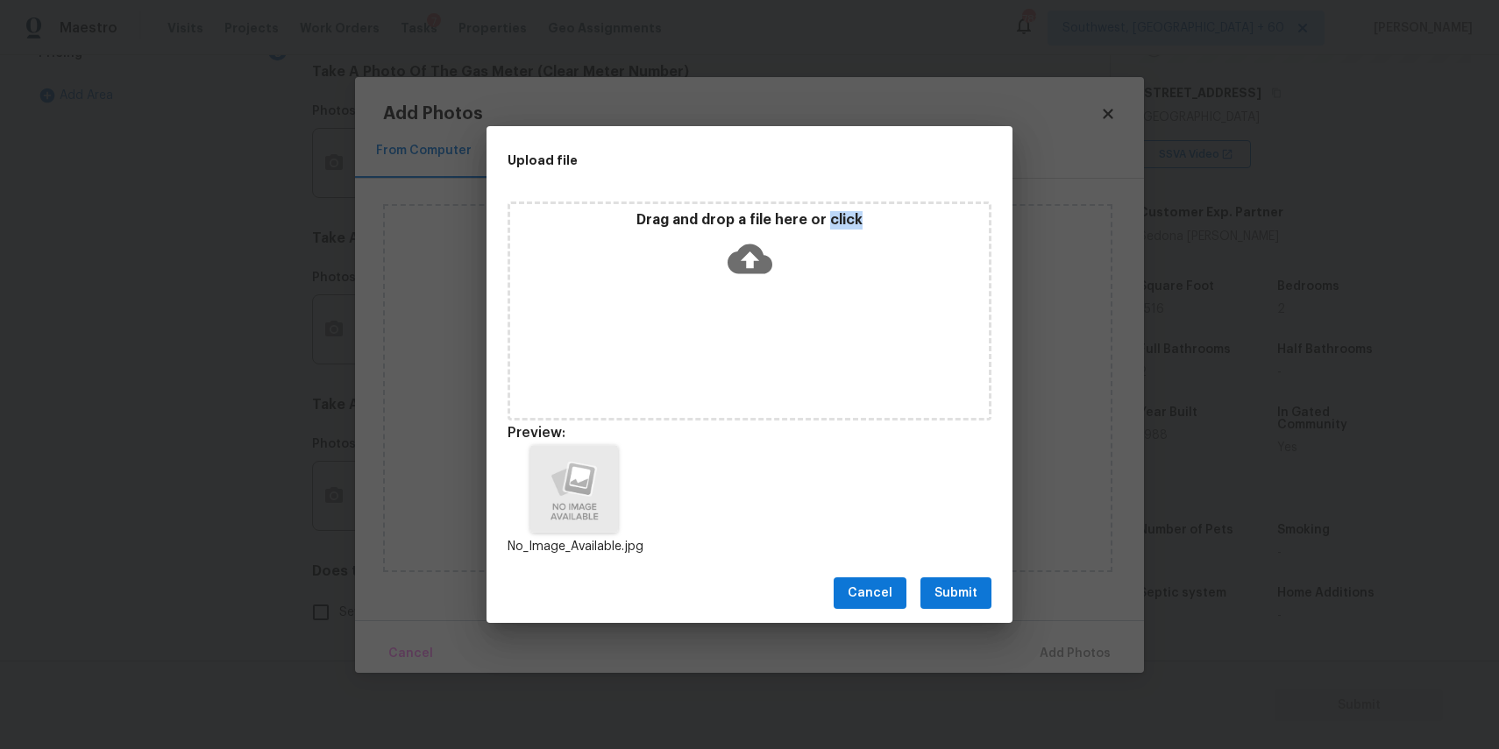
click at [962, 602] on span "Submit" at bounding box center [955, 594] width 43 height 22
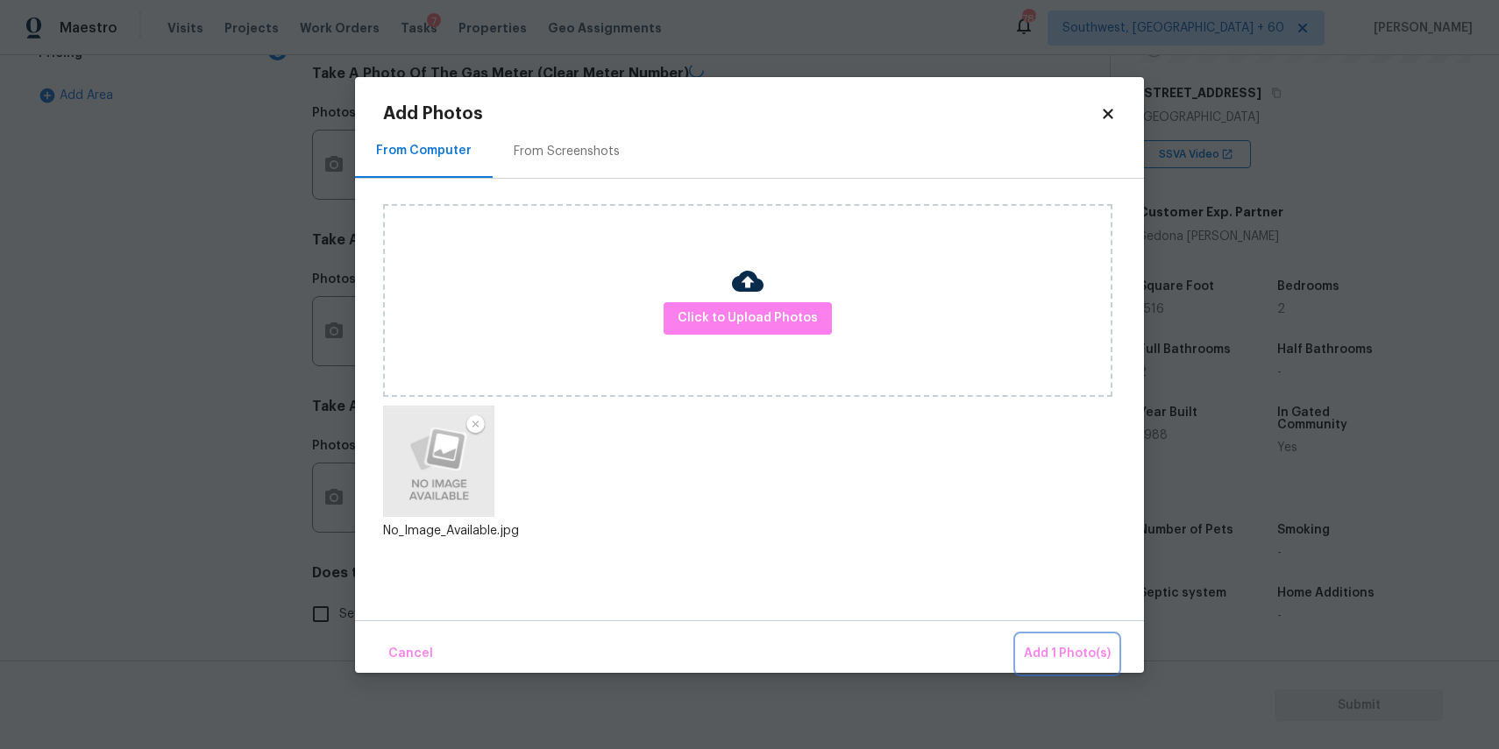
click at [1067, 651] on span "Add 1 Photo(s)" at bounding box center [1067, 654] width 87 height 22
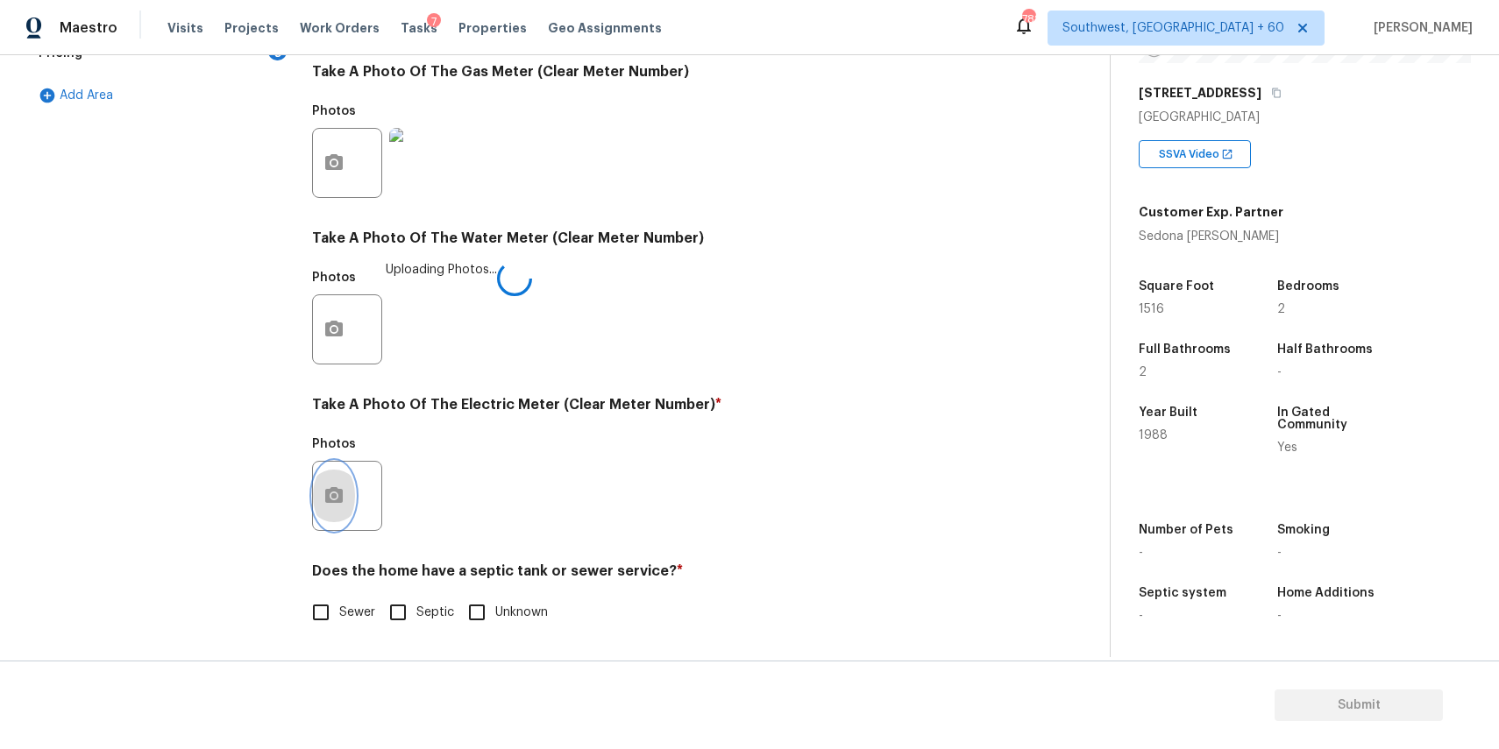
click at [344, 494] on button "button" at bounding box center [334, 496] width 42 height 68
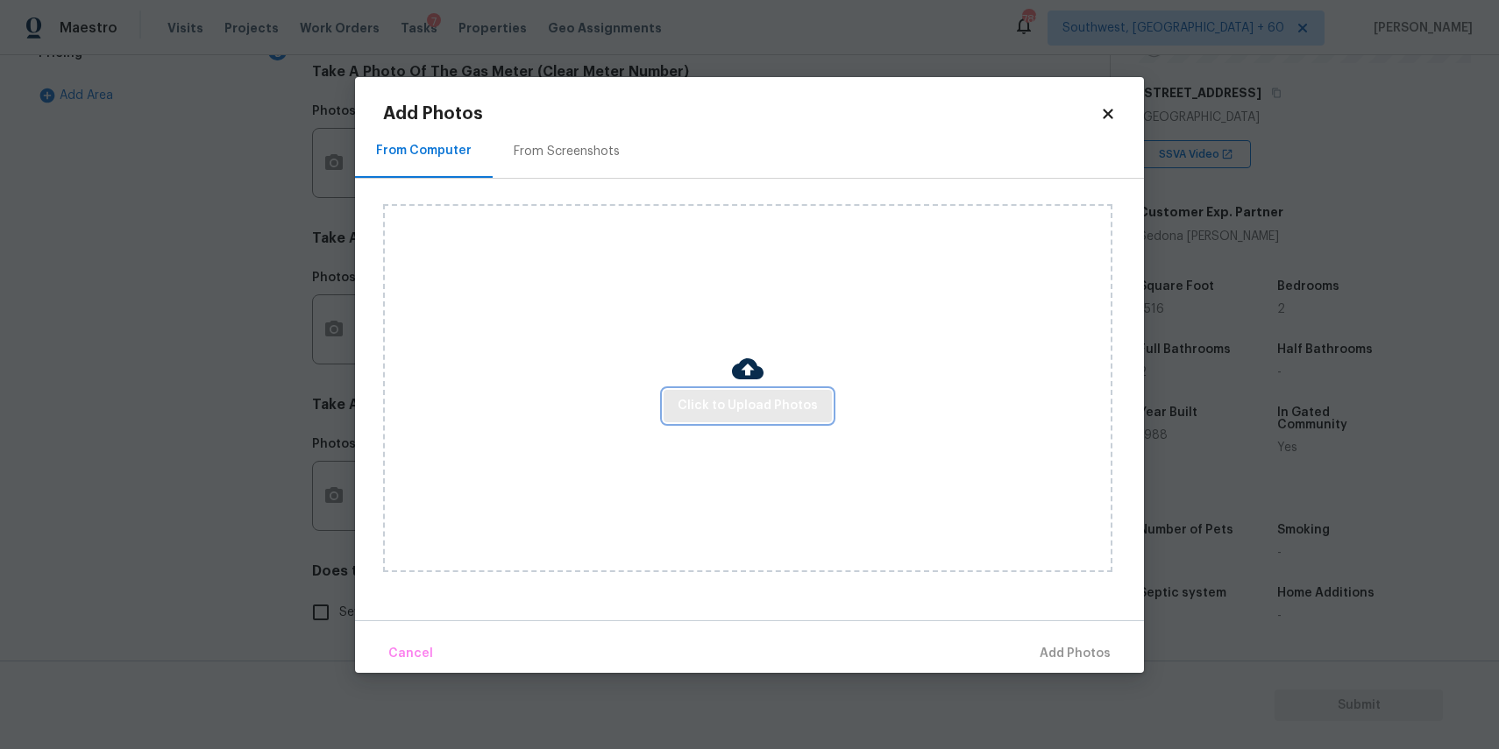
click at [770, 399] on span "Click to Upload Photos" at bounding box center [748, 406] width 140 height 22
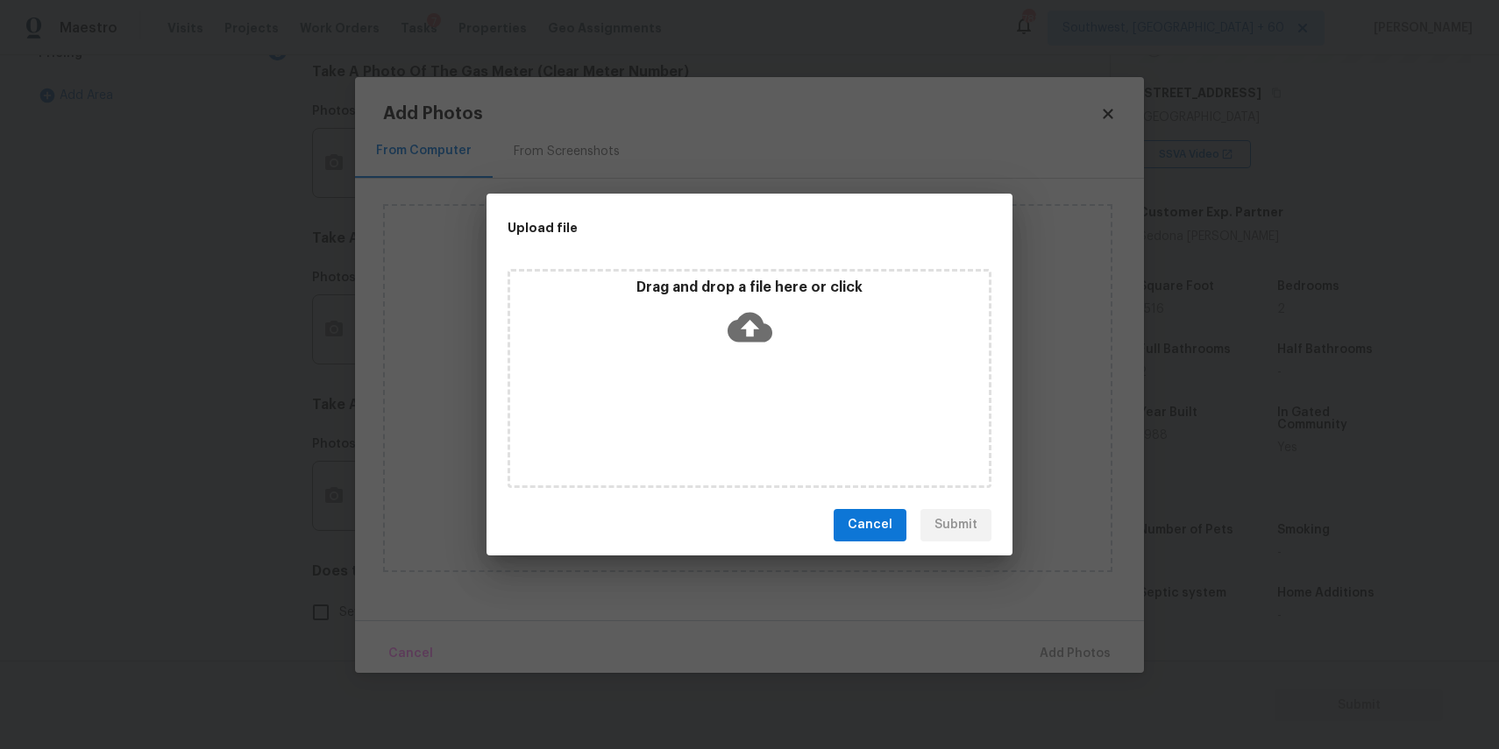
click at [838, 344] on div "Drag and drop a file here or click" at bounding box center [749, 316] width 479 height 75
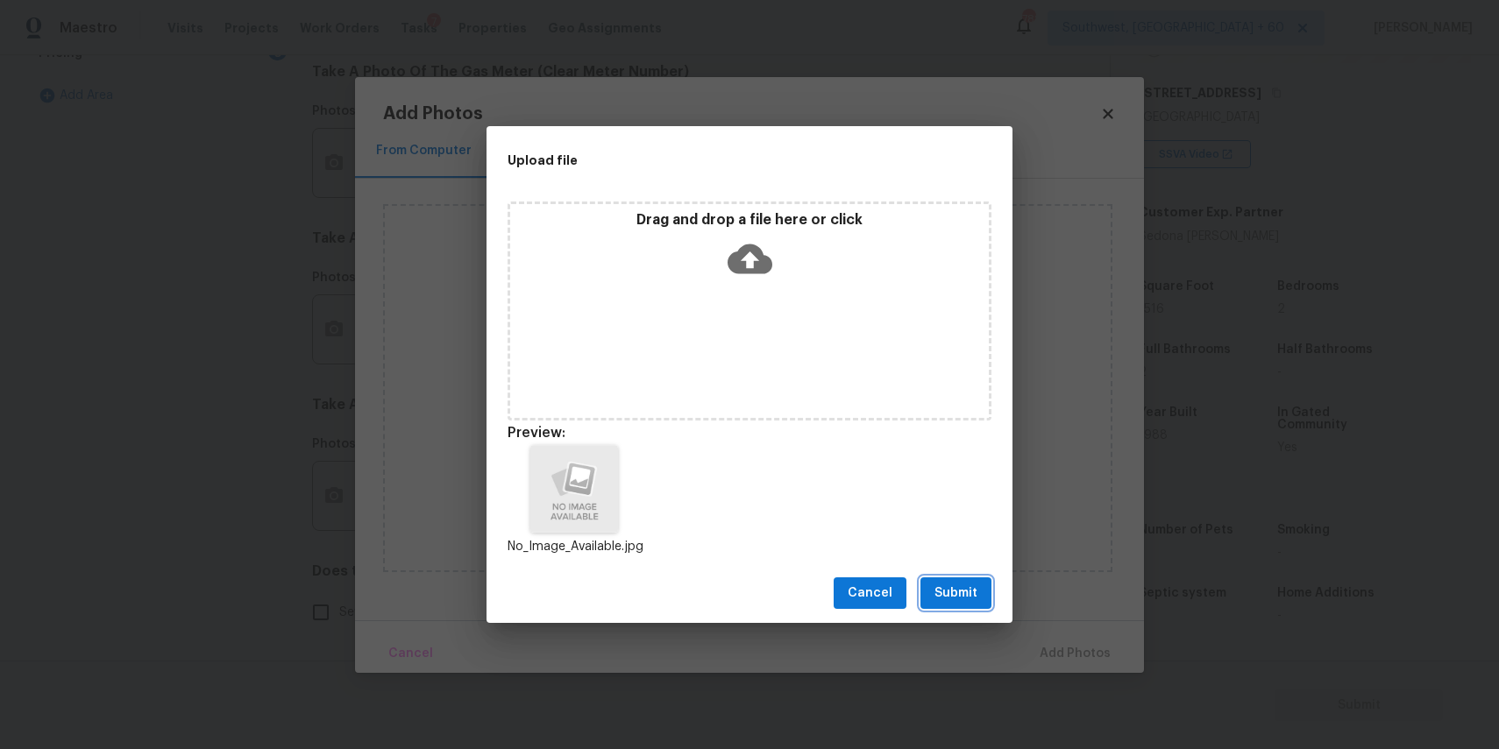
click at [963, 606] on button "Submit" at bounding box center [955, 594] width 71 height 32
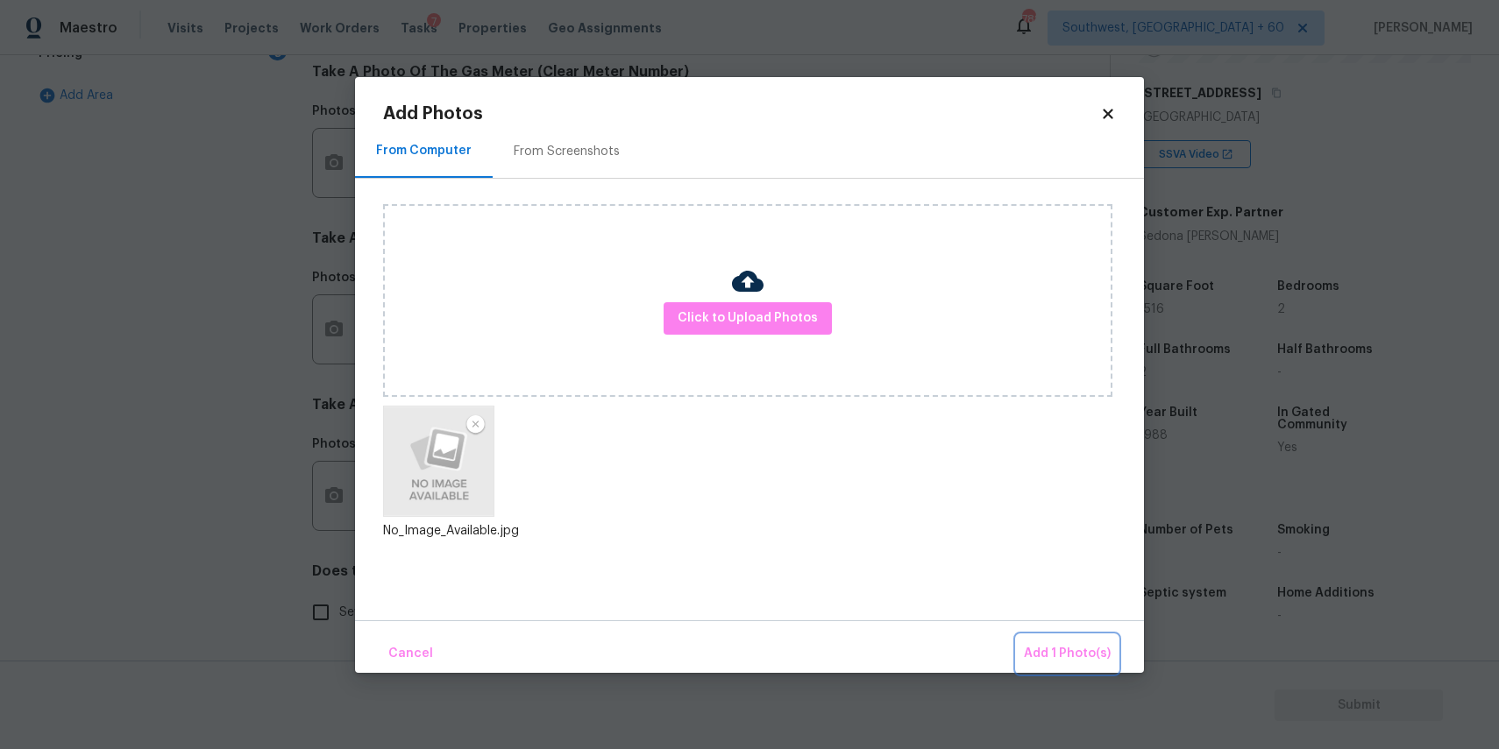
click at [1066, 656] on span "Add 1 Photo(s)" at bounding box center [1067, 654] width 87 height 22
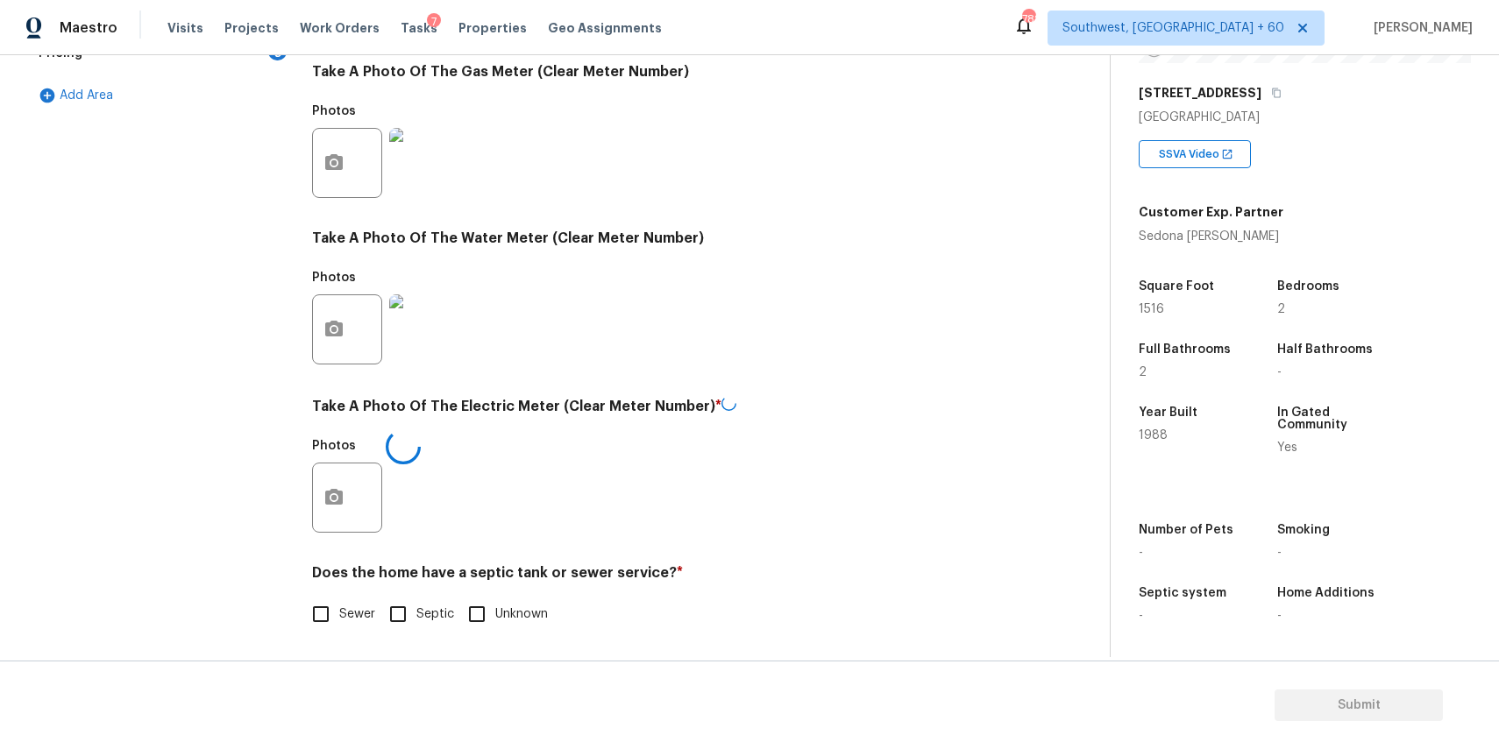
click at [331, 607] on input "Sewer" at bounding box center [320, 614] width 37 height 37
checkbox input "true"
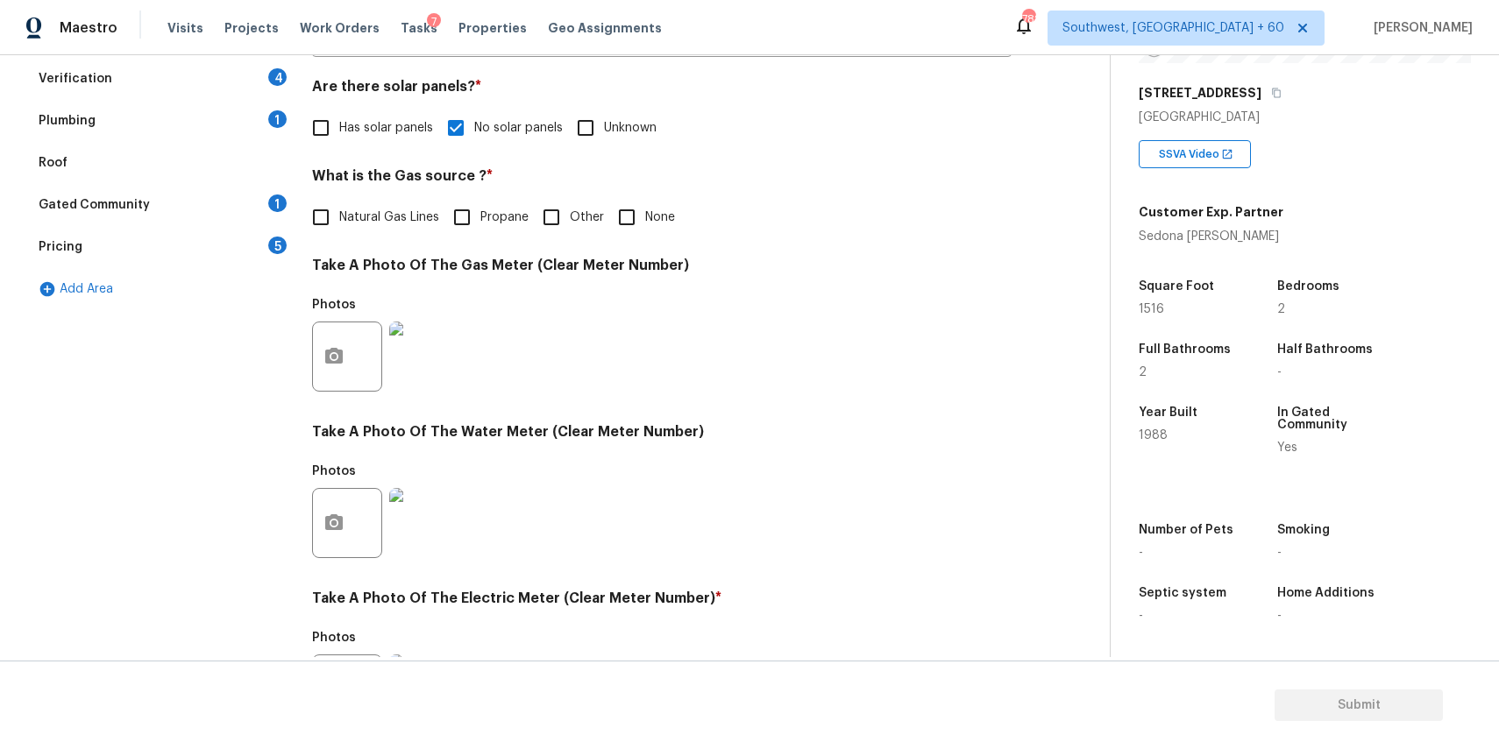
scroll to position [121, 0]
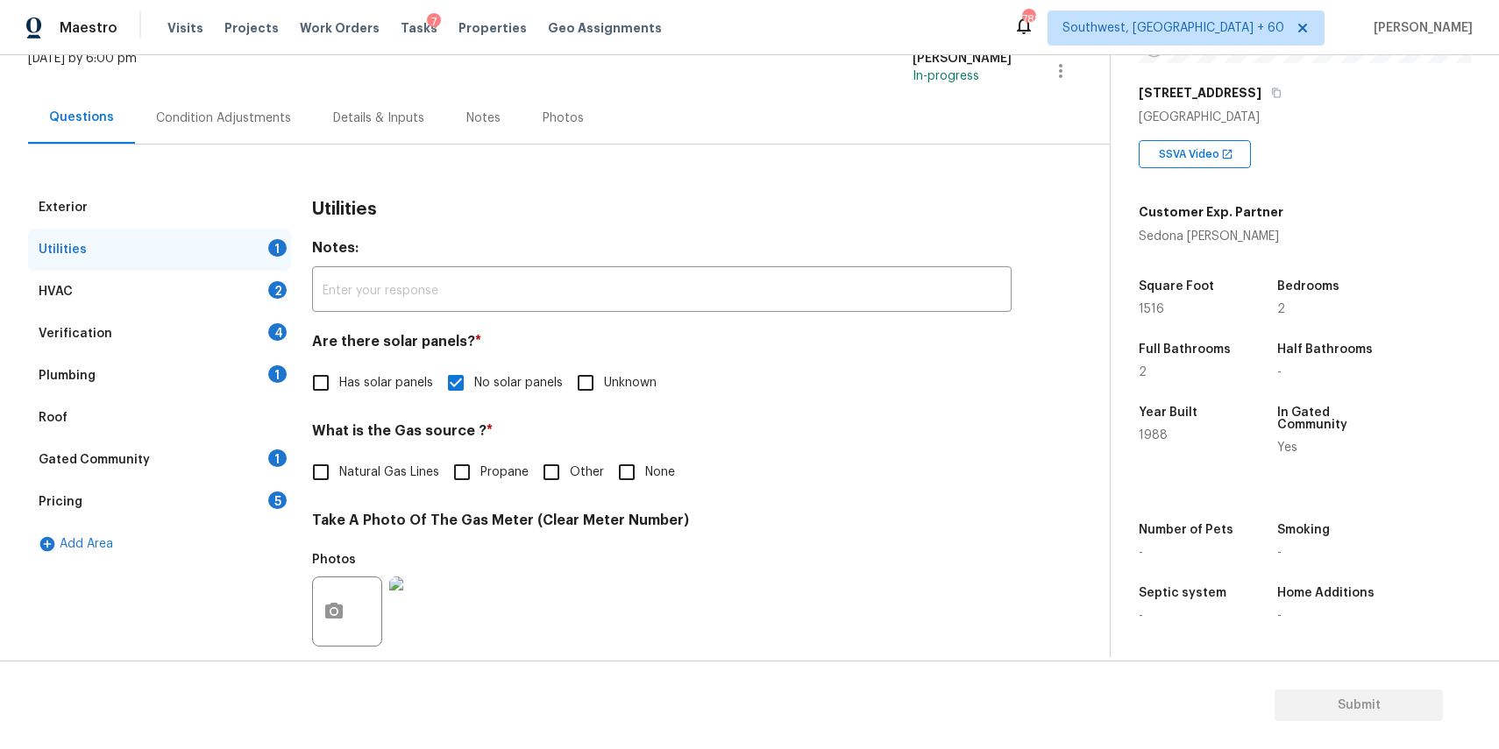
click at [209, 276] on div "HVAC 2" at bounding box center [159, 292] width 263 height 42
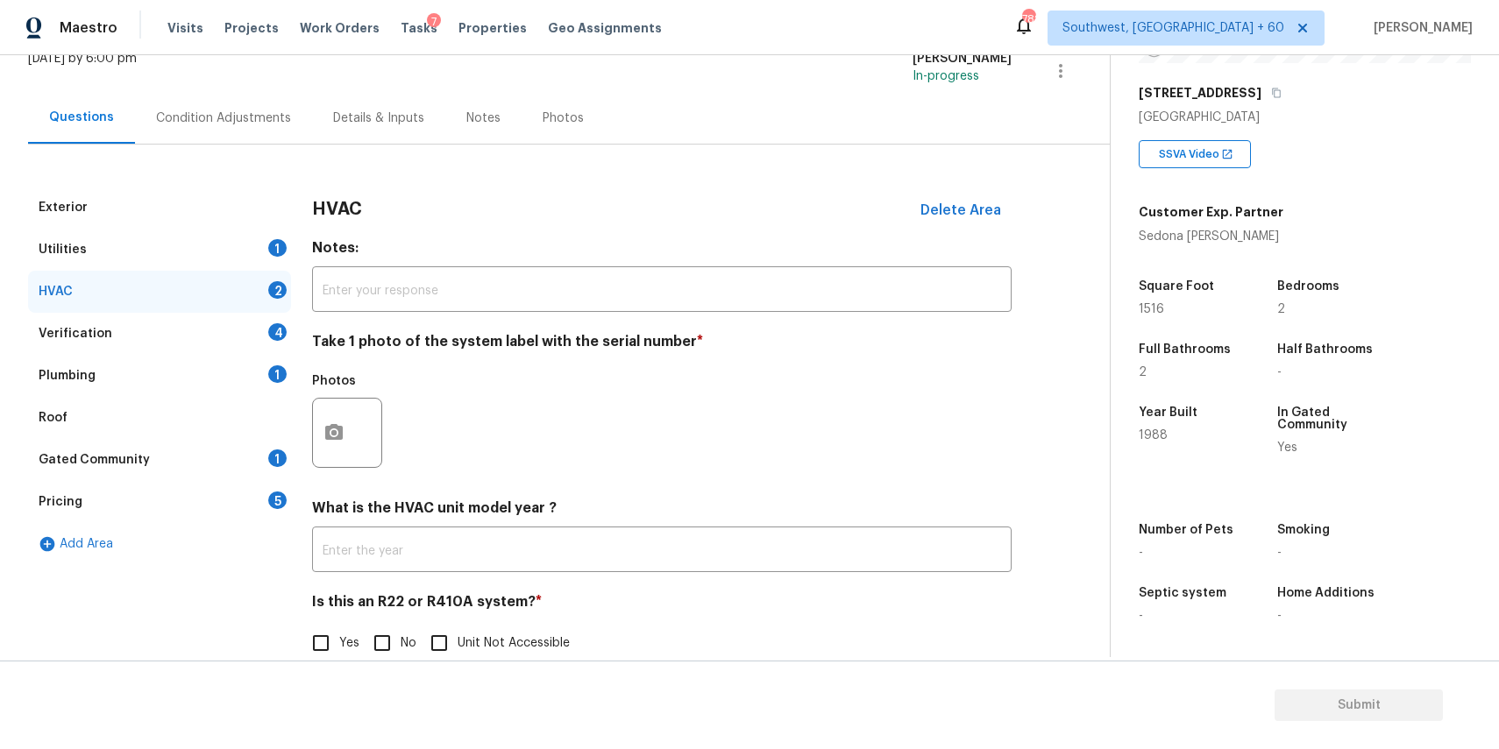
scroll to position [153, 0]
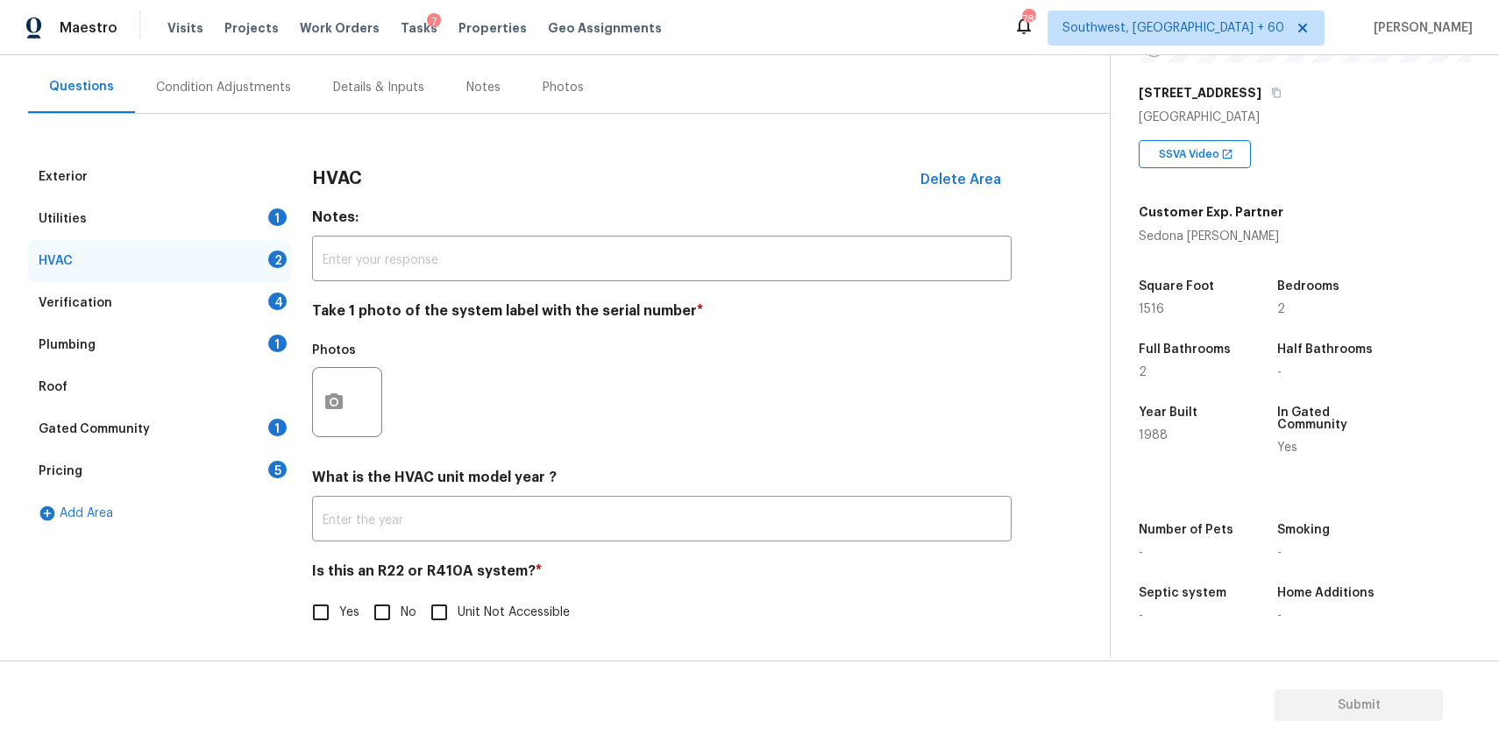
click at [373, 600] on input "No" at bounding box center [382, 612] width 37 height 37
checkbox input "true"
click at [252, 294] on div "Verification 4" at bounding box center [159, 302] width 263 height 42
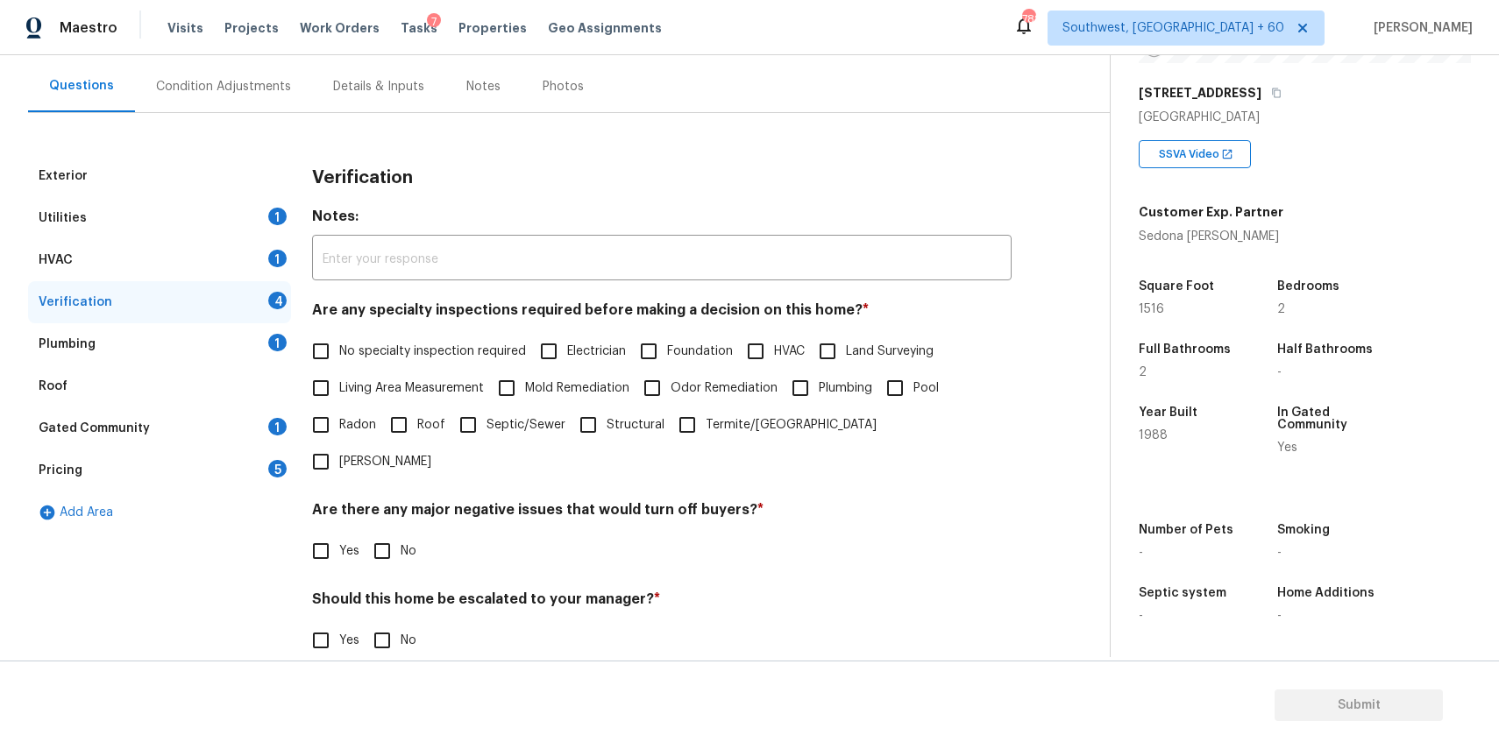
click at [431, 348] on span "No specialty inspection required" at bounding box center [432, 352] width 187 height 18
click at [339, 348] on input "No specialty inspection required" at bounding box center [320, 351] width 37 height 37
checkbox input "true"
click at [394, 503] on h4 "Are there any major negative issues that would turn off buyers? *" at bounding box center [661, 515] width 699 height 25
click at [387, 535] on input "No" at bounding box center [382, 553] width 37 height 37
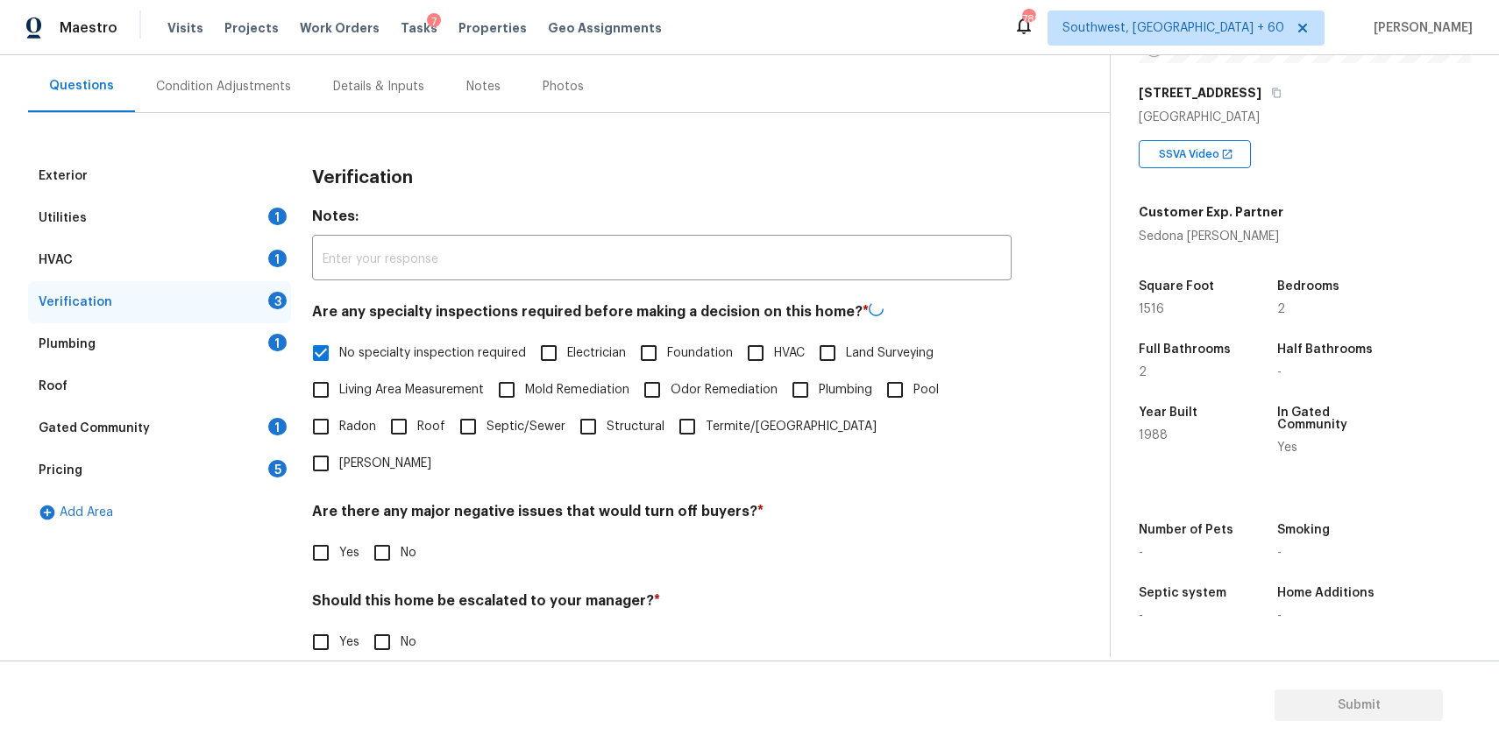
checkbox input "true"
click at [377, 626] on input "No" at bounding box center [382, 644] width 37 height 37
checkbox input "true"
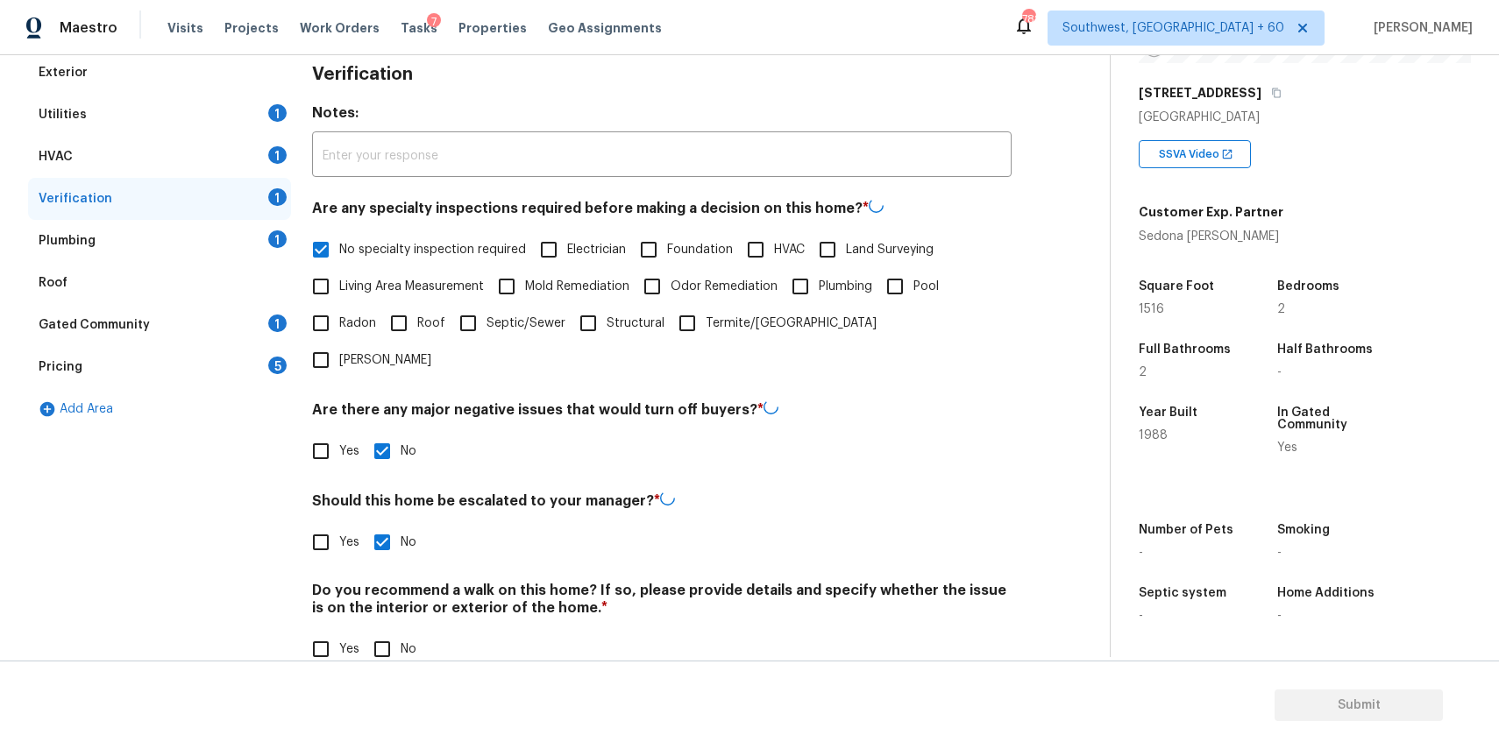
click at [392, 631] on input "No" at bounding box center [382, 649] width 37 height 37
checkbox input "true"
click at [254, 235] on div "Plumbing 1" at bounding box center [159, 241] width 263 height 42
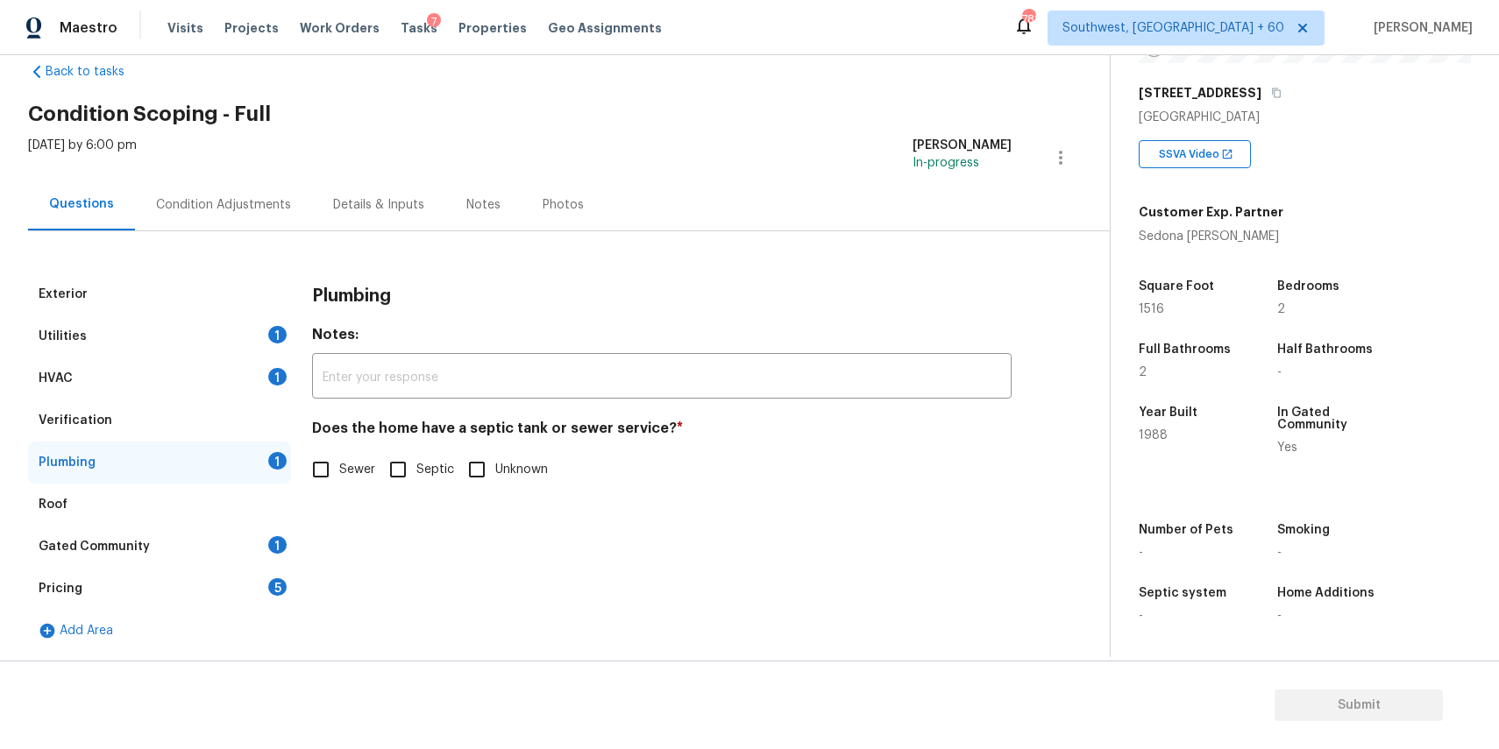
click at [348, 463] on span "Sewer" at bounding box center [357, 470] width 36 height 18
click at [339, 463] on input "Sewer" at bounding box center [320, 469] width 37 height 37
checkbox input "true"
click at [253, 529] on div "Gated Community 1" at bounding box center [159, 547] width 263 height 42
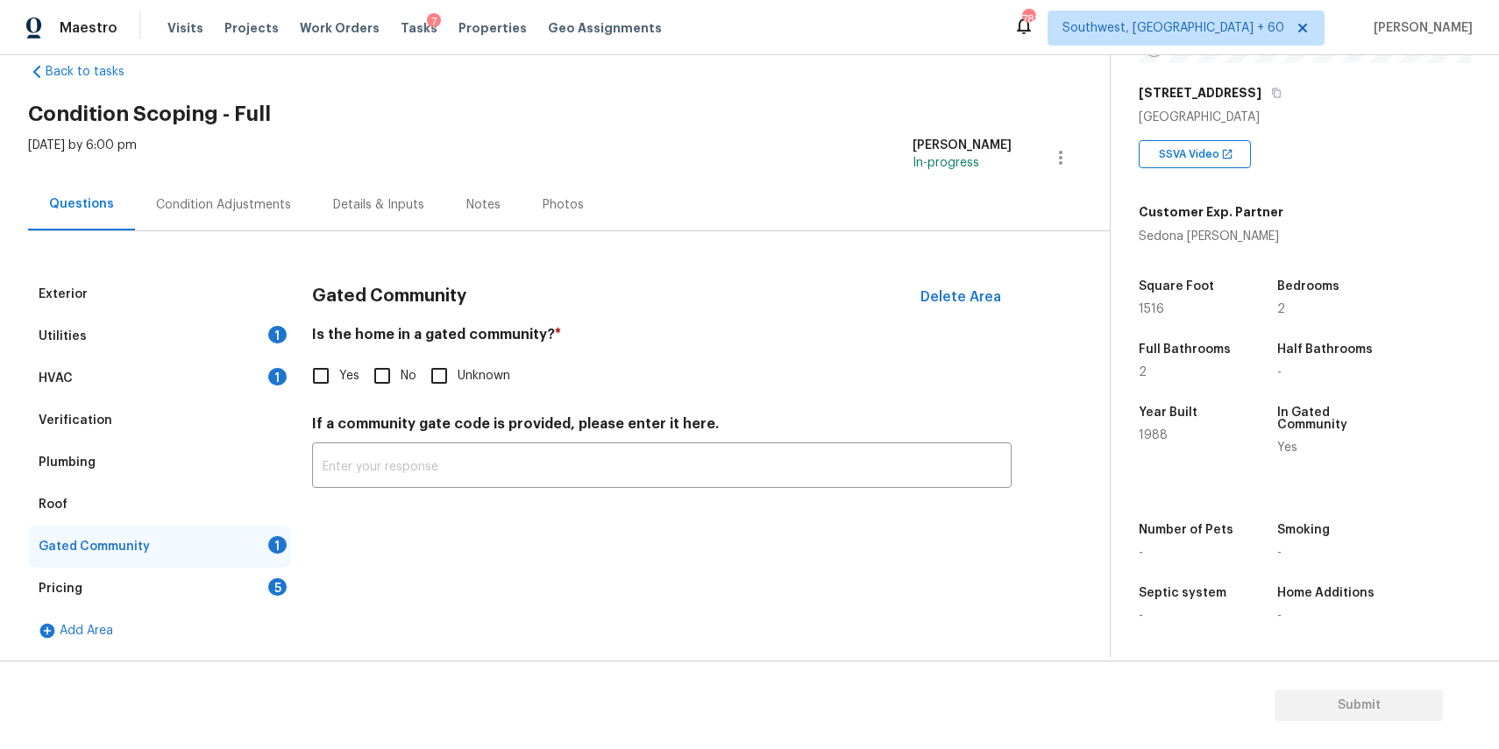
click at [379, 393] on input "No" at bounding box center [382, 376] width 37 height 37
checkbox input "true"
click at [248, 597] on div "Pricing 5" at bounding box center [159, 589] width 263 height 42
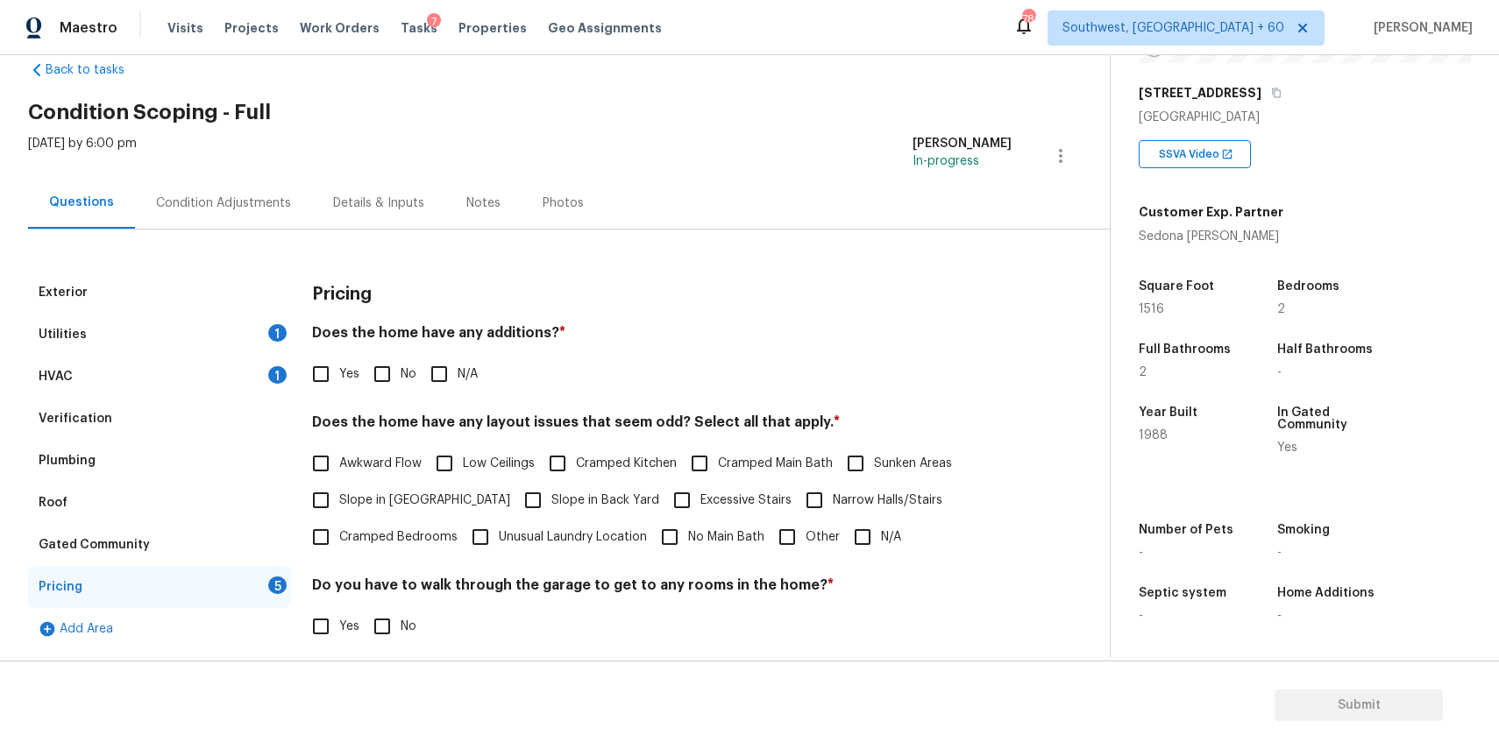
scroll to position [229, 0]
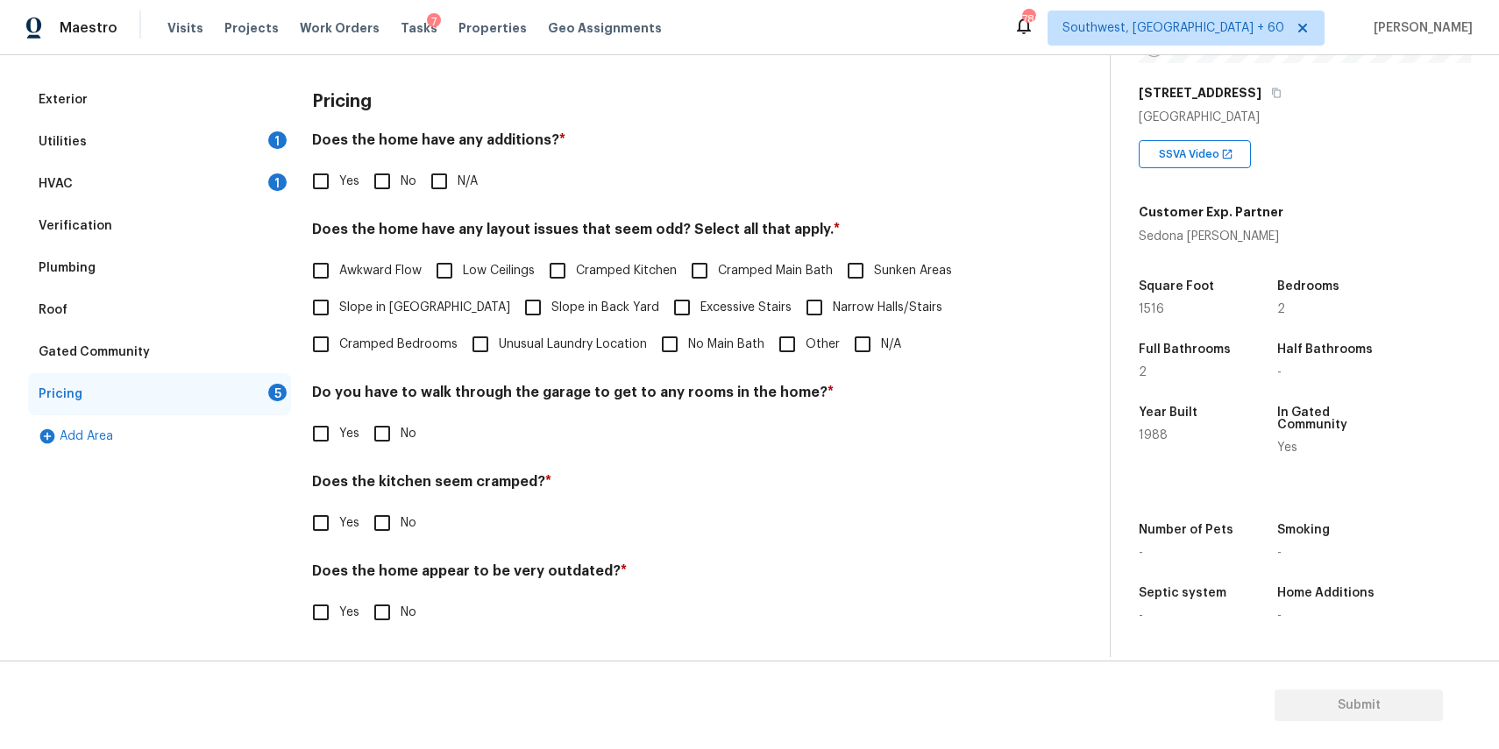
click at [445, 179] on input "N/A" at bounding box center [439, 181] width 37 height 37
checkbox input "true"
click at [881, 350] on span "N/A" at bounding box center [891, 346] width 20 height 18
click at [880, 350] on input "N/A" at bounding box center [862, 346] width 37 height 37
click at [881, 350] on span "N/A" at bounding box center [891, 346] width 20 height 18
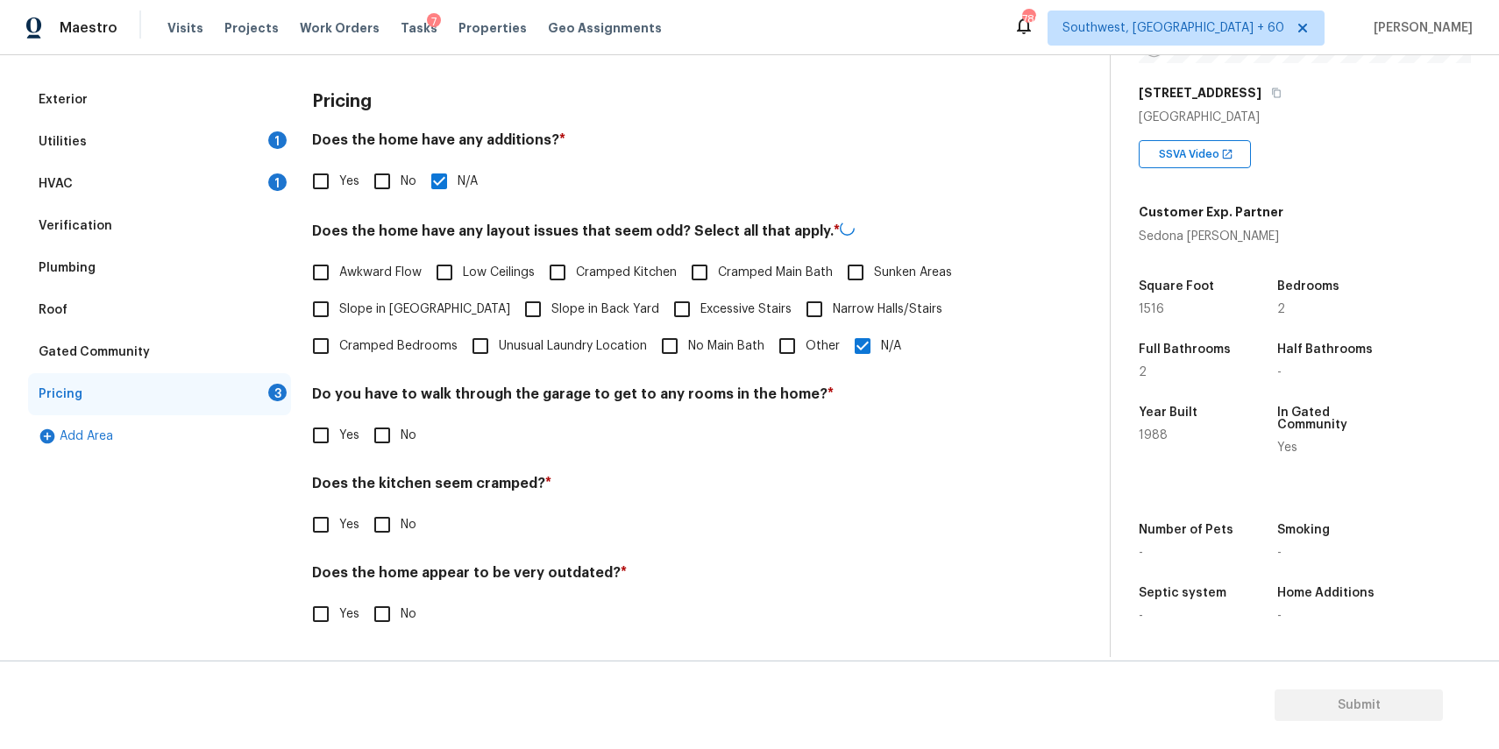
click at [880, 350] on input "N/A" at bounding box center [862, 346] width 37 height 37
checkbox input "false"
click at [411, 435] on span "No" at bounding box center [409, 434] width 16 height 18
click at [401, 435] on input "No" at bounding box center [382, 433] width 37 height 37
checkbox input "true"
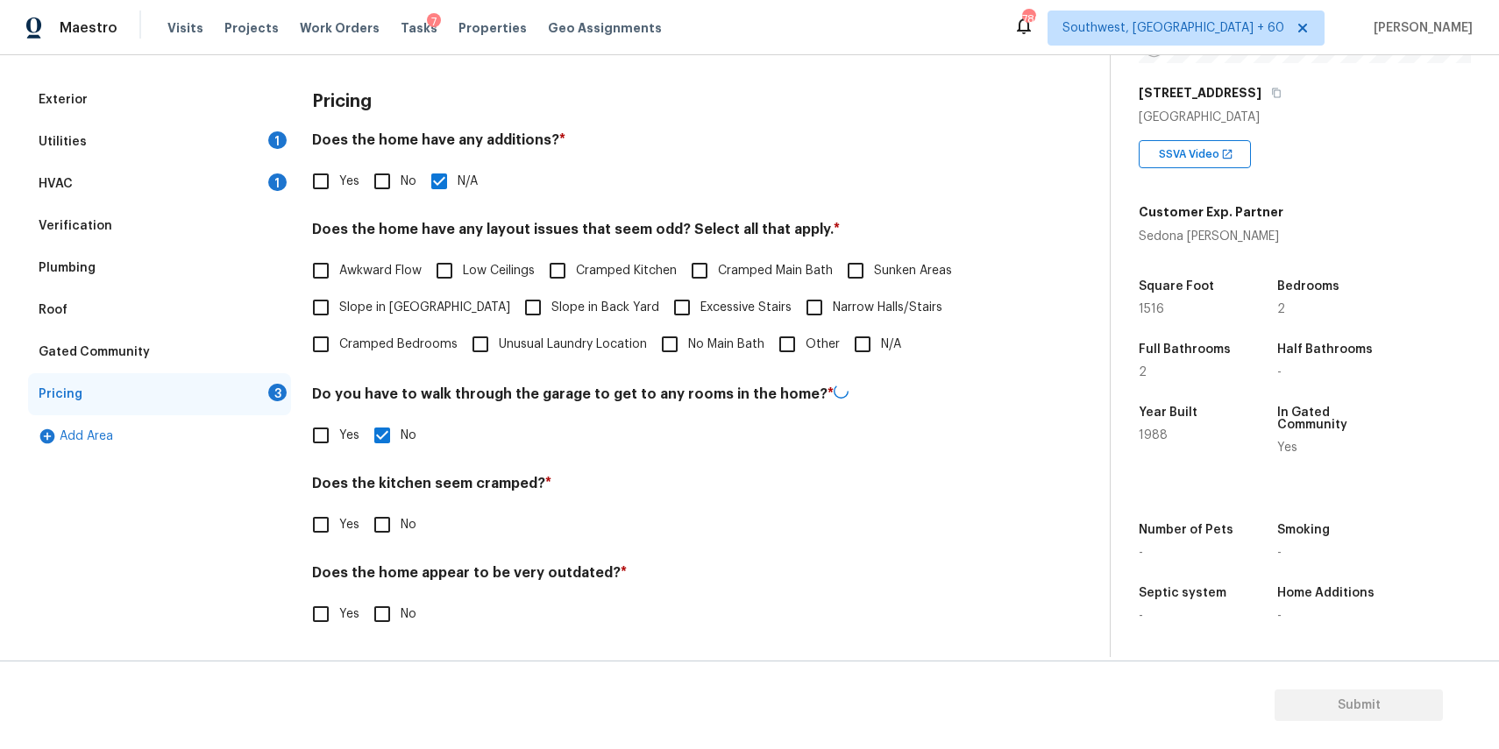
click at [374, 500] on div "Does the kitchen seem cramped? * Yes No" at bounding box center [661, 509] width 699 height 68
click at [388, 531] on input "No" at bounding box center [382, 525] width 37 height 37
checkbox input "true"
click at [378, 613] on input "No" at bounding box center [382, 614] width 37 height 37
checkbox input "true"
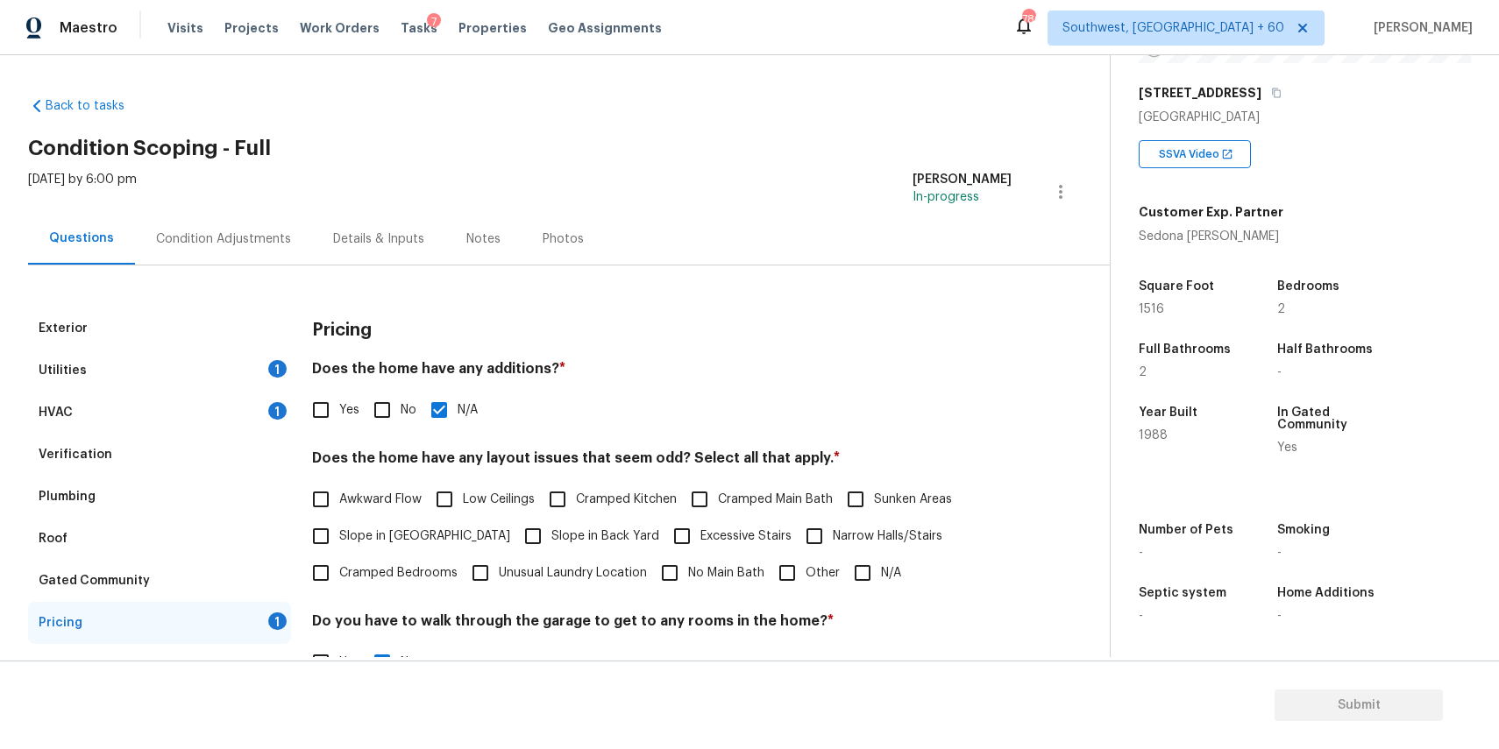
scroll to position [155, 0]
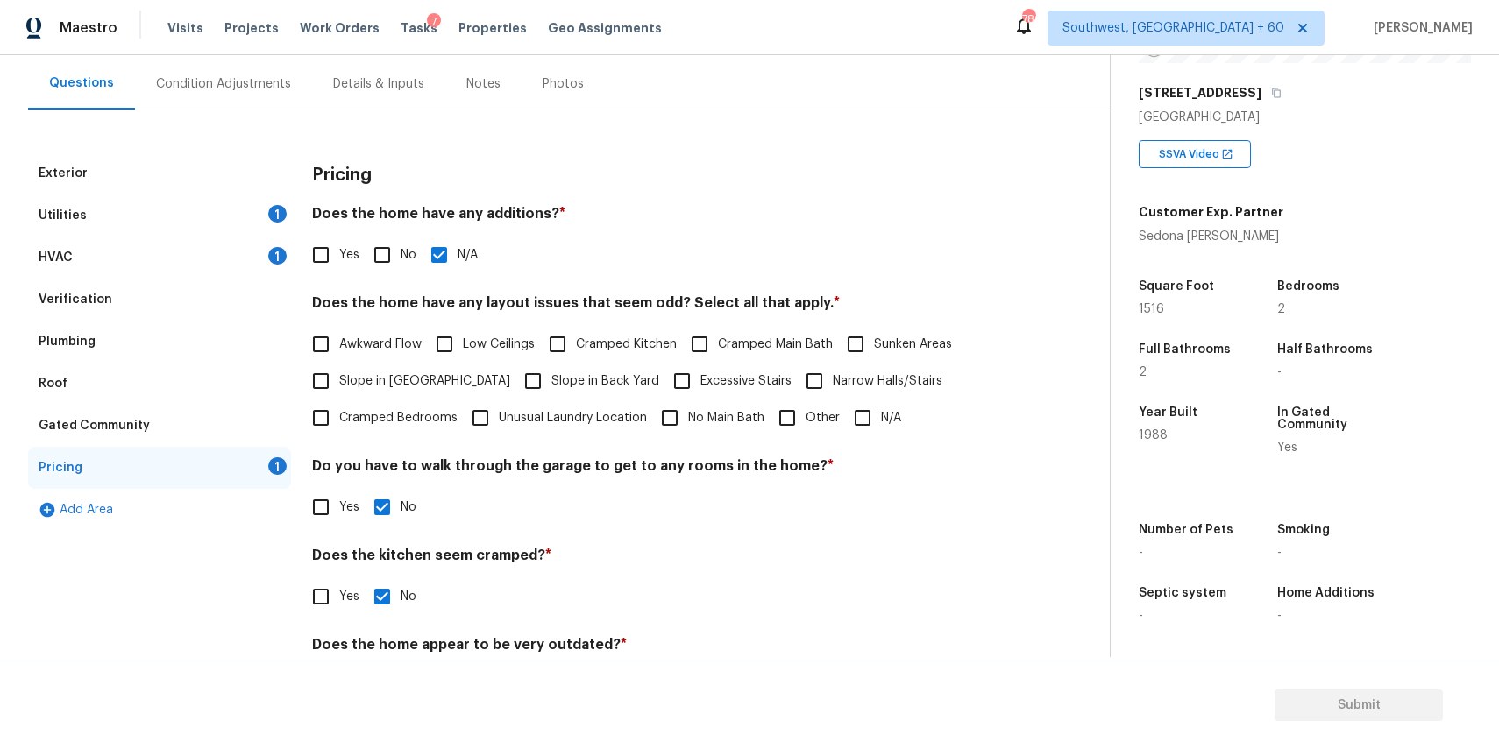
click at [864, 422] on input "N/A" at bounding box center [862, 418] width 37 height 37
checkbox input "true"
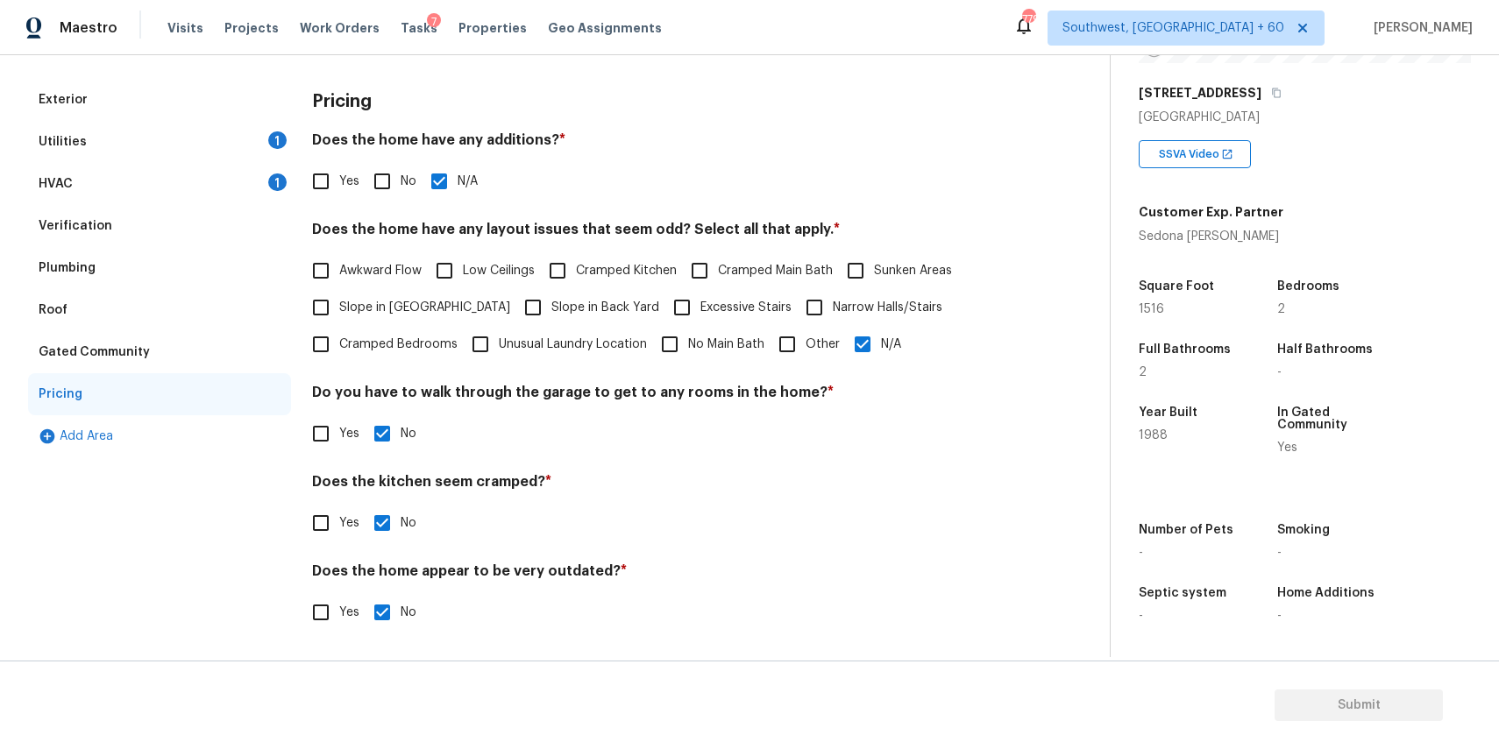
scroll to position [0, 0]
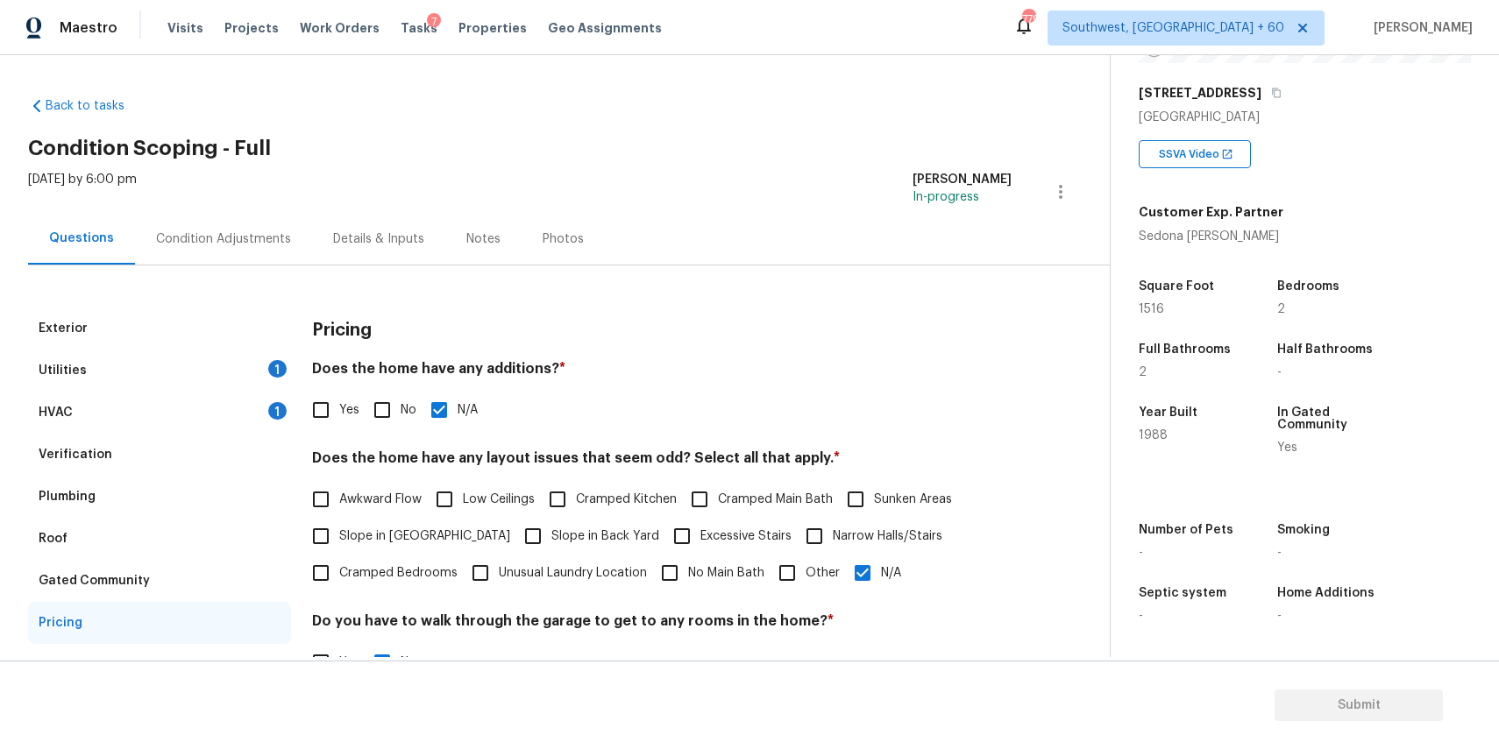
click at [249, 252] on div "Condition Adjustments" at bounding box center [223, 239] width 177 height 52
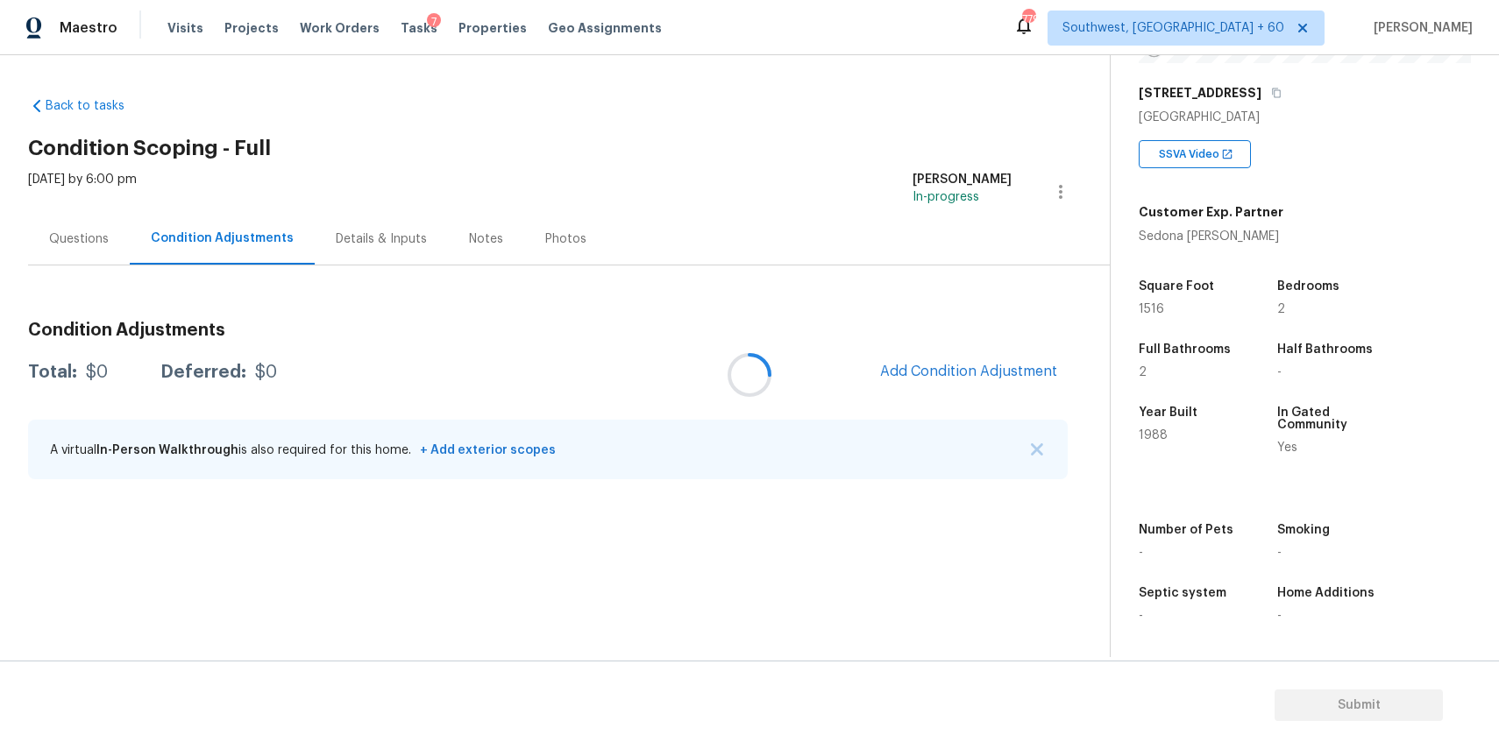
click at [1004, 372] on div at bounding box center [749, 374] width 1499 height 749
click at [1027, 367] on div at bounding box center [749, 374] width 1499 height 749
click at [975, 351] on div at bounding box center [749, 374] width 1499 height 749
click at [983, 361] on div at bounding box center [749, 374] width 1499 height 749
click at [893, 334] on div at bounding box center [749, 374] width 1499 height 749
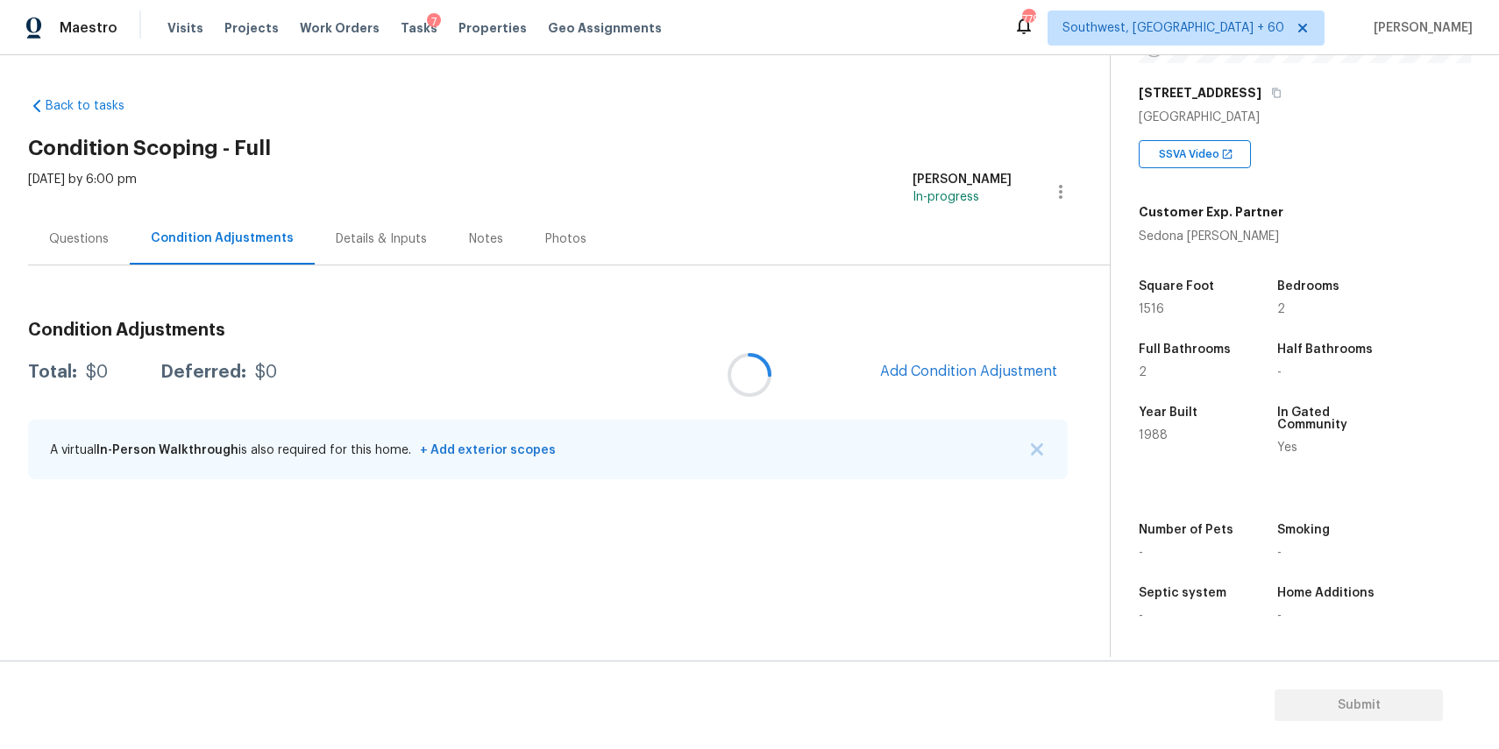
click at [992, 285] on div at bounding box center [749, 374] width 1499 height 749
click at [950, 365] on span "Add Condition Adjustment" at bounding box center [968, 372] width 177 height 16
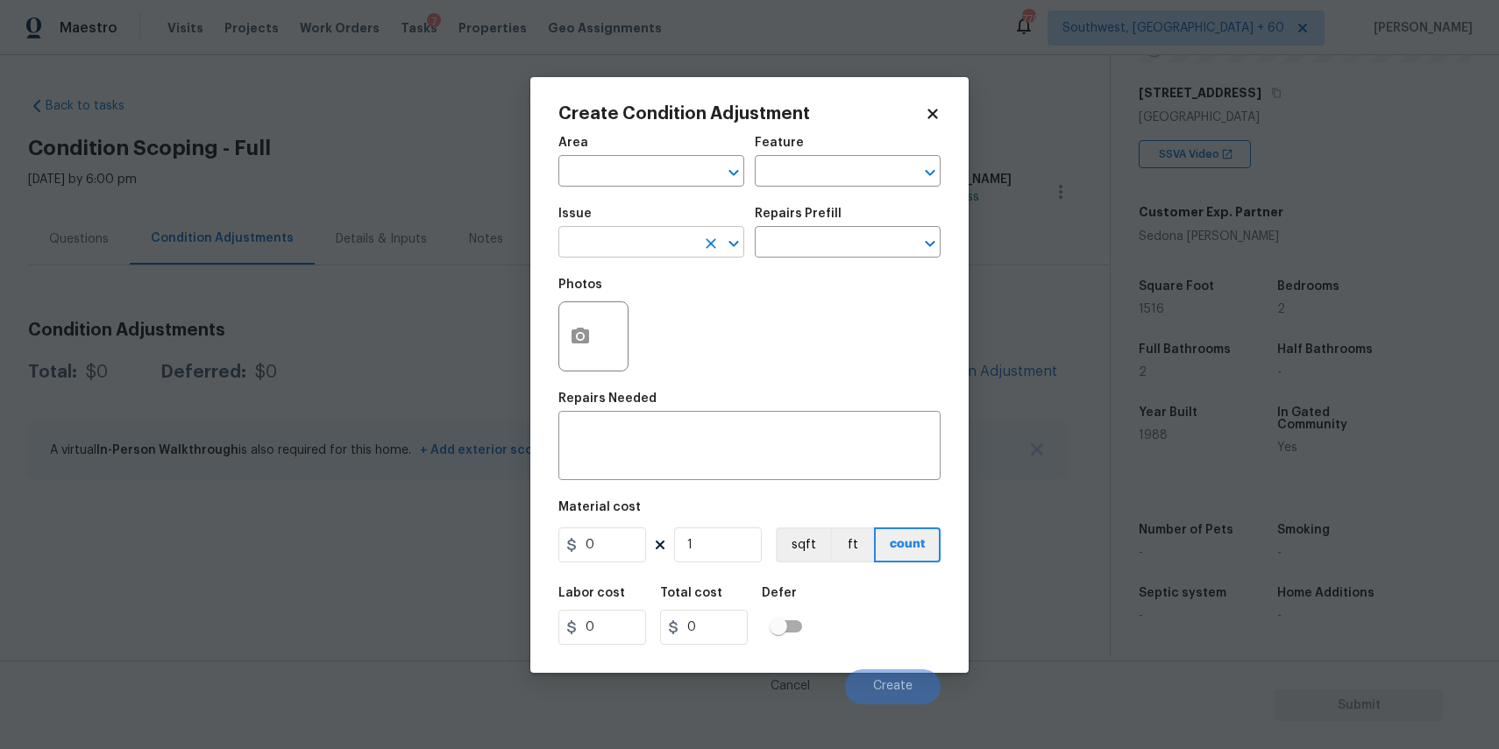
click at [629, 240] on input "text" at bounding box center [626, 244] width 137 height 27
click at [695, 346] on li "Pool Repair" at bounding box center [651, 354] width 186 height 29
type input "Pool Repair"
click at [808, 240] on input "text" at bounding box center [823, 244] width 137 height 27
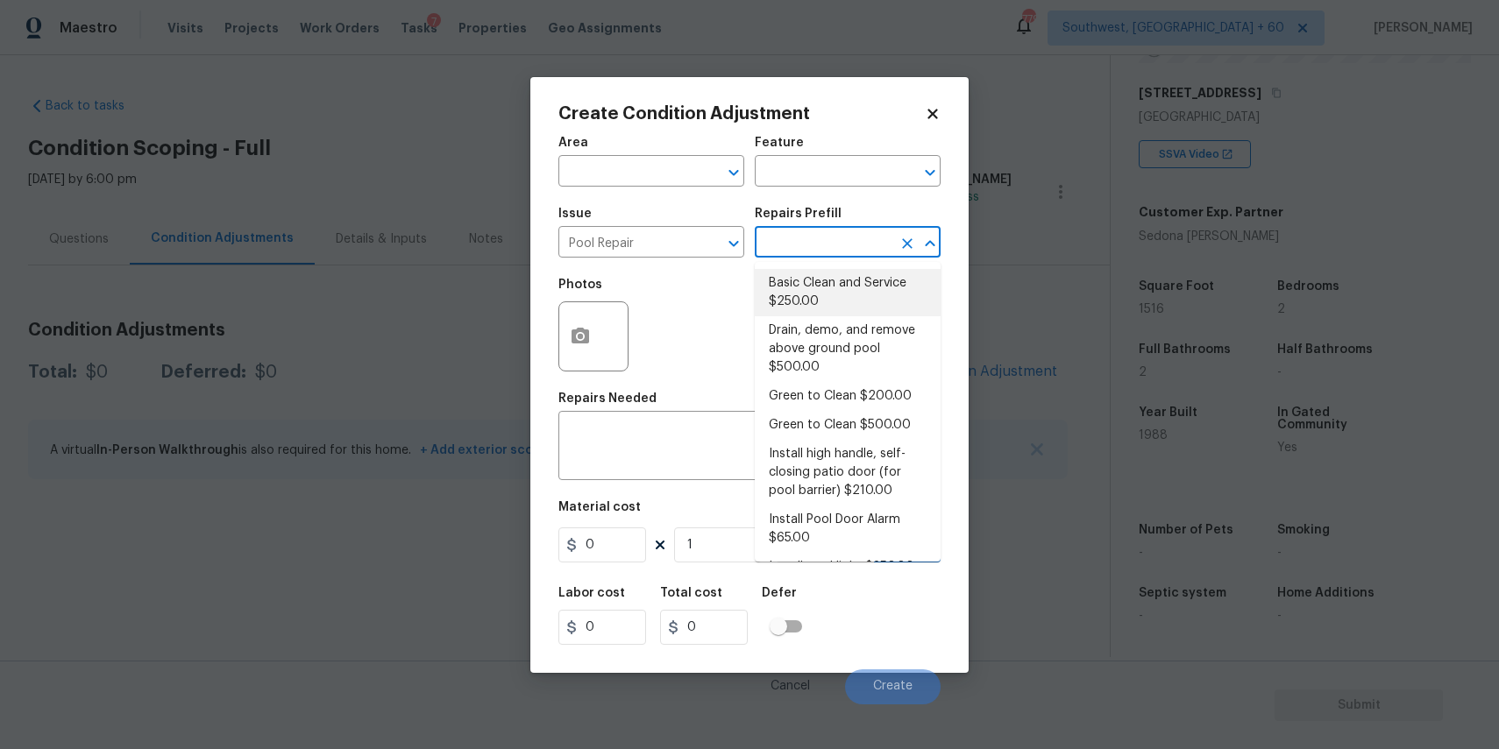
click at [816, 308] on li "Basic Clean and Service $250.00" at bounding box center [848, 292] width 186 height 47
type input "Pool"
type textarea "basic clean and service, balance chems, repair minor leaks at equipment, etc"
type input "250"
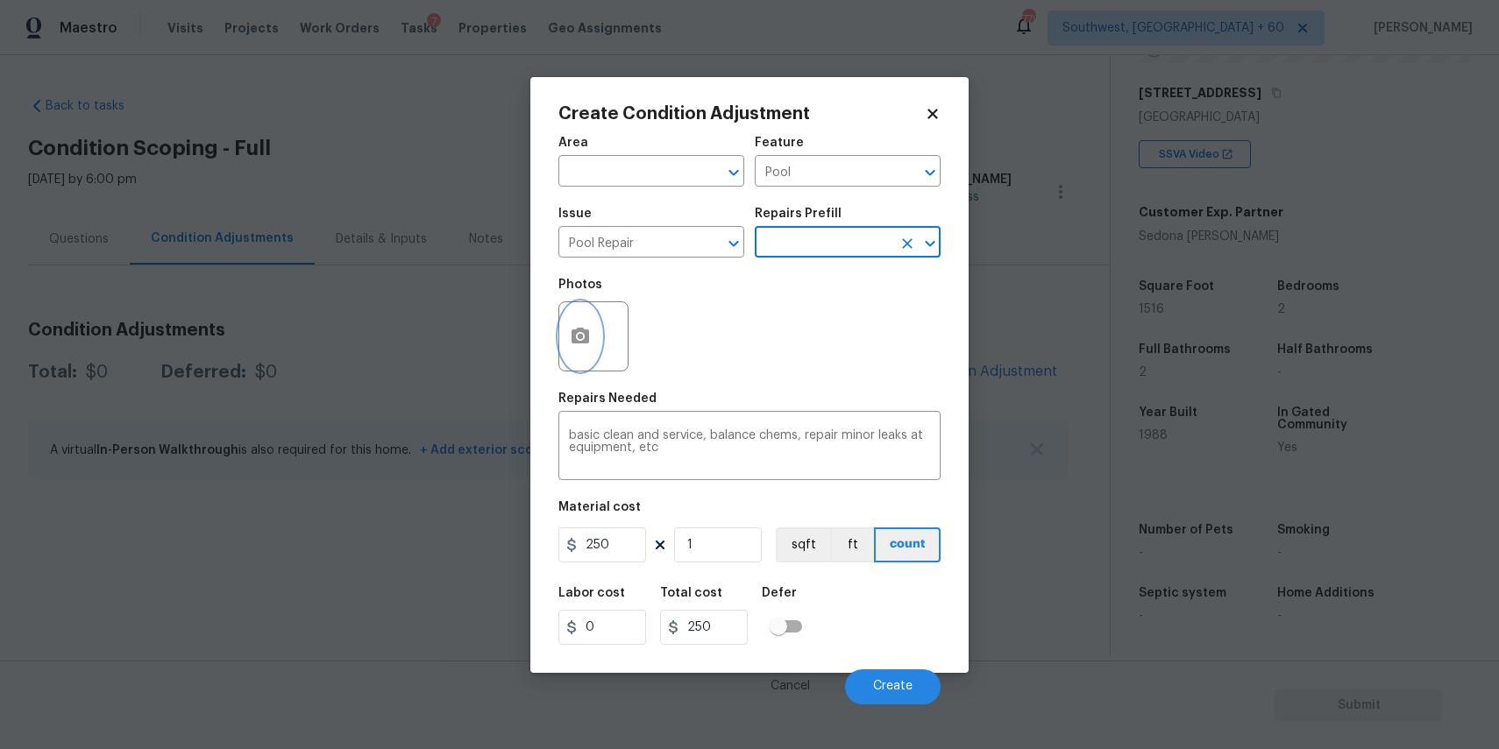
click at [579, 351] on button "button" at bounding box center [580, 336] width 42 height 68
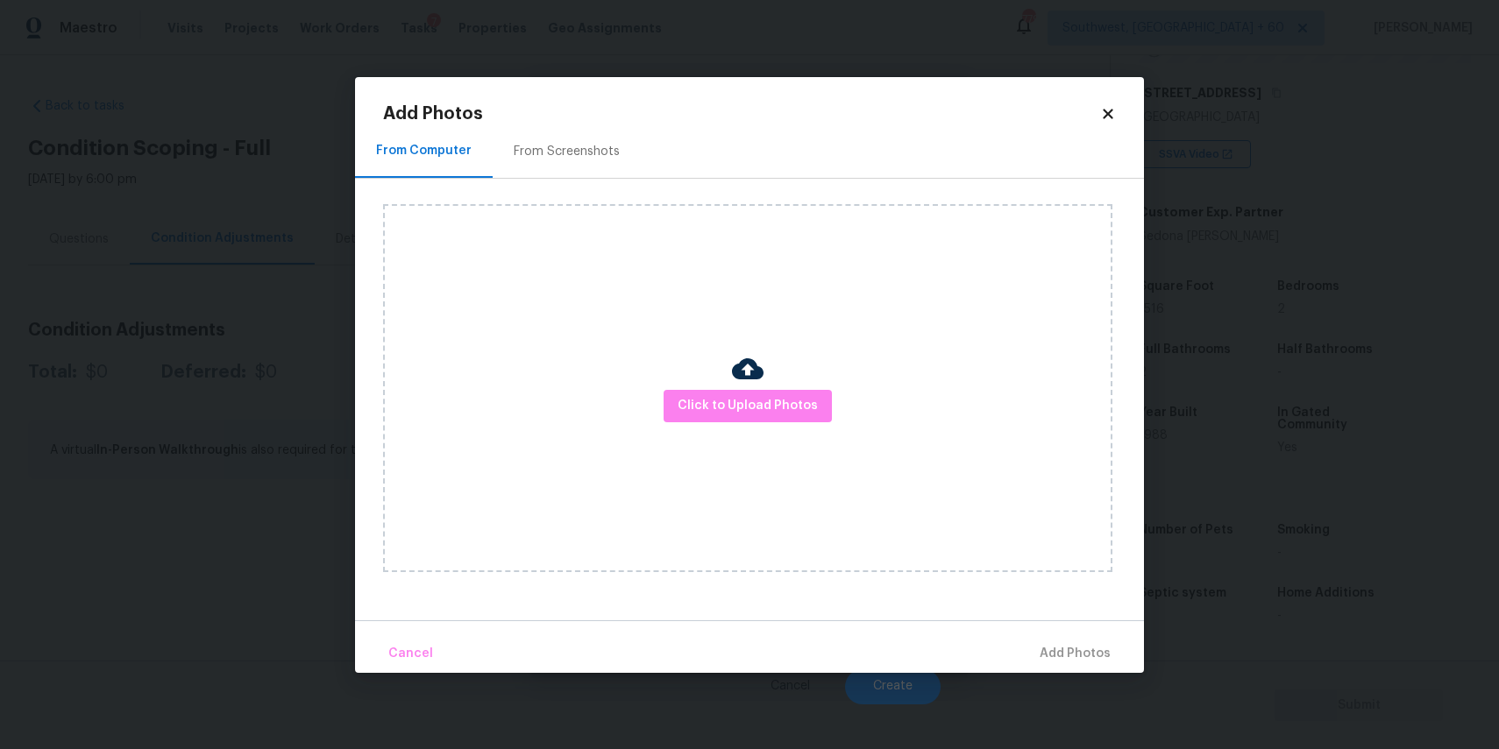
click at [729, 434] on div "Click to Upload Photos" at bounding box center [747, 388] width 729 height 368
click at [749, 409] on span "Click to Upload Photos" at bounding box center [748, 406] width 140 height 22
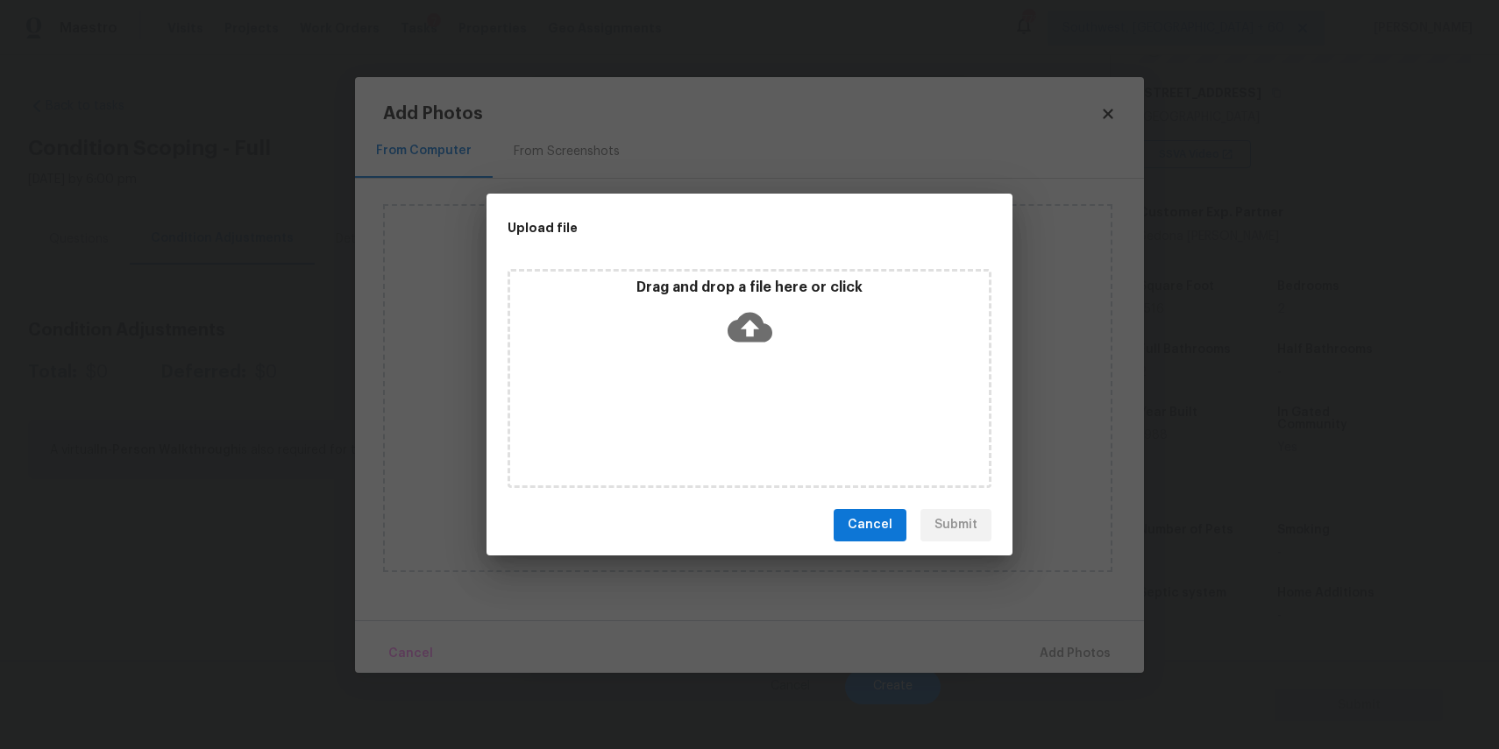
click at [749, 409] on div "Drag and drop a file here or click" at bounding box center [749, 378] width 484 height 219
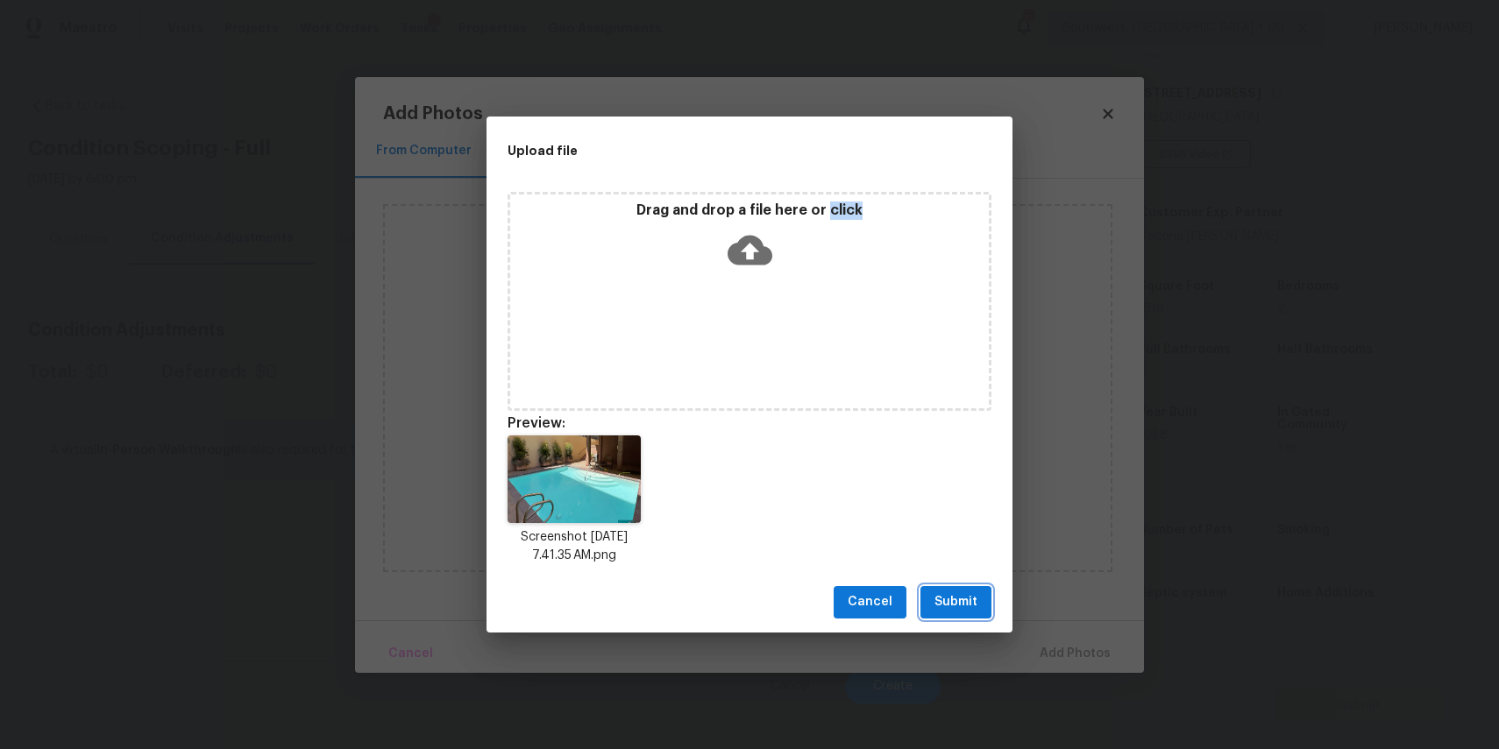
click at [975, 603] on span "Submit" at bounding box center [955, 603] width 43 height 22
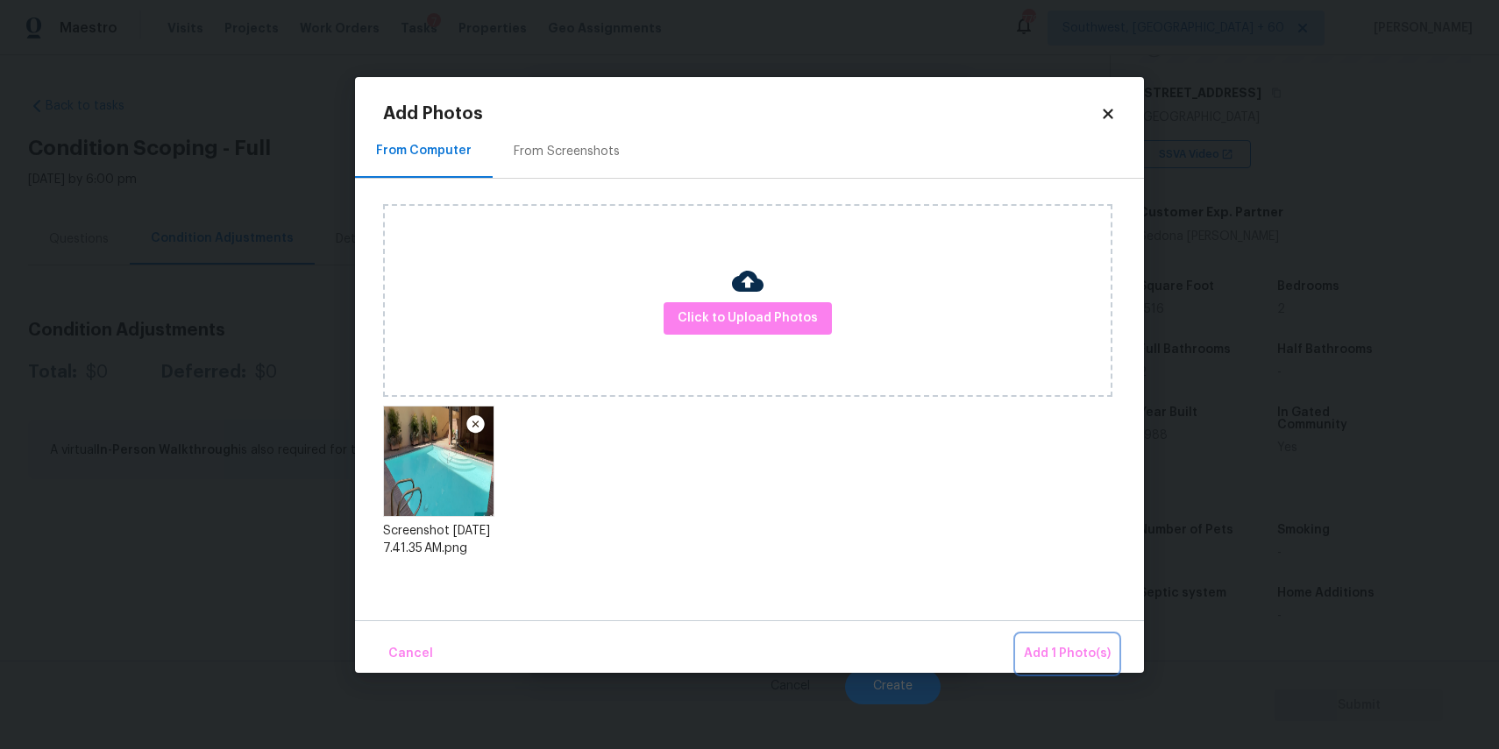
click at [1071, 643] on span "Add 1 Photo(s)" at bounding box center [1067, 654] width 87 height 22
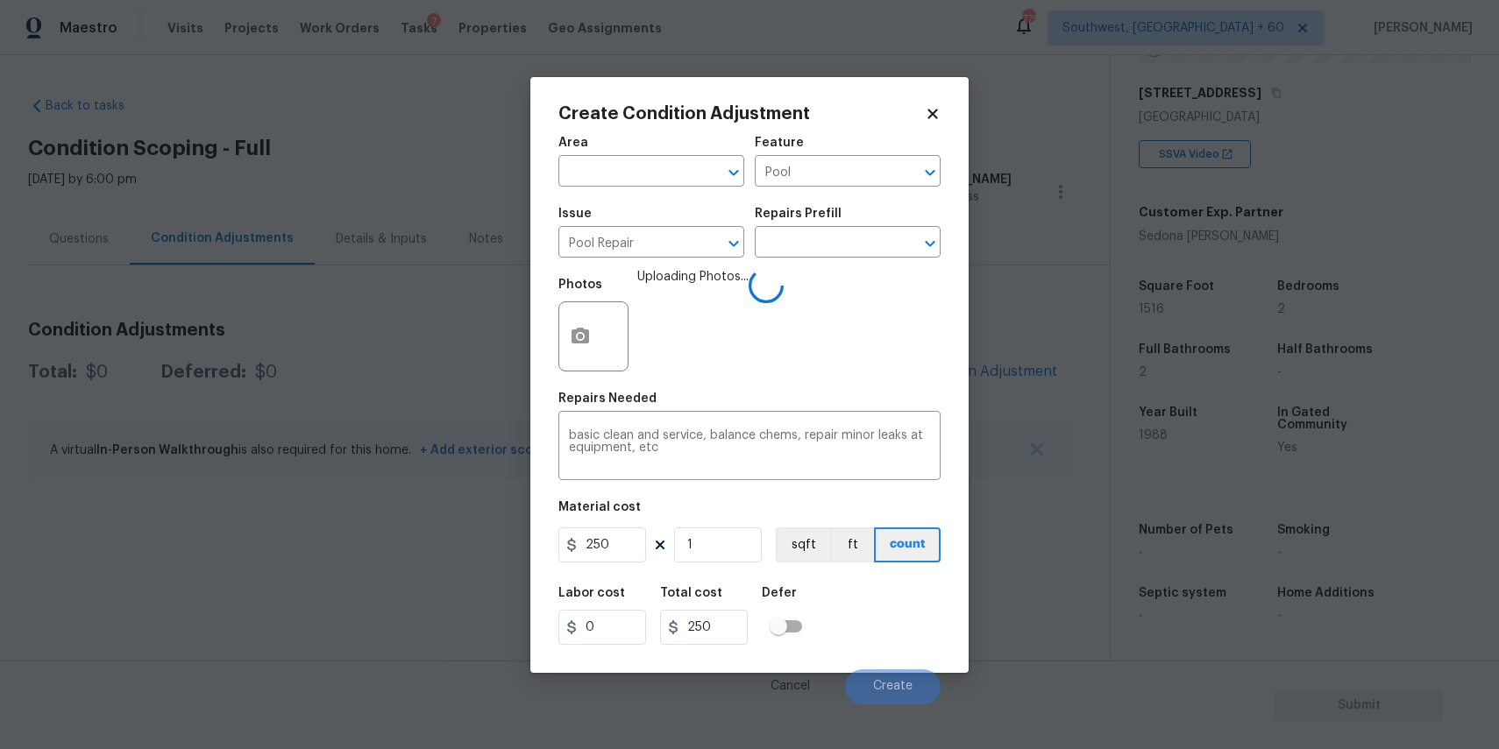
click at [900, 312] on div "Photos Uploading Photos..." at bounding box center [749, 325] width 382 height 114
click at [877, 307] on div "Photos Uploading Photos..." at bounding box center [749, 325] width 382 height 114
click at [905, 672] on button "Create" at bounding box center [893, 687] width 96 height 35
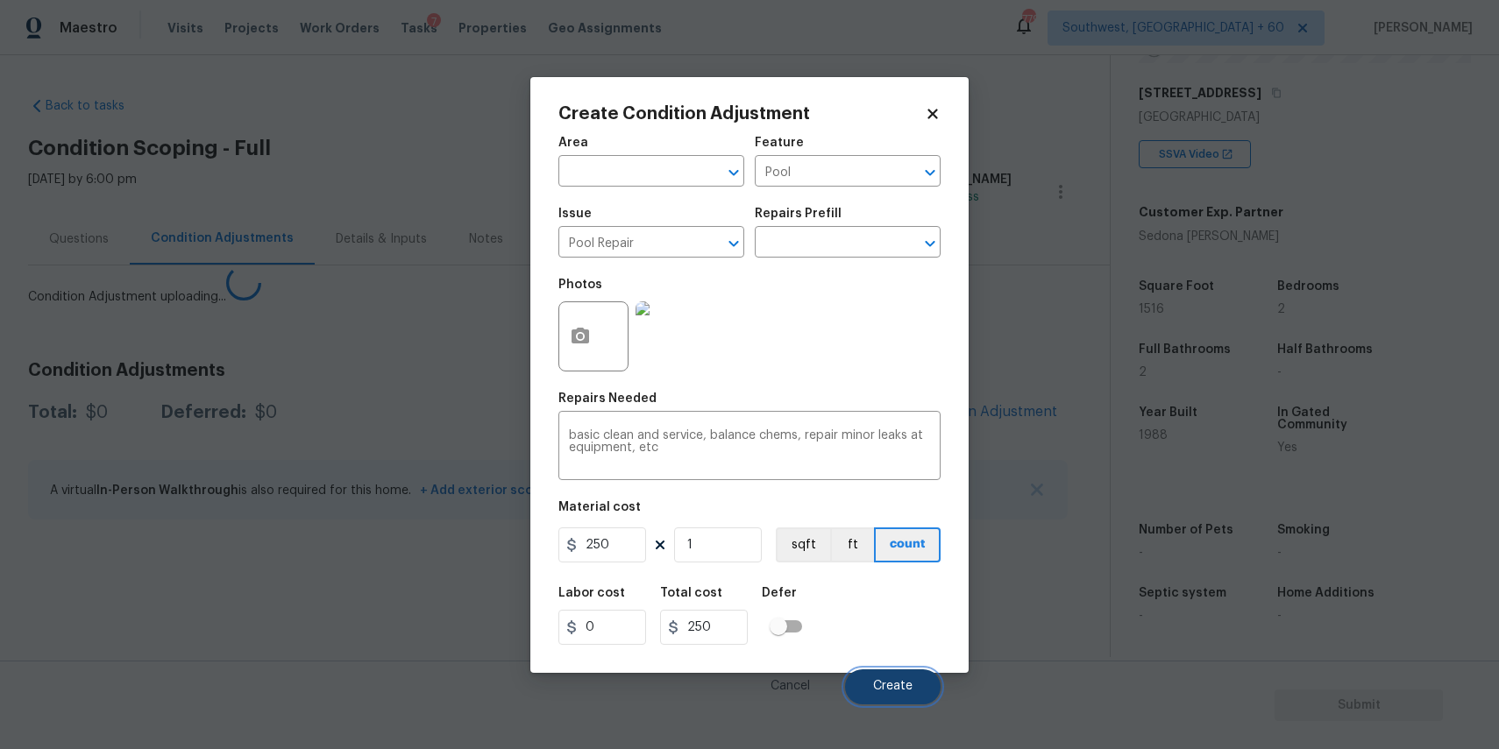
click at [905, 672] on button "Create" at bounding box center [893, 687] width 96 height 35
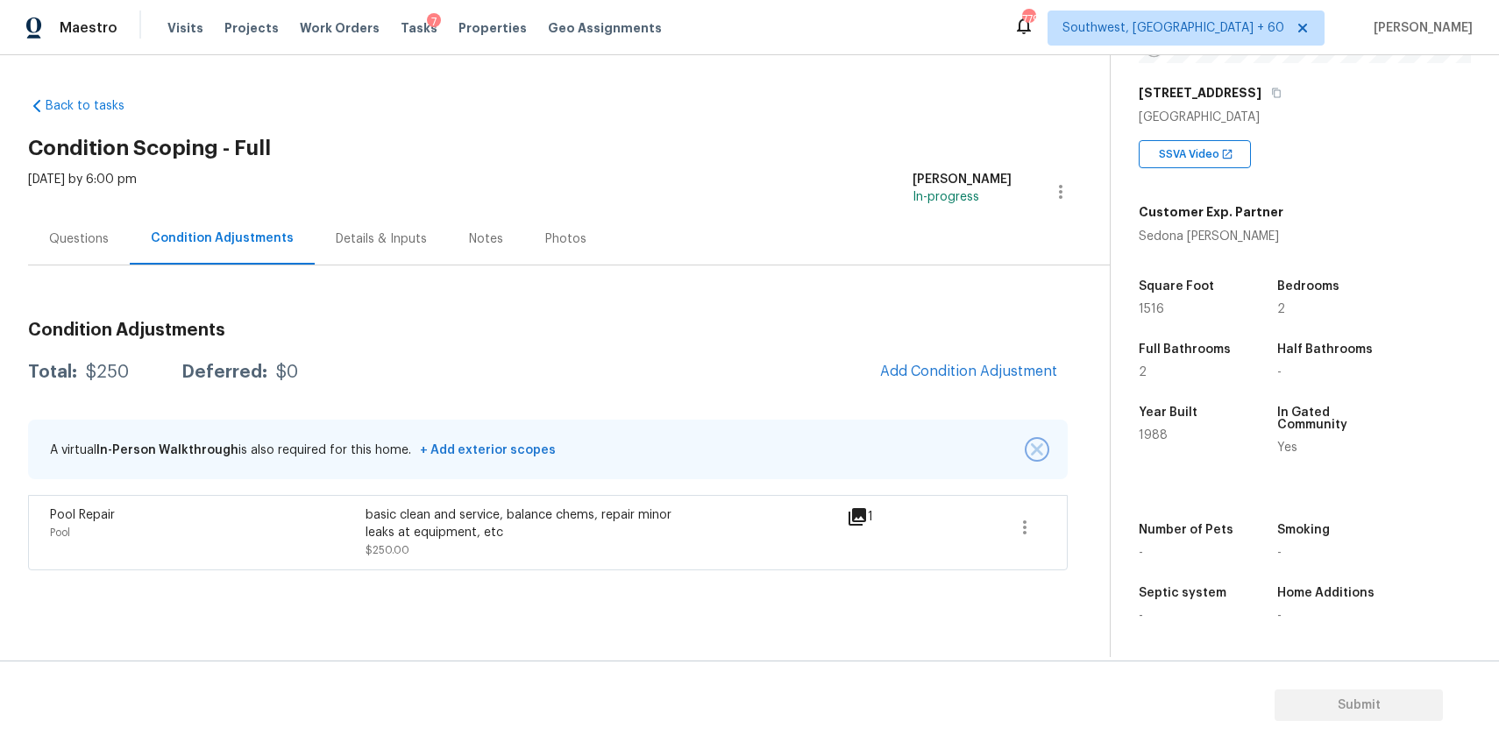
click at [1032, 451] on img "button" at bounding box center [1037, 450] width 12 height 12
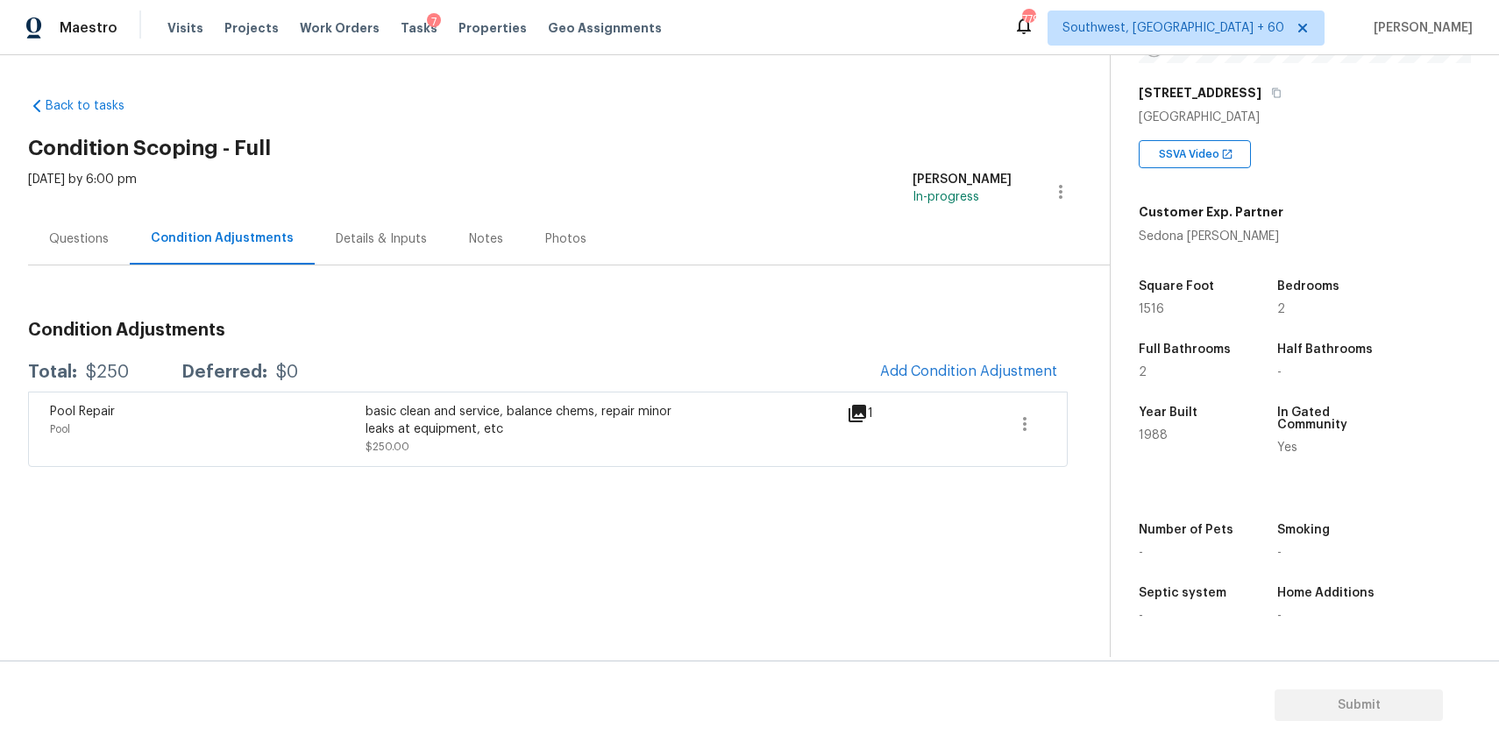
click at [1026, 84] on div "Back to tasks Condition Scoping - Full Fri, Aug 22 2025 by 6:00 pm Ranjith Kuma…" at bounding box center [569, 277] width 1082 height 389
click at [714, 145] on h2 "Condition Scoping - Full" at bounding box center [569, 148] width 1082 height 18
click at [973, 367] on span "Add Condition Adjustment" at bounding box center [968, 372] width 177 height 16
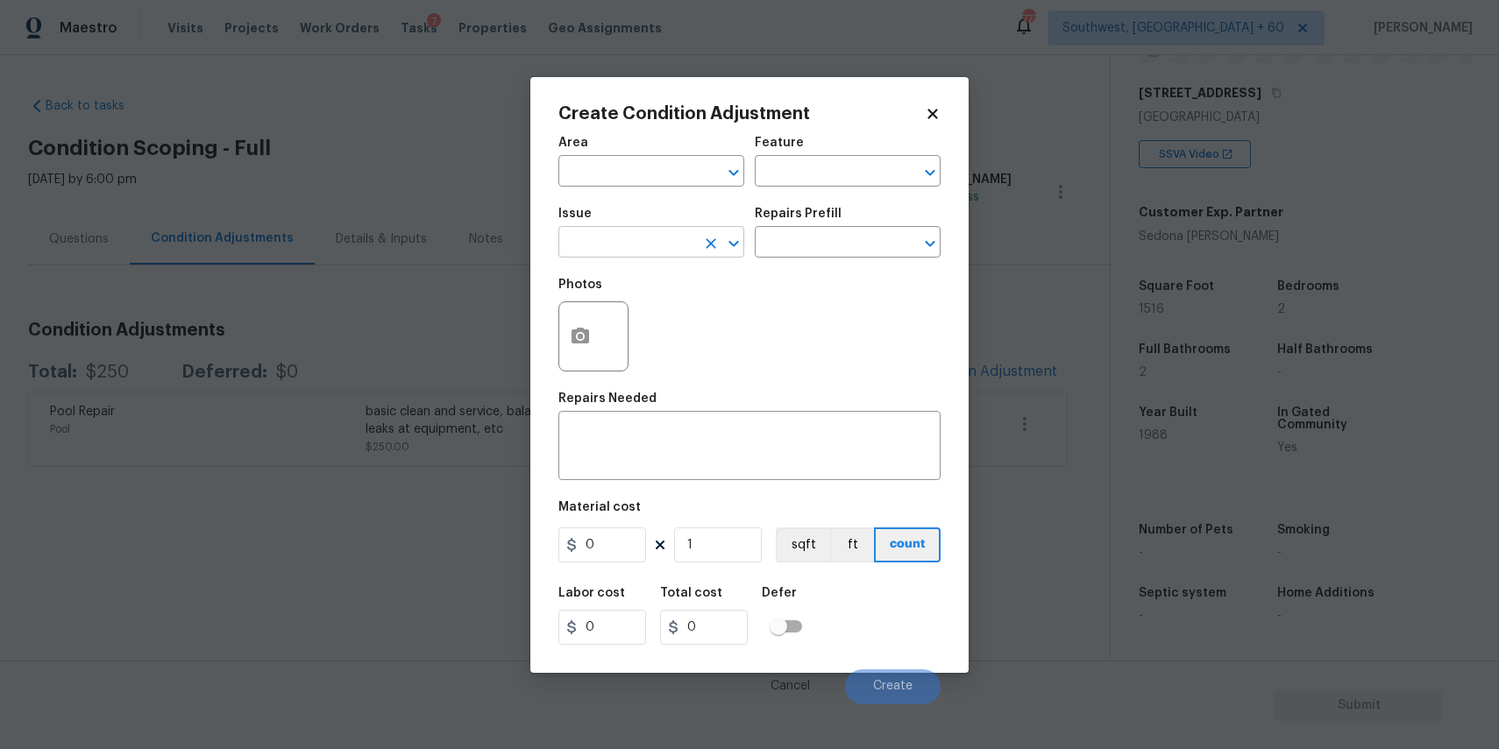
click at [584, 240] on input "text" at bounding box center [626, 244] width 137 height 27
type input "pain"
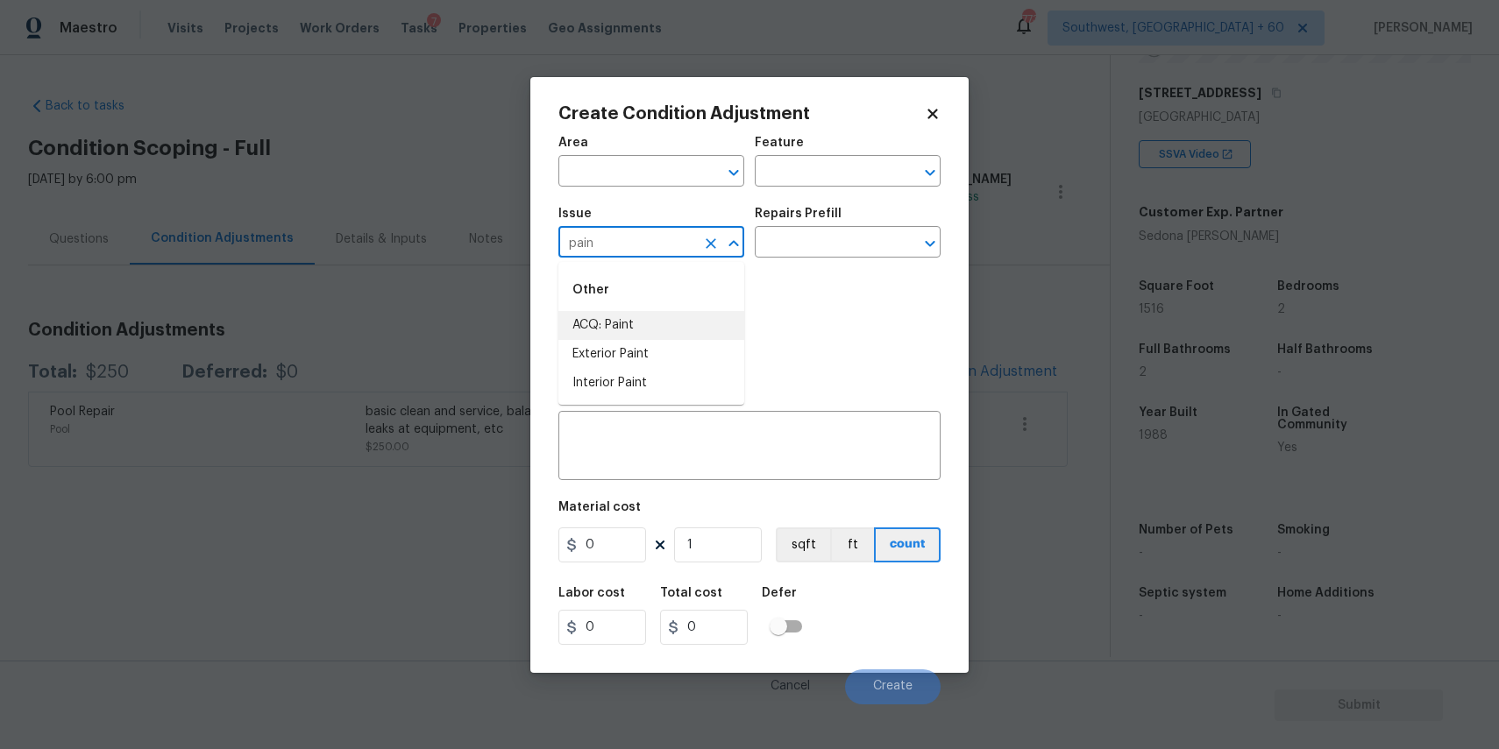
click at [716, 322] on li "ACQ: Paint" at bounding box center [651, 325] width 186 height 29
type input "ACQ: Paint"
click at [799, 252] on input "text" at bounding box center [823, 244] width 137 height 27
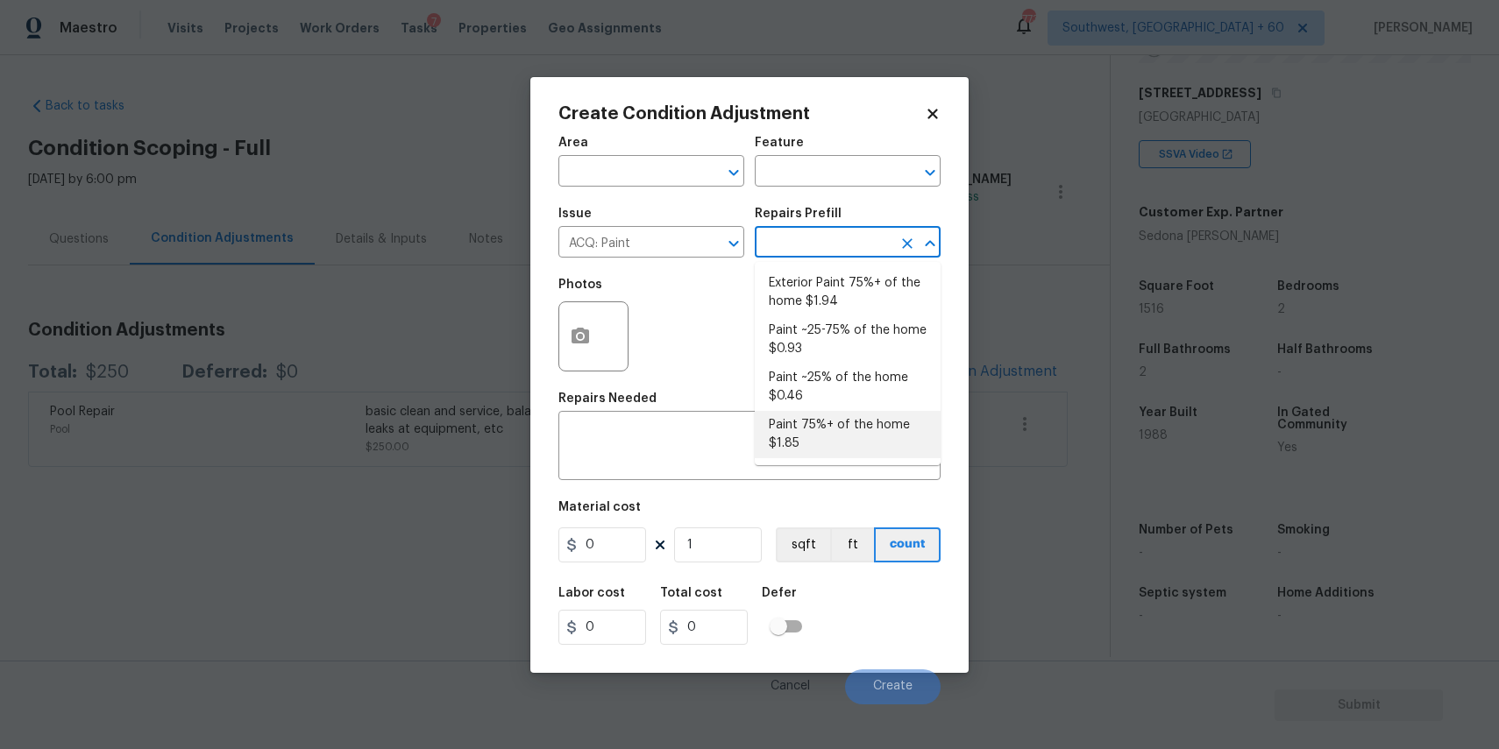
click at [862, 418] on li "Paint 75%+ of the home $1.85" at bounding box center [848, 434] width 186 height 47
type input "Acquisition"
type textarea "Acquisition Scope: 75%+ of the home will likely require interior paint"
type input "1.85"
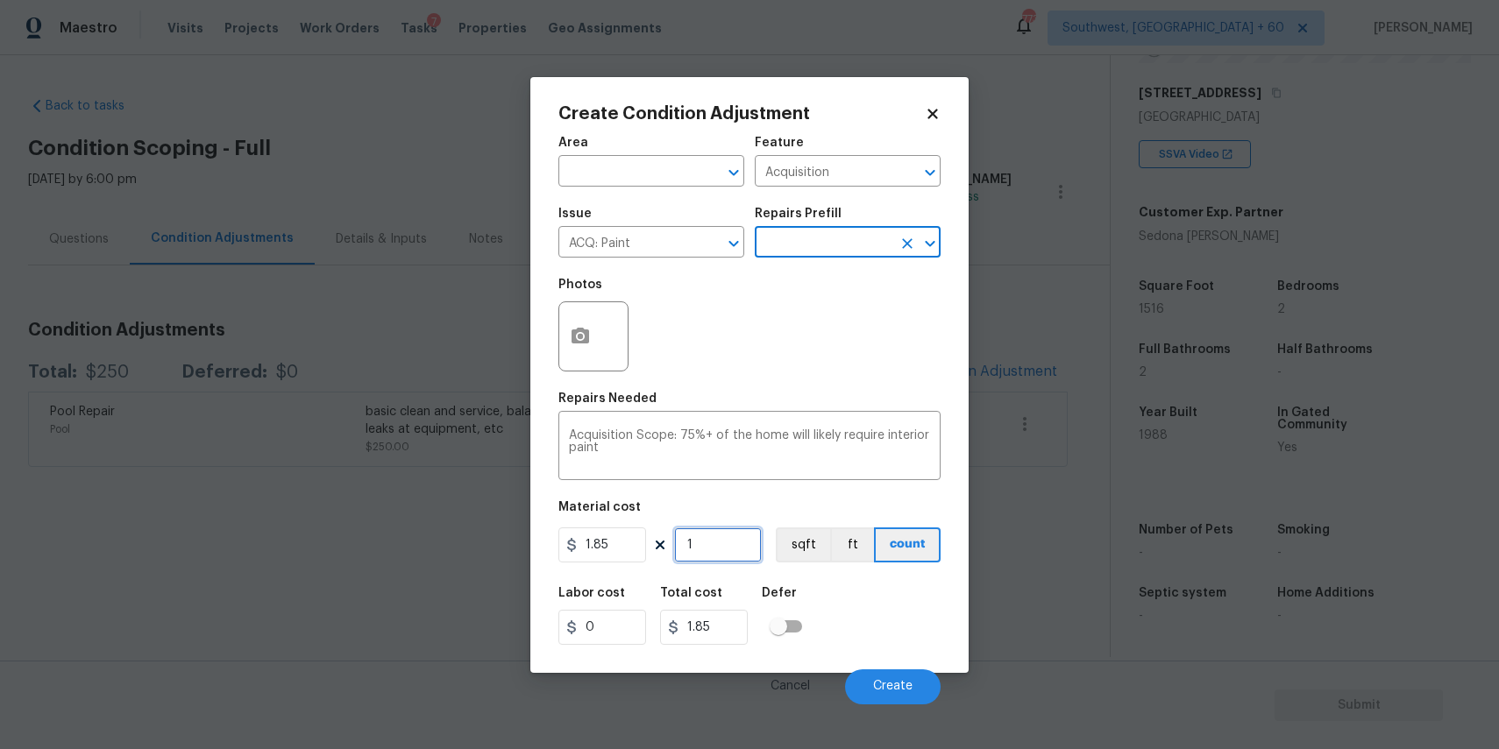
click at [731, 558] on input "1" at bounding box center [718, 545] width 88 height 35
type input "15"
type input "27.75"
type input "151"
type input "279.35"
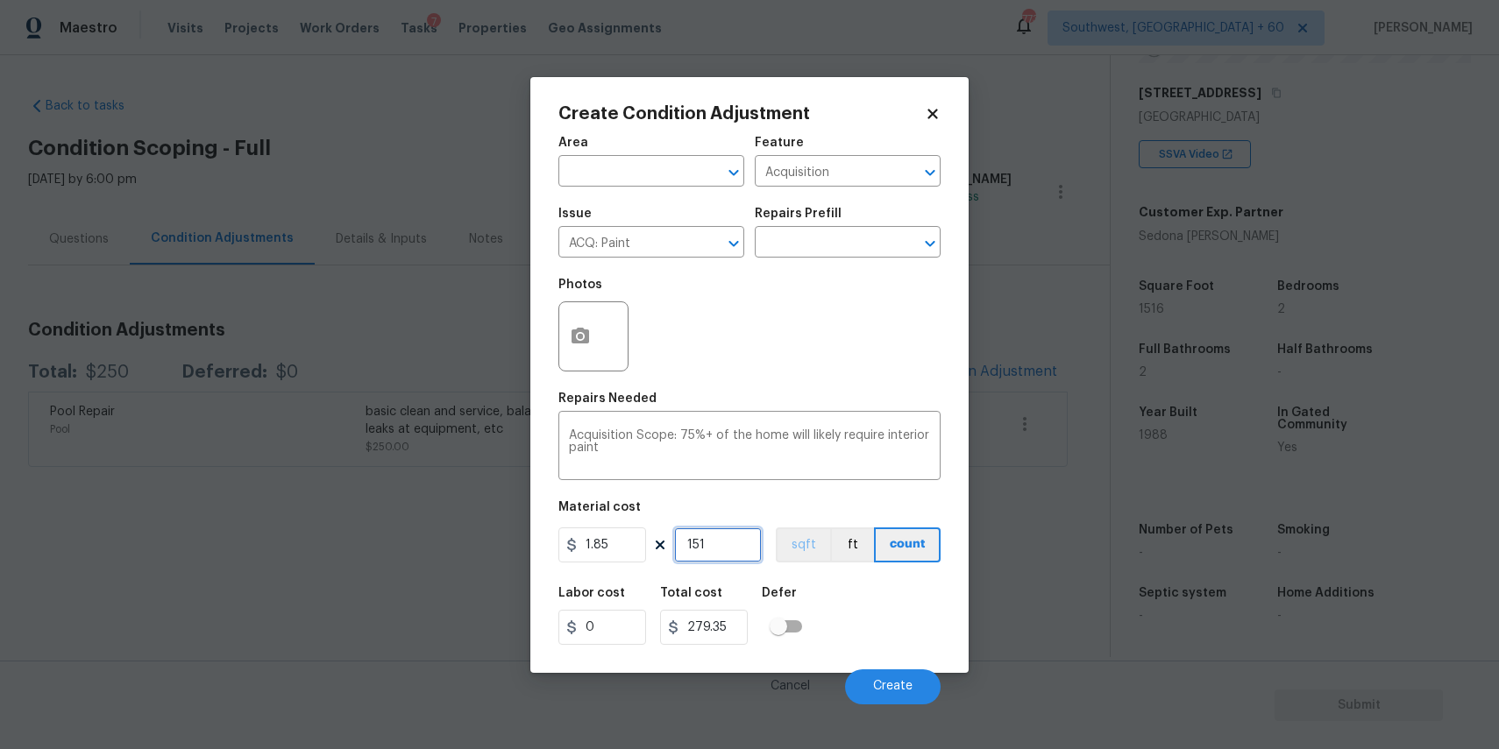
type input "1516"
type input "2804.6"
type input "1516"
click at [571, 315] on button "button" at bounding box center [580, 336] width 42 height 68
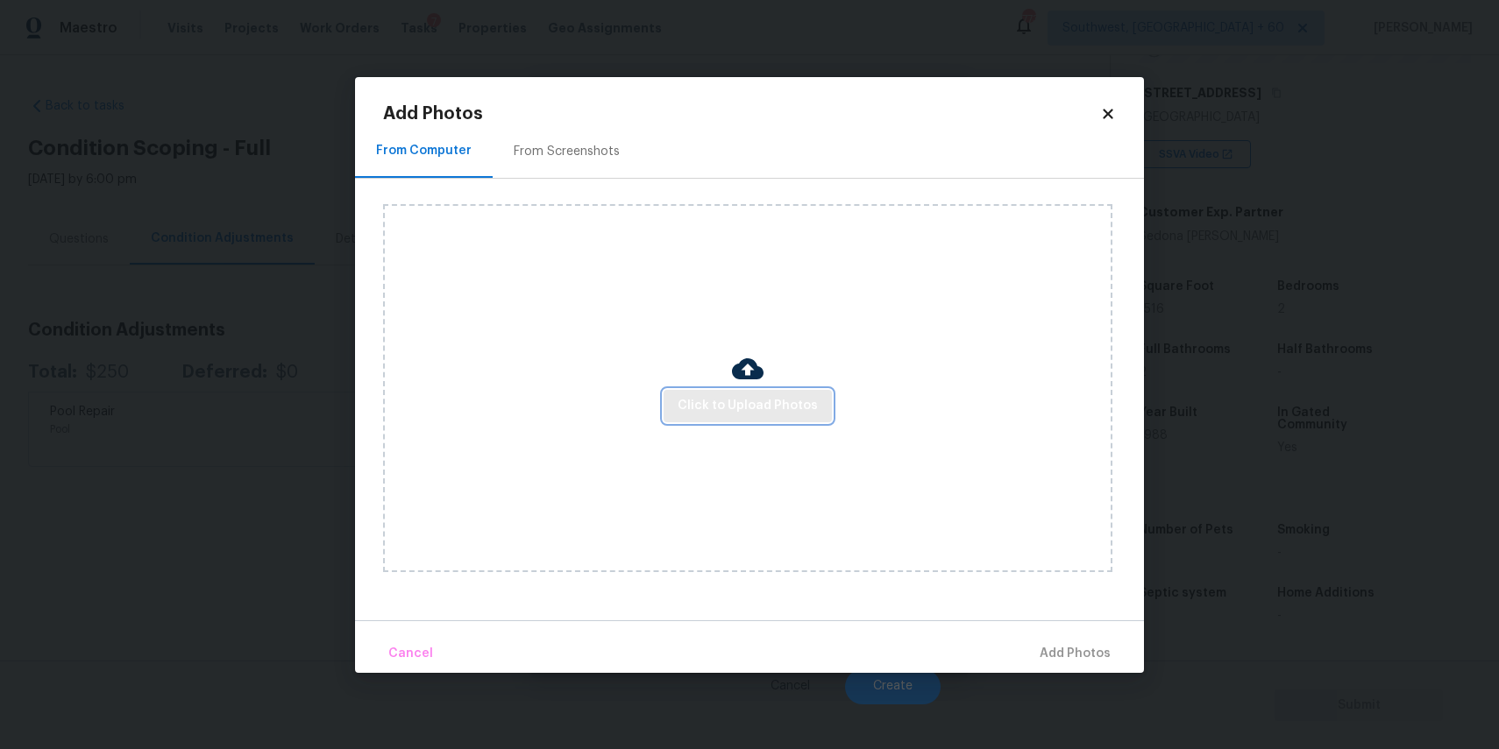
click at [776, 394] on button "Click to Upload Photos" at bounding box center [748, 406] width 168 height 32
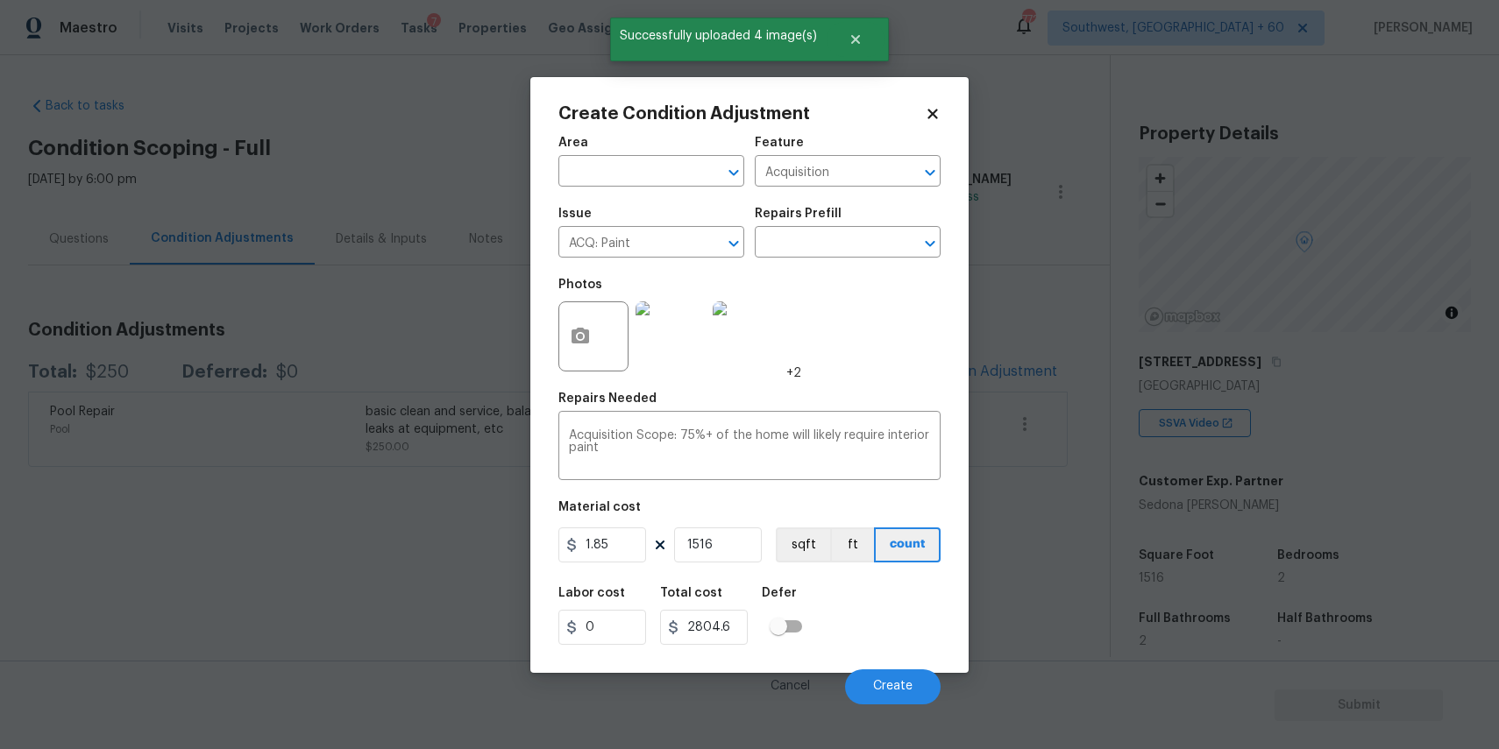
scroll to position [269, 0]
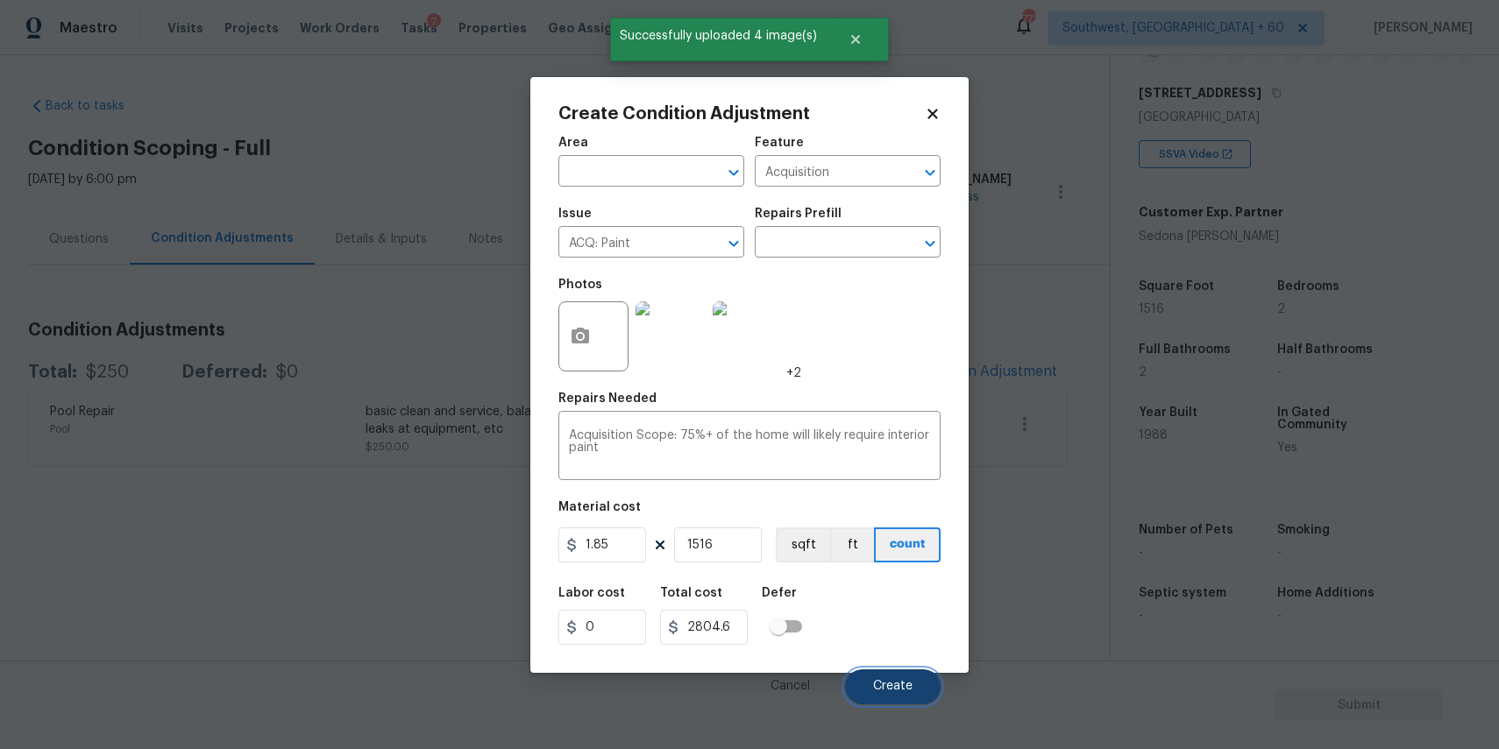
click at [896, 683] on span "Create" at bounding box center [892, 686] width 39 height 13
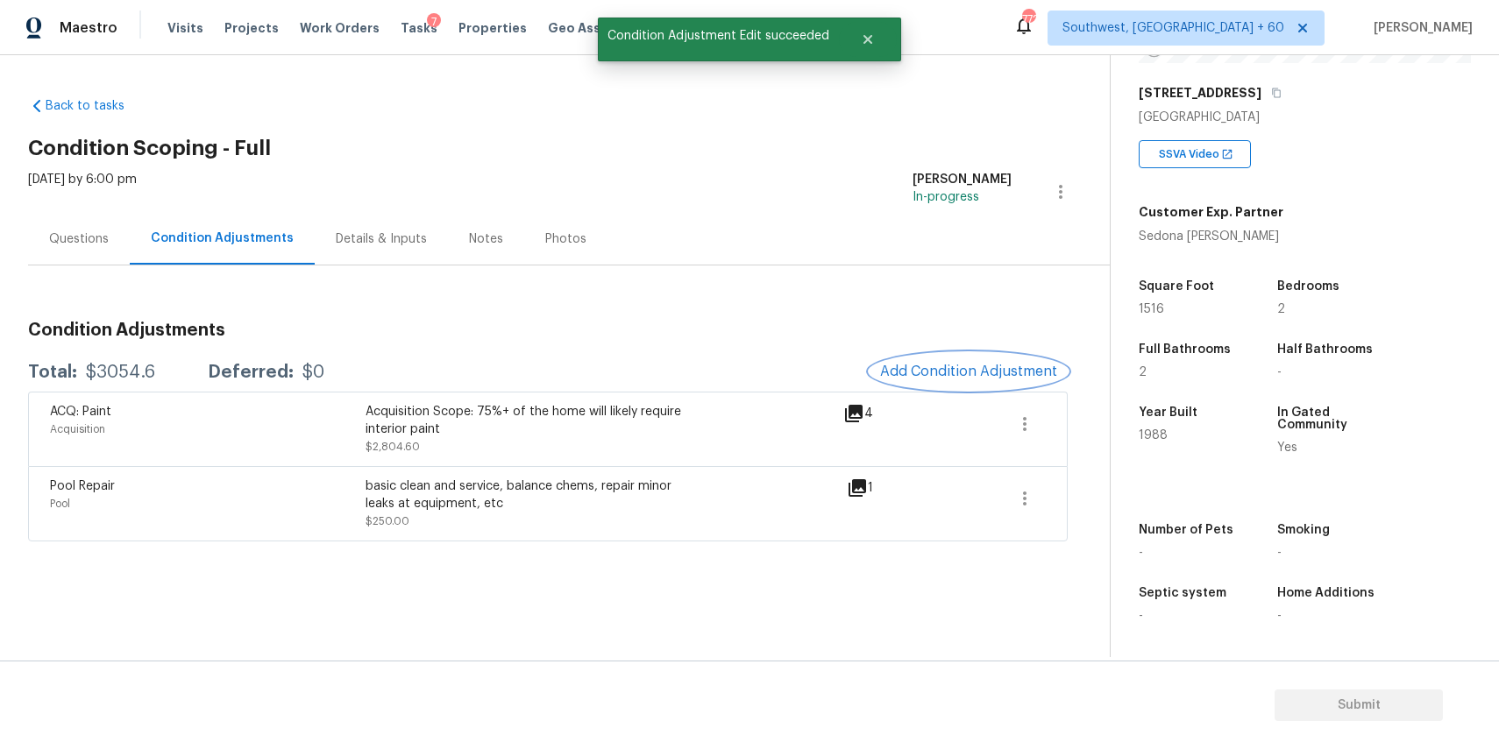
click at [997, 381] on button "Add Condition Adjustment" at bounding box center [968, 371] width 198 height 37
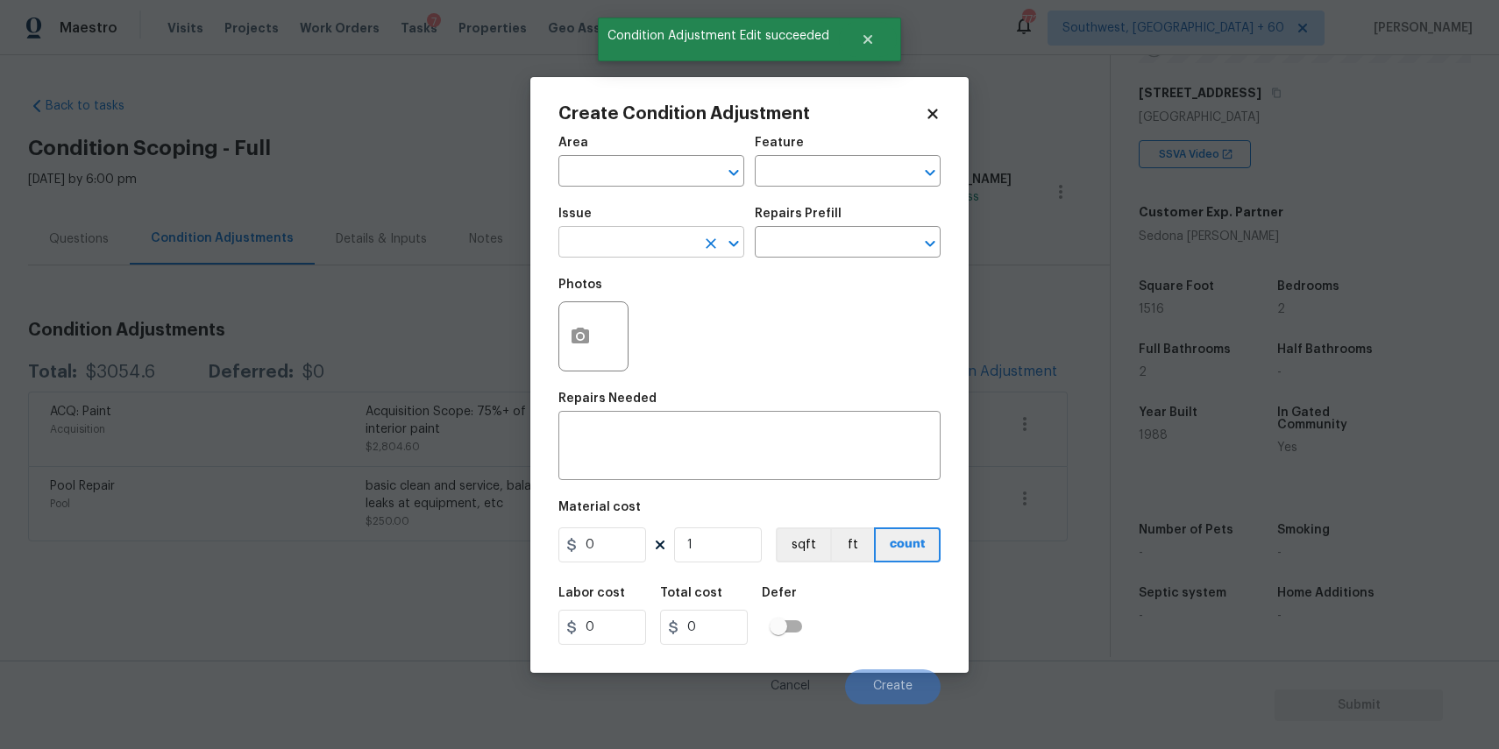
click at [642, 250] on input "text" at bounding box center [626, 244] width 137 height 27
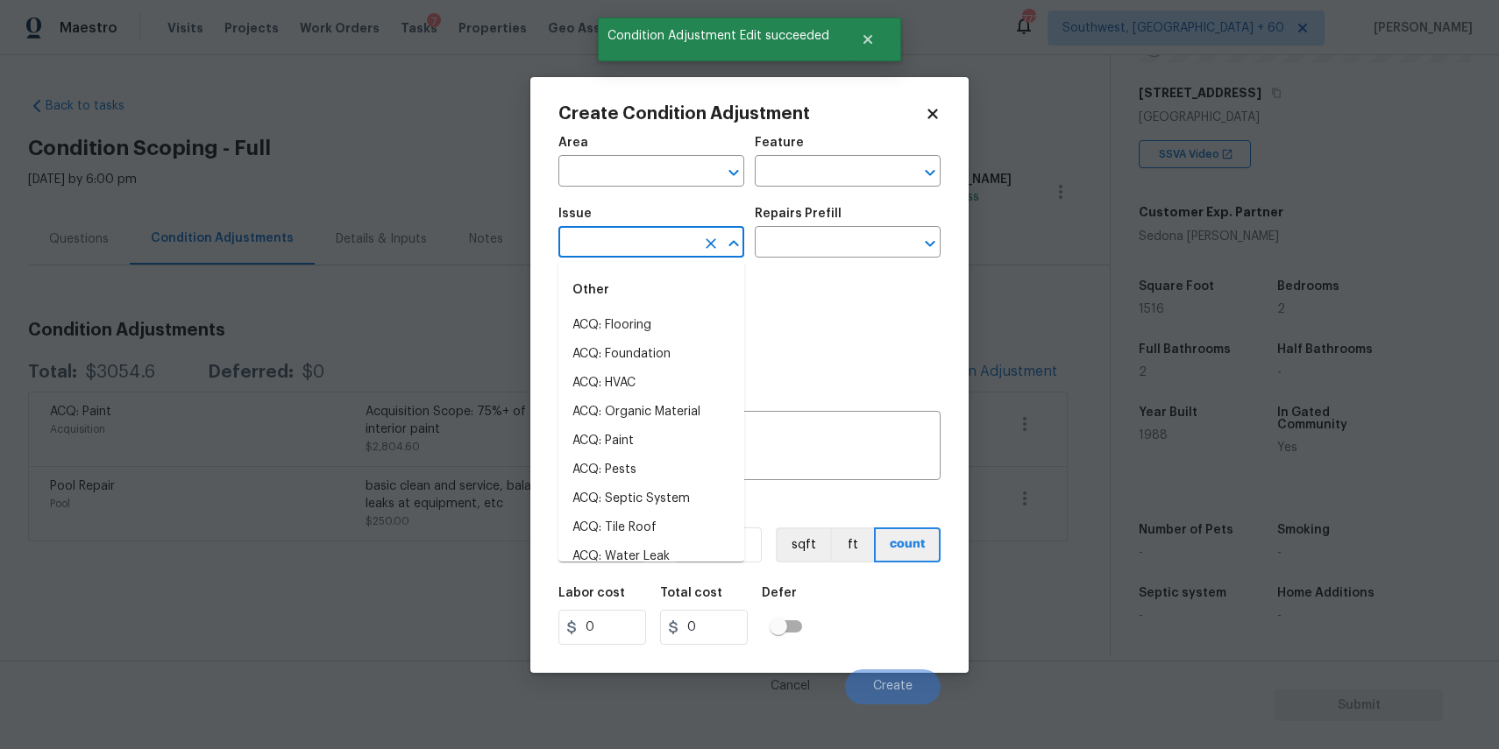
click at [642, 250] on input "text" at bounding box center [626, 244] width 137 height 27
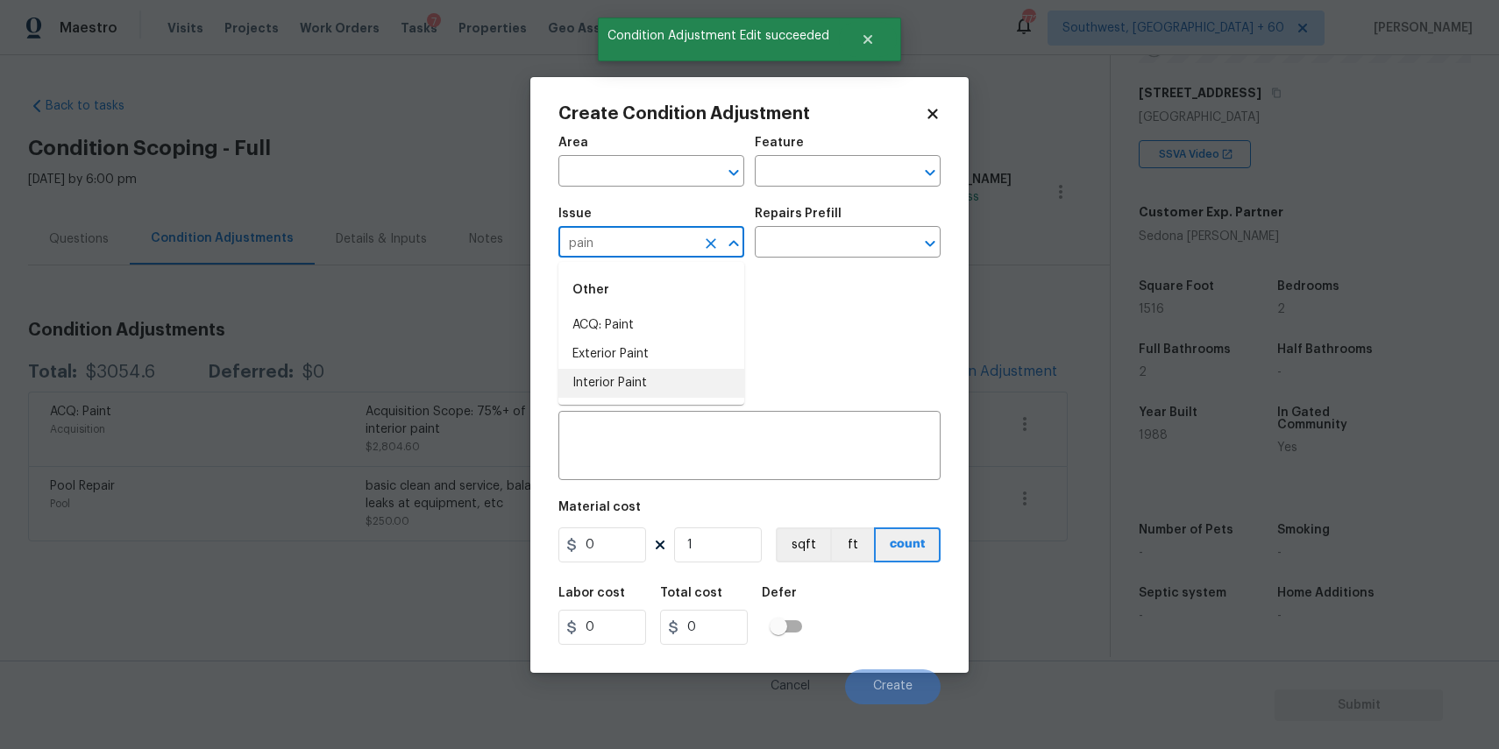
click at [663, 387] on li "Interior Paint" at bounding box center [651, 383] width 186 height 29
type input "Interior Paint"
click at [801, 245] on input "text" at bounding box center [823, 244] width 137 height 27
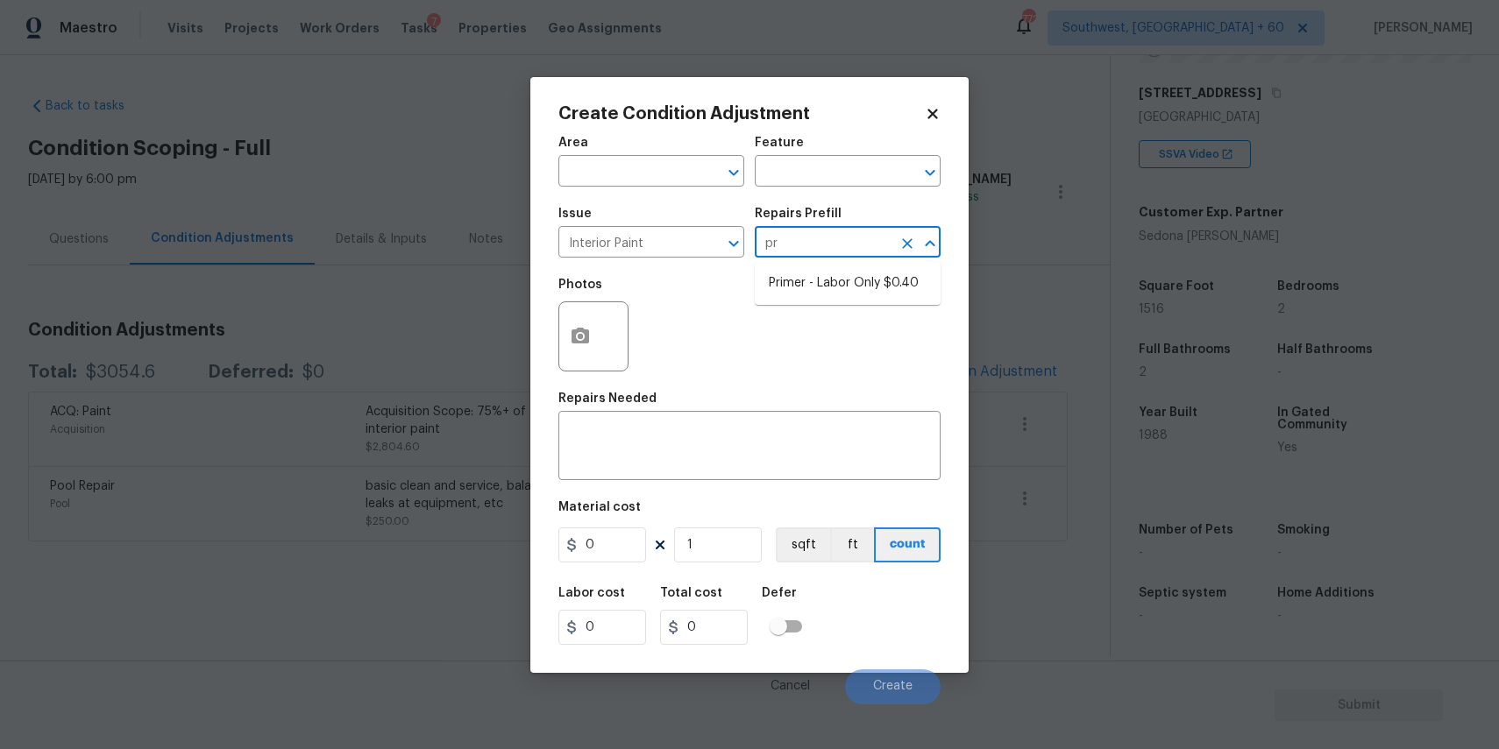
type input "pri"
click at [901, 294] on li "Primer - Labor Only $0.40" at bounding box center [848, 283] width 186 height 29
type input "Overall Paint"
type textarea "Interior primer - PRIMER PROVIDED BY OPENDOOR - All nails, screws, drywall anch…"
type input "0.4"
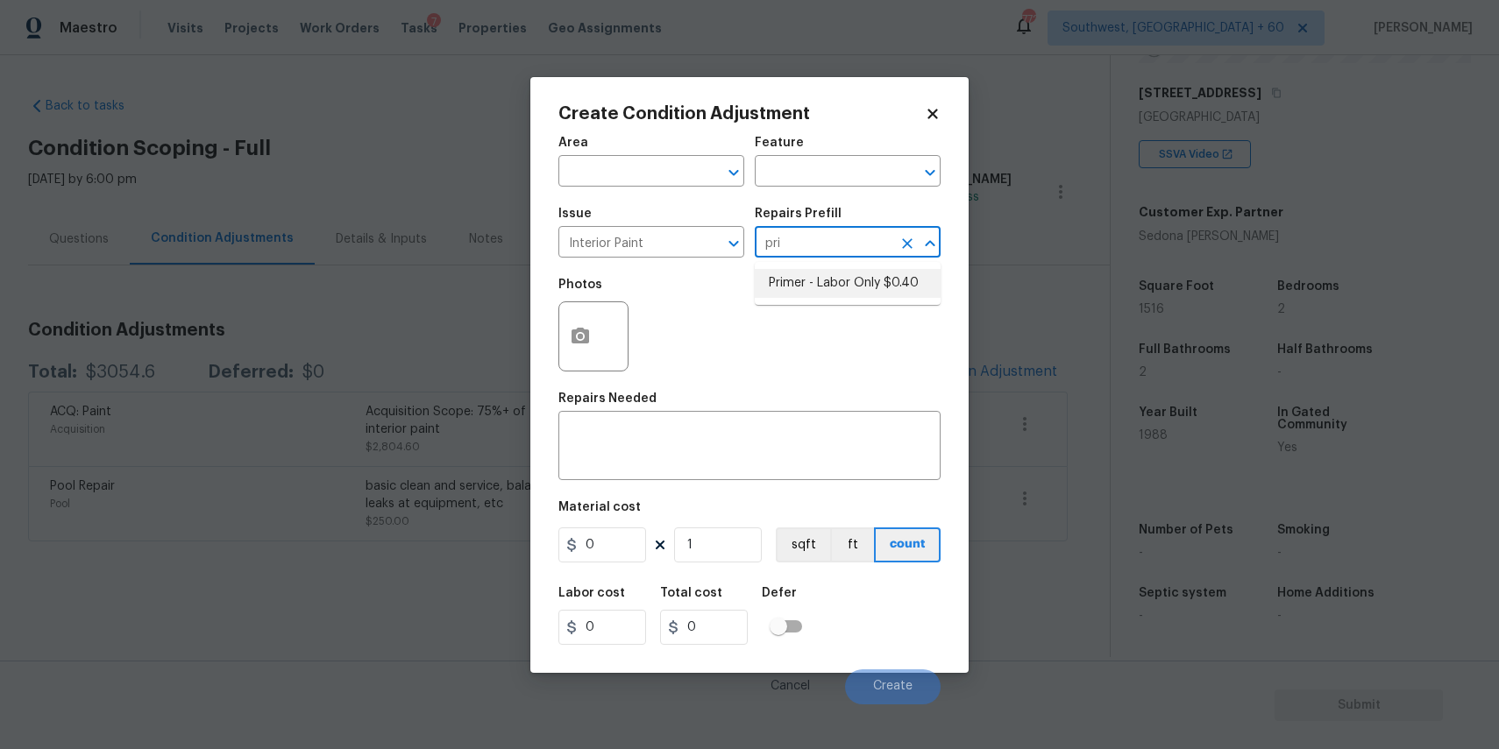
type input "0.4"
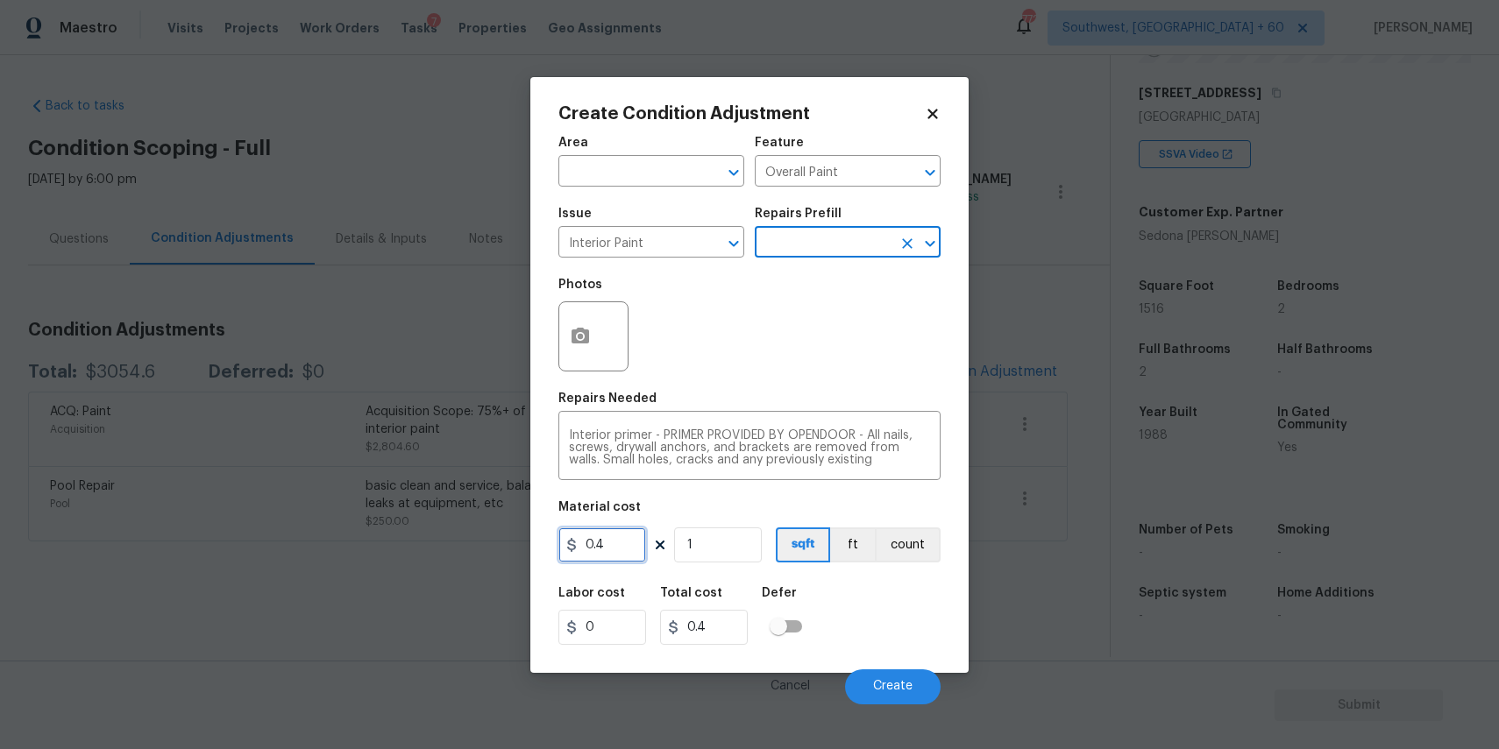
click at [634, 557] on input "0.4" at bounding box center [602, 545] width 88 height 35
type input "200"
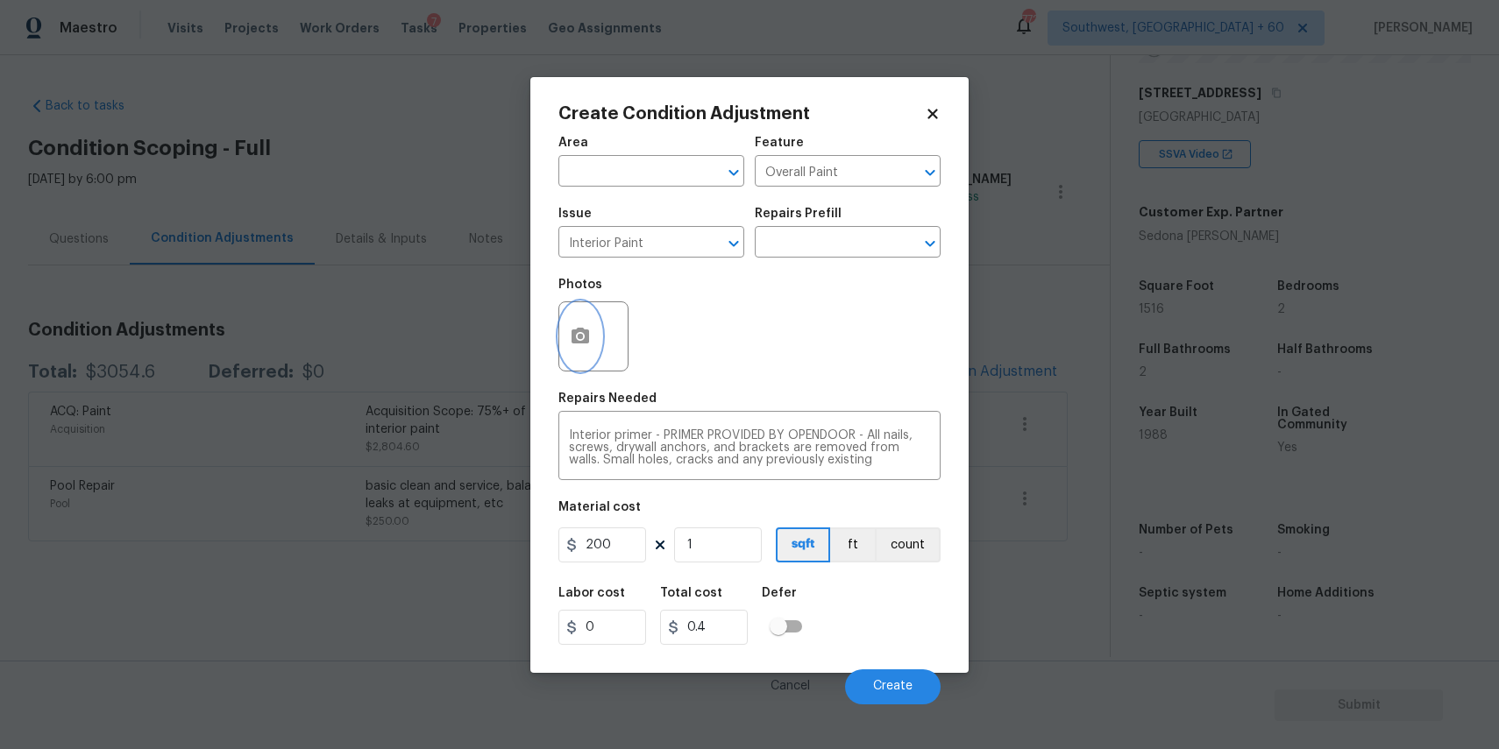
type input "200"
click at [573, 323] on button "button" at bounding box center [580, 336] width 42 height 68
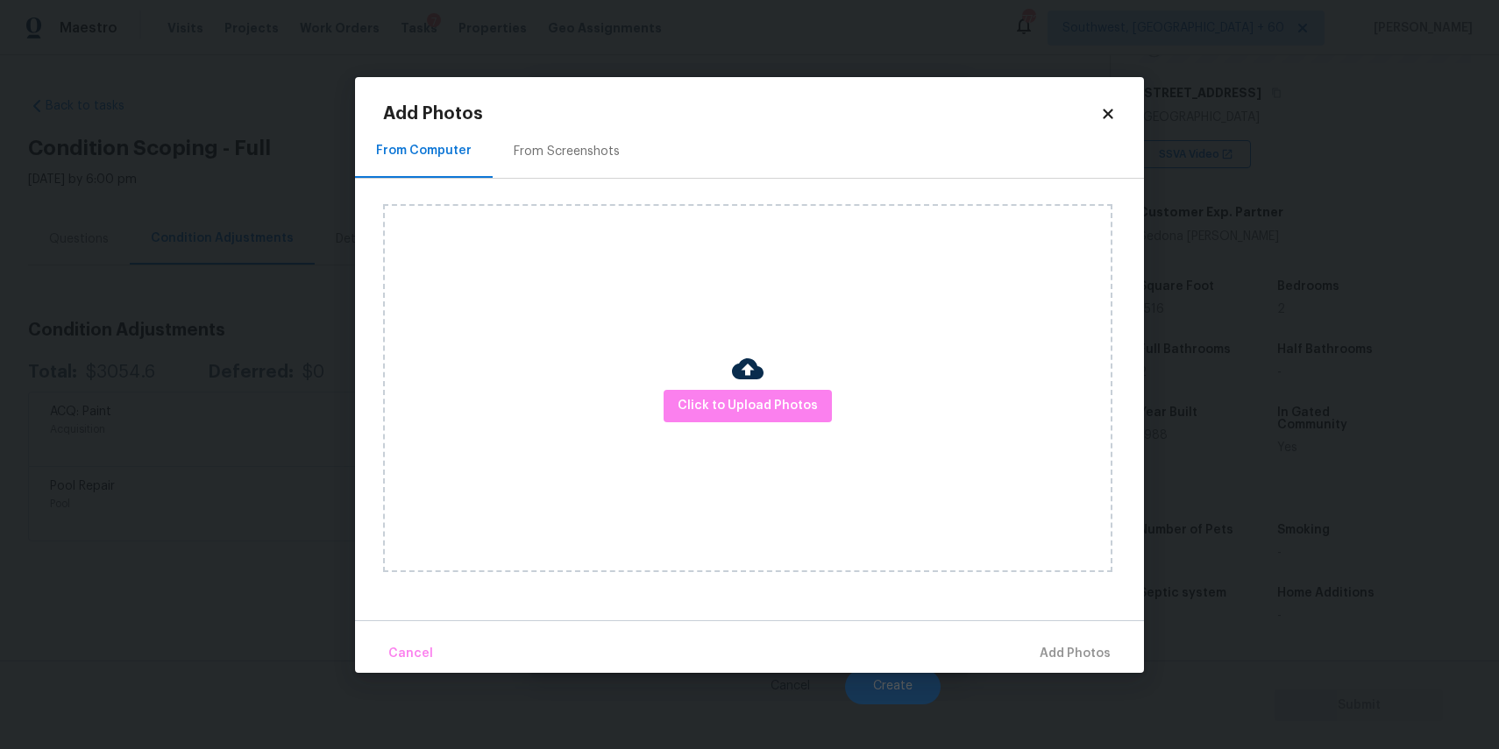
click at [746, 387] on div at bounding box center [748, 371] width 32 height 37
click at [746, 406] on span "Click to Upload Photos" at bounding box center [748, 406] width 140 height 22
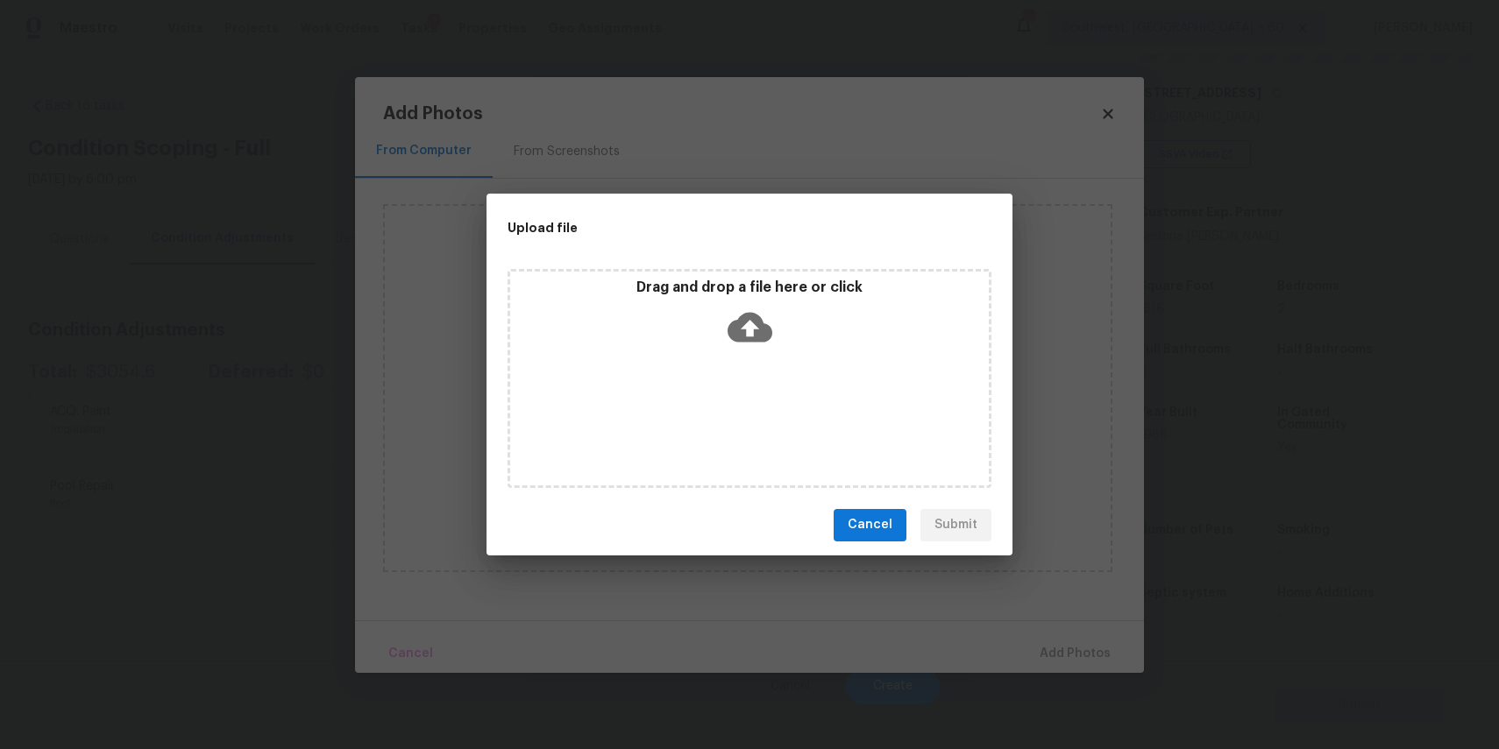
click at [734, 359] on div "Drag and drop a file here or click" at bounding box center [749, 378] width 484 height 219
